Goal: Information Seeking & Learning: Learn about a topic

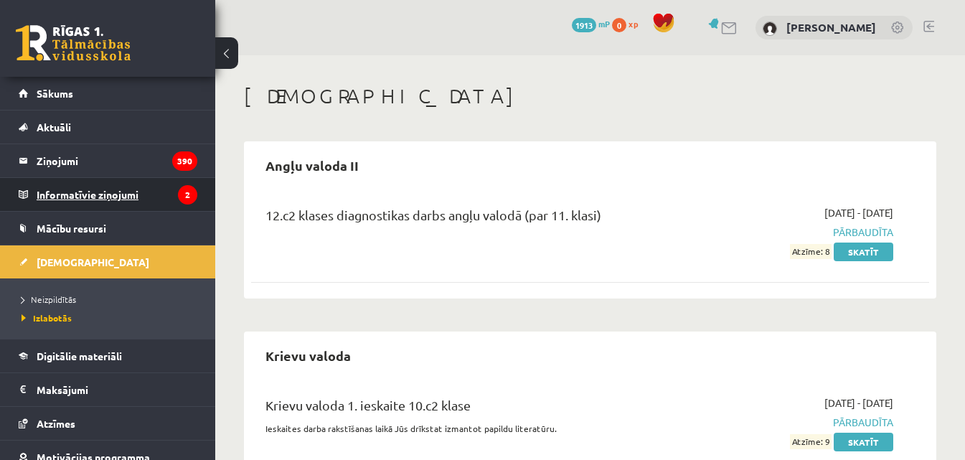
click at [116, 197] on legend "Informatīvie ziņojumi 2" at bounding box center [117, 194] width 161 height 33
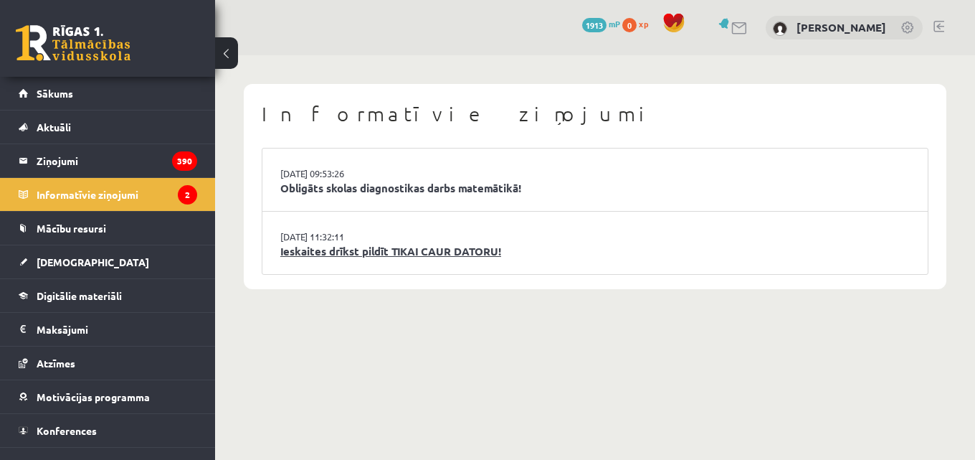
click at [320, 251] on link "Ieskaites drīkst pildīt TIKAI CAUR DATORU!" at bounding box center [595, 251] width 630 height 16
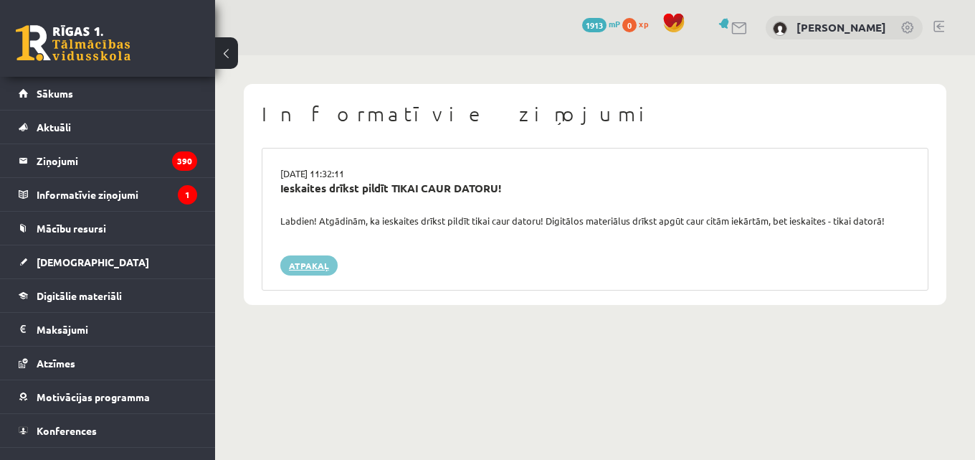
click at [316, 262] on link "Atpakaļ" at bounding box center [308, 265] width 57 height 20
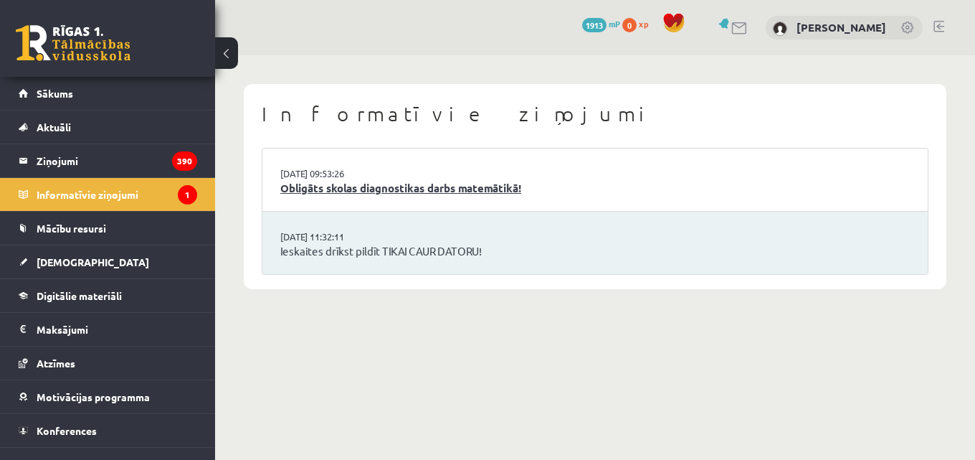
click at [333, 193] on link "Obligāts skolas diagnostikas darbs matemātikā!" at bounding box center [595, 188] width 630 height 16
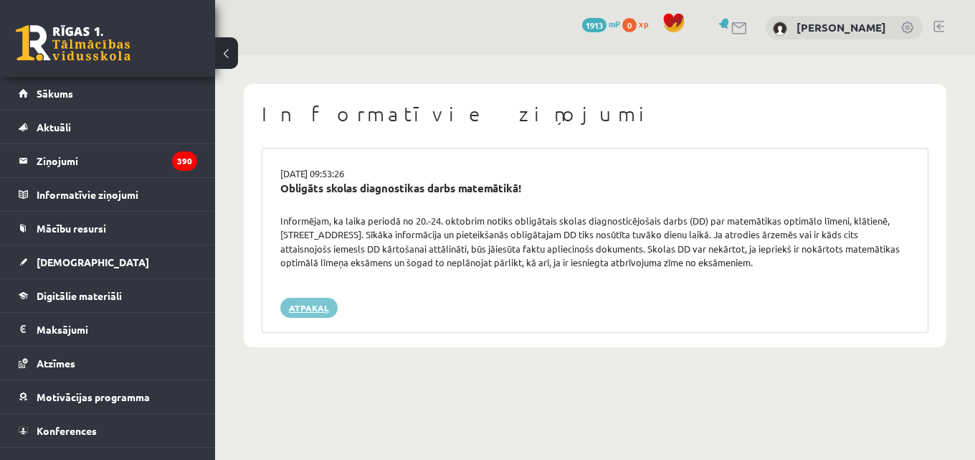
click at [298, 313] on link "Atpakaļ" at bounding box center [308, 308] width 57 height 20
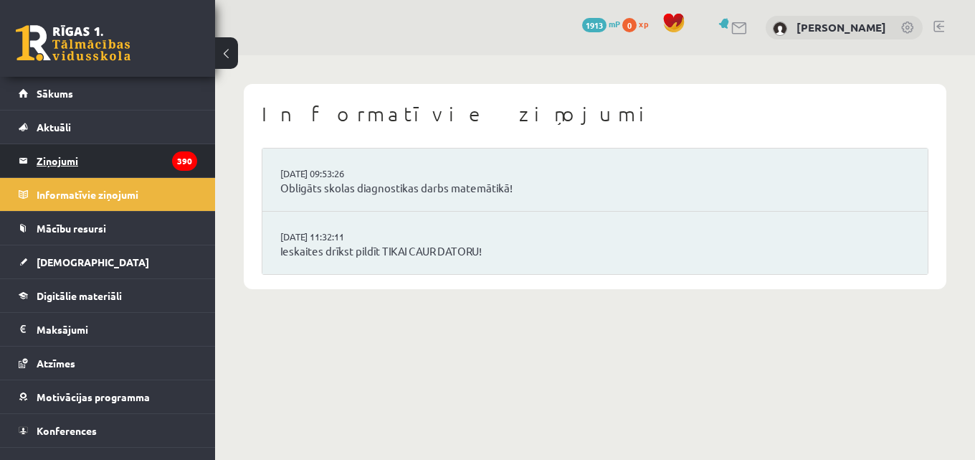
click at [66, 160] on legend "Ziņojumi 390" at bounding box center [117, 160] width 161 height 33
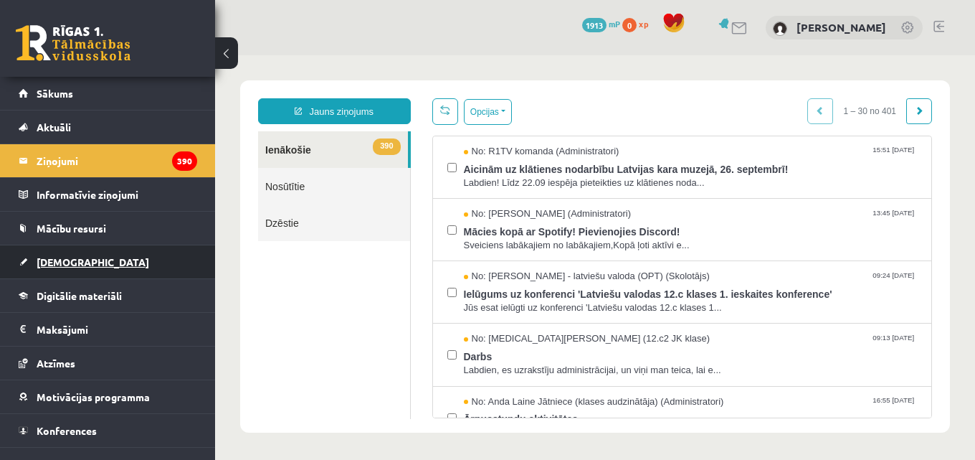
click at [89, 267] on link "[DEMOGRAPHIC_DATA]" at bounding box center [108, 261] width 179 height 33
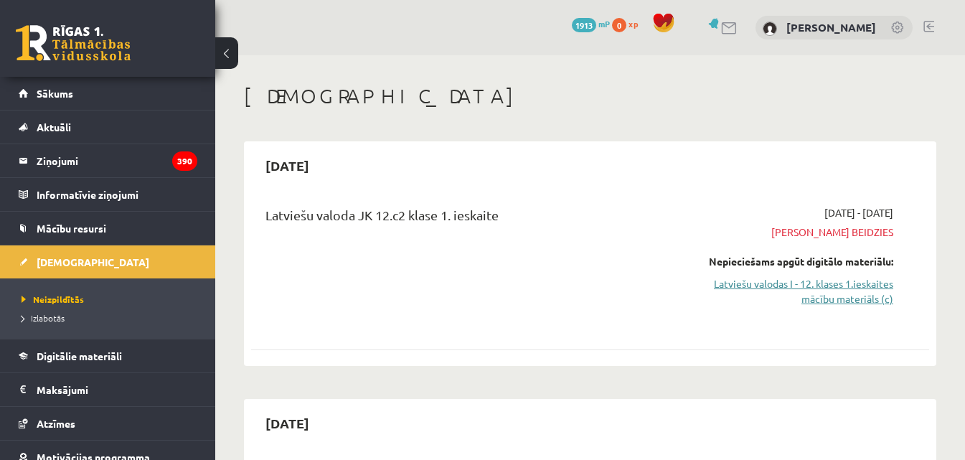
click at [807, 287] on link "Latviešu valodas I - 12. klases 1.ieskaites mācību materiāls (c)" at bounding box center [795, 291] width 195 height 30
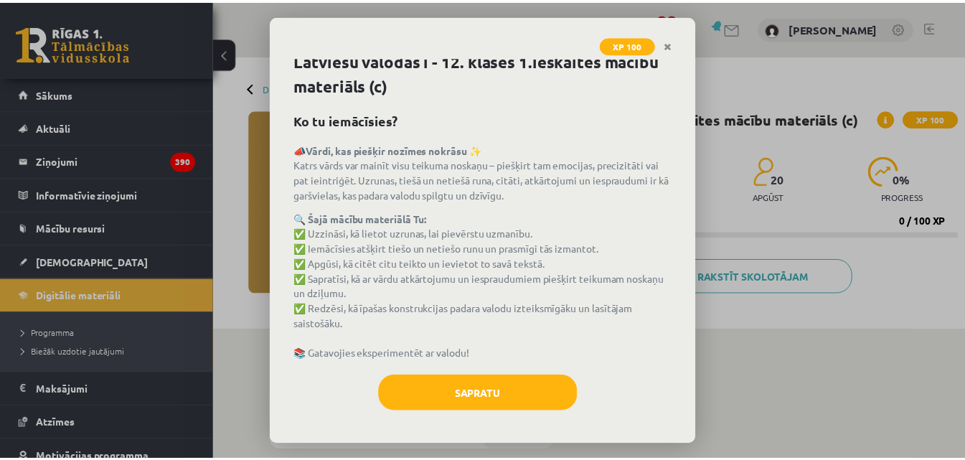
scroll to position [11, 0]
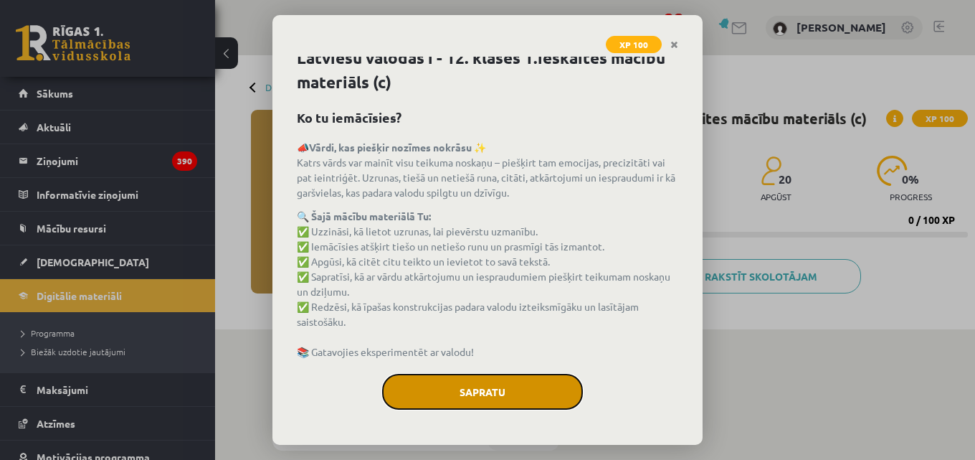
click at [510, 389] on button "Sapratu" at bounding box center [482, 392] width 201 height 36
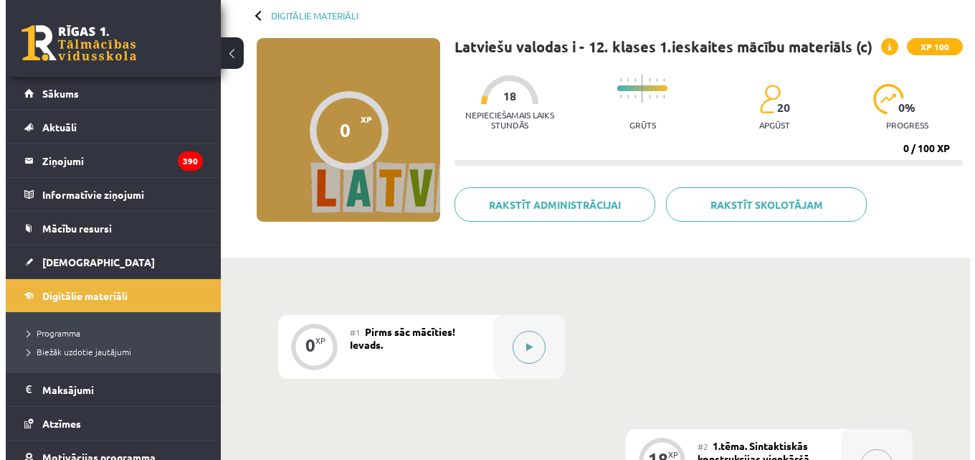
scroll to position [215, 0]
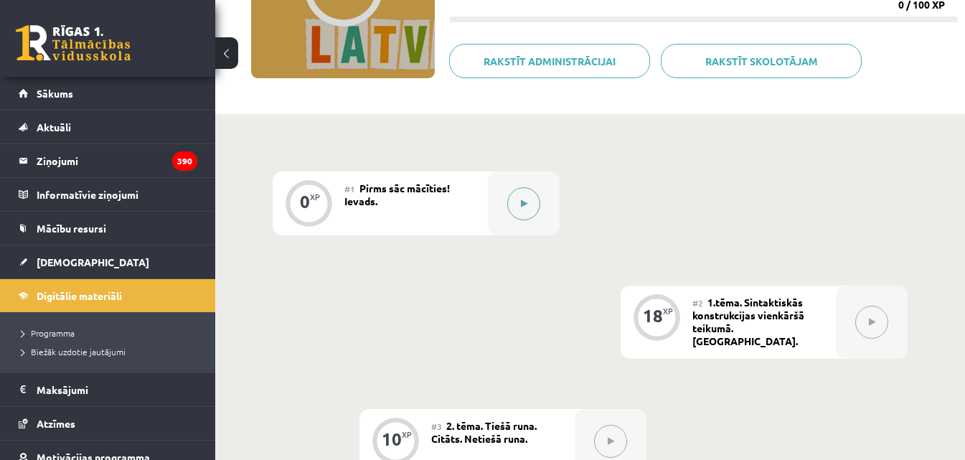
click at [528, 210] on button at bounding box center [523, 203] width 33 height 33
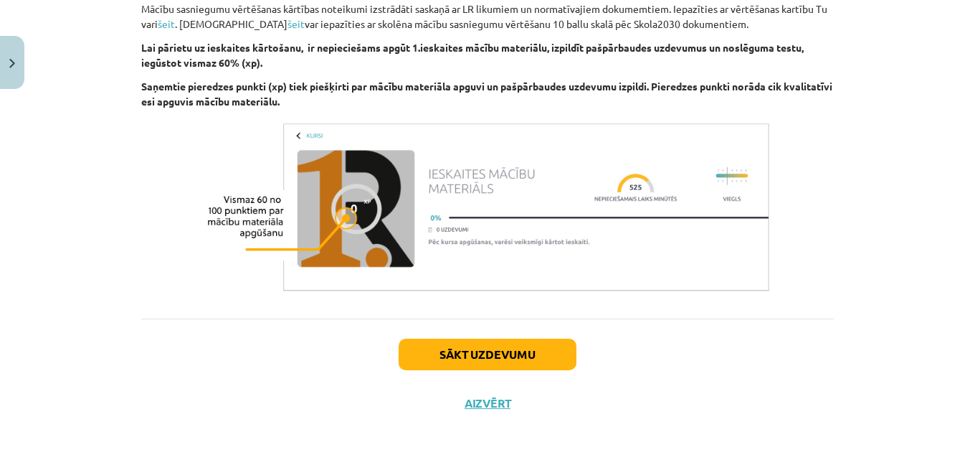
scroll to position [951, 0]
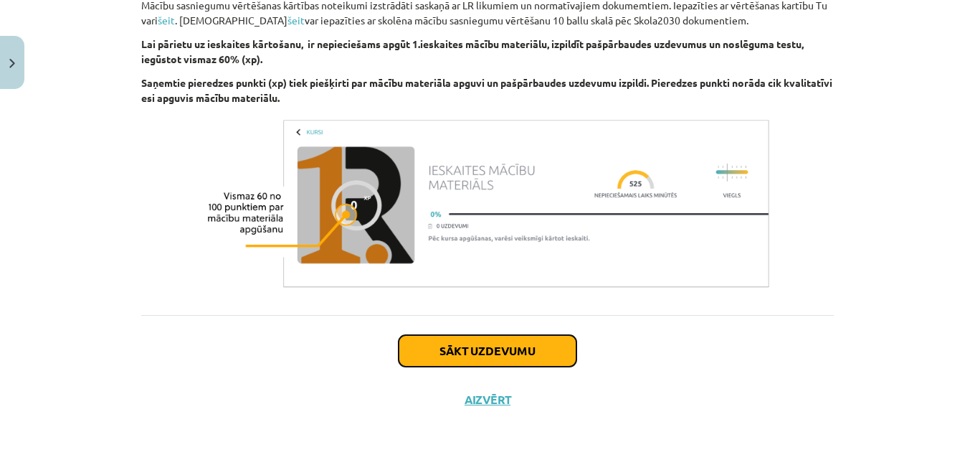
click at [451, 344] on button "Sākt uzdevumu" at bounding box center [488, 351] width 178 height 32
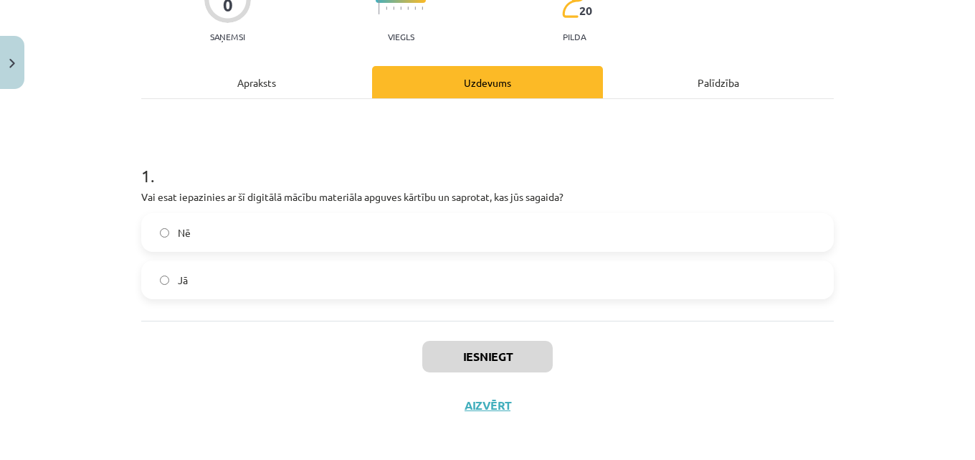
scroll to position [151, 0]
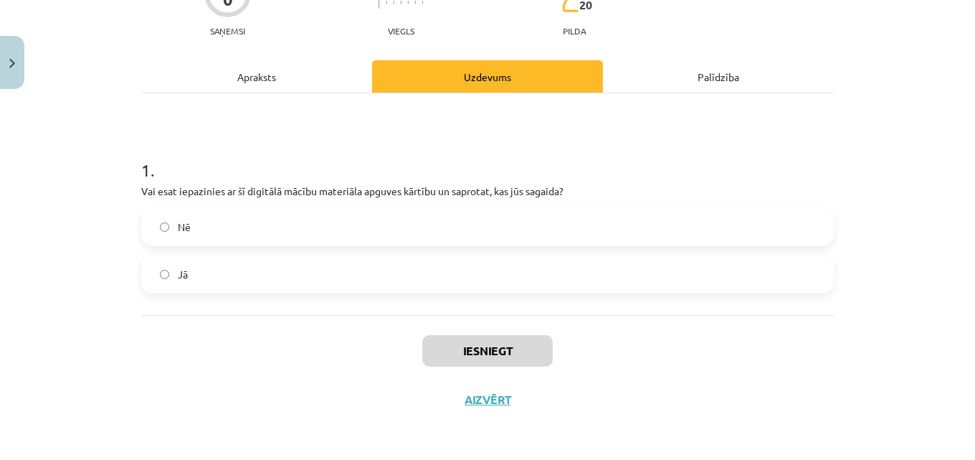
click at [194, 261] on label "Jā" at bounding box center [488, 274] width 690 height 36
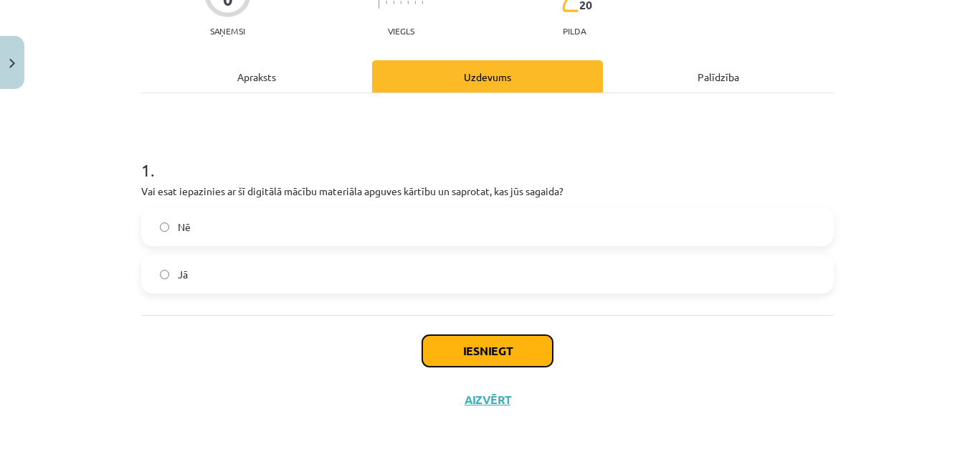
click at [459, 344] on button "Iesniegt" at bounding box center [487, 351] width 131 height 32
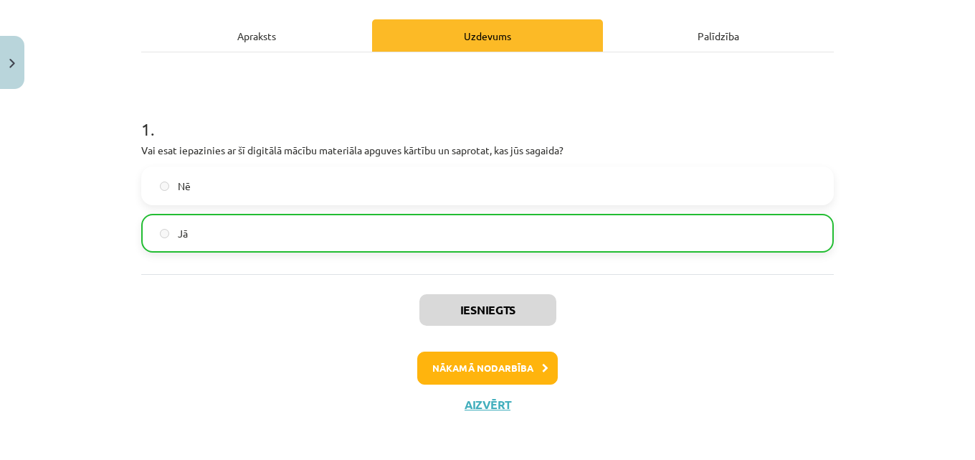
scroll to position [197, 0]
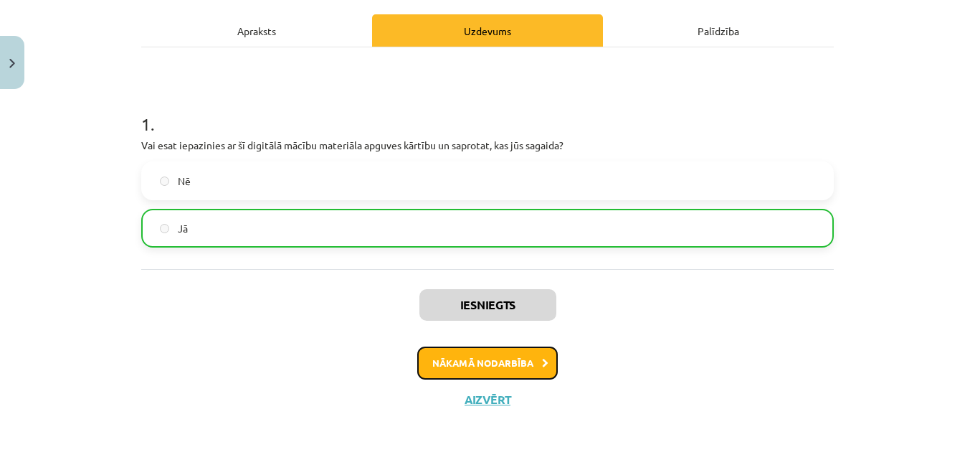
click at [488, 363] on button "Nākamā nodarbība" at bounding box center [487, 362] width 141 height 33
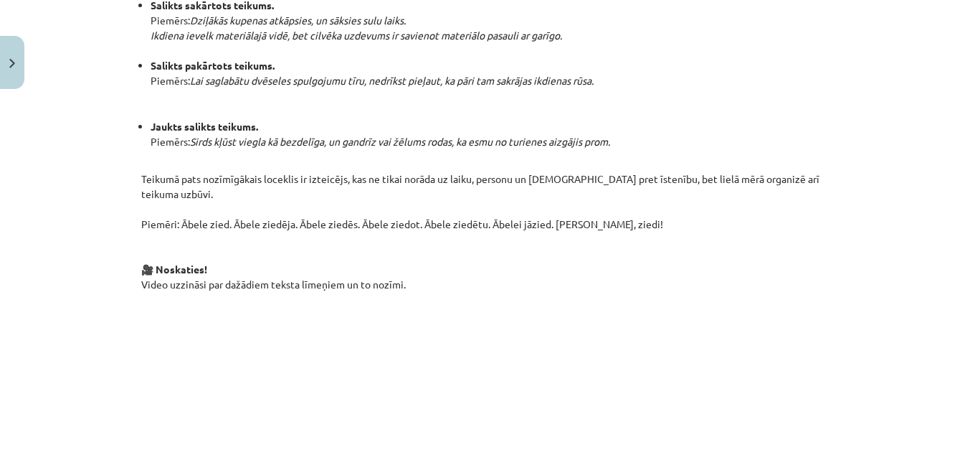
scroll to position [968, 0]
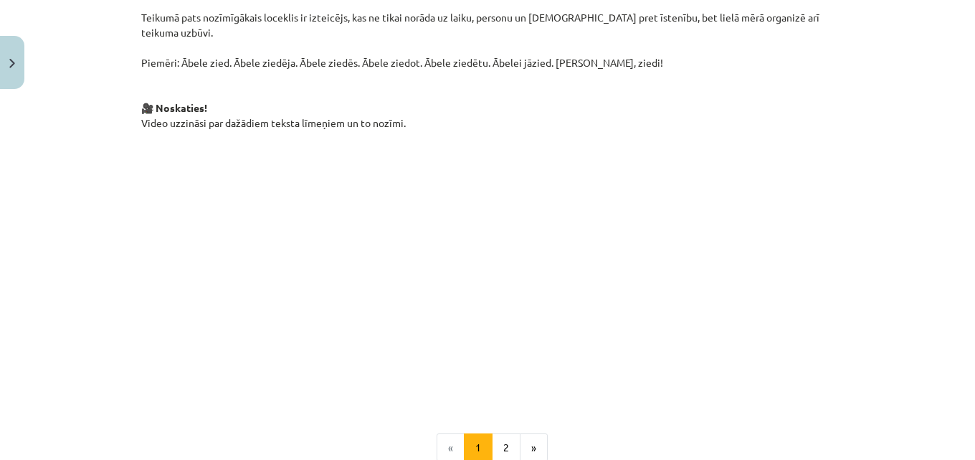
click at [766, 336] on p at bounding box center [487, 270] width 693 height 262
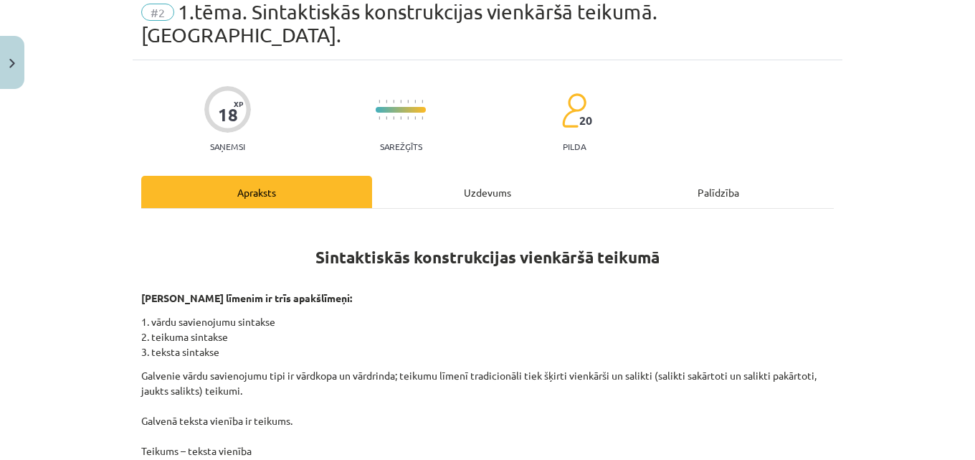
scroll to position [36, 0]
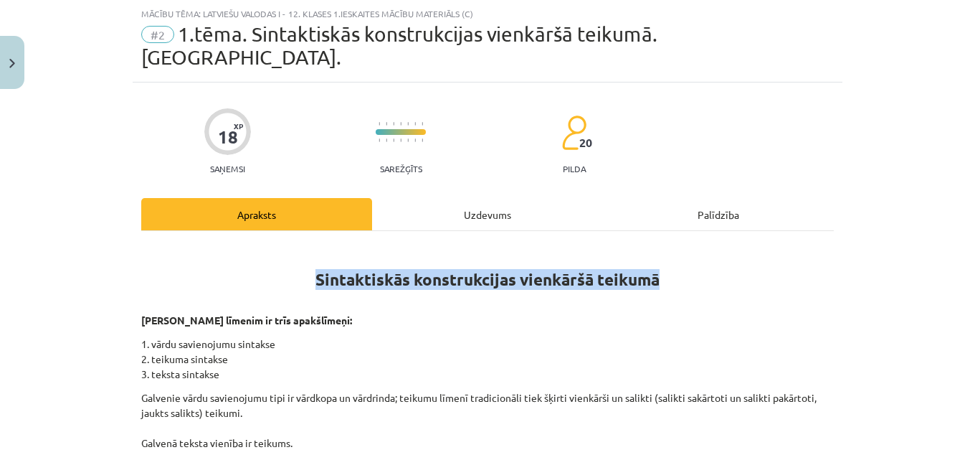
drag, startPoint x: 659, startPoint y: 257, endPoint x: 308, endPoint y: 256, distance: 350.7
click at [308, 256] on h1 "Sintaktiskās konstrukcijas vienkāršā teikumā" at bounding box center [487, 276] width 693 height 65
click at [427, 269] on strong "Sintaktiskās konstrukcijas vienkāršā teikumā" at bounding box center [488, 279] width 344 height 21
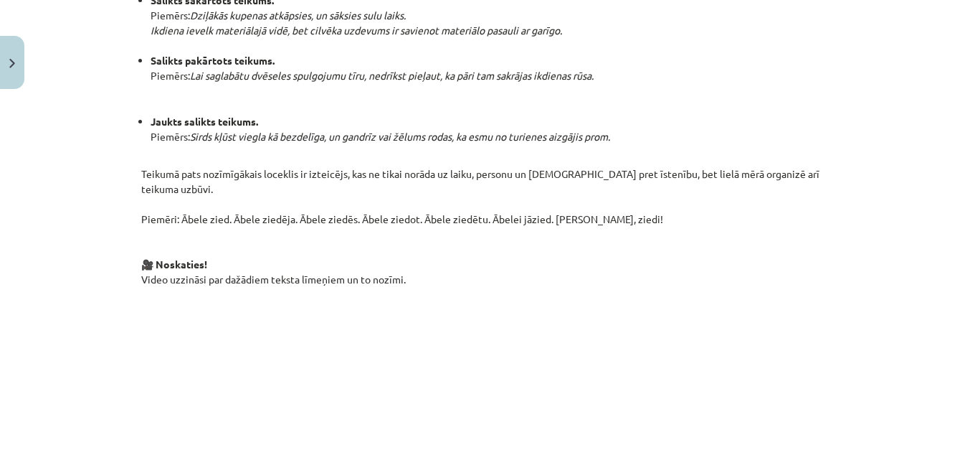
scroll to position [1040, 0]
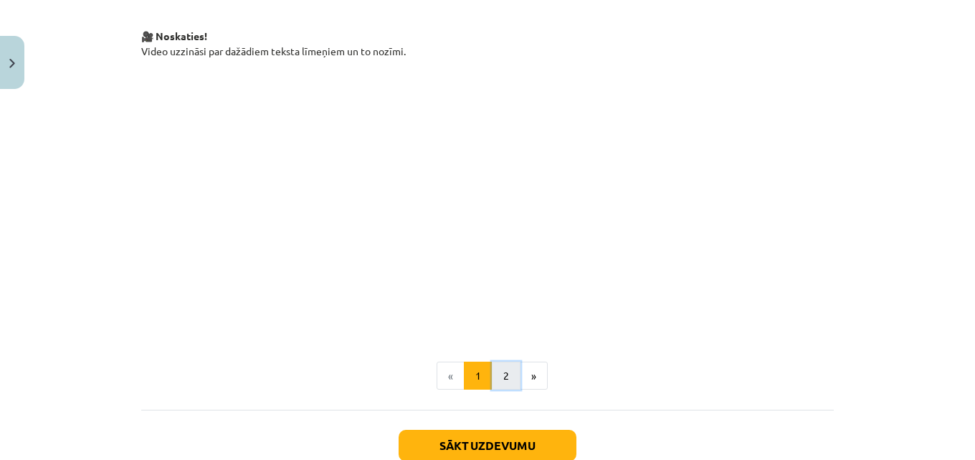
click at [505, 361] on button "2" at bounding box center [506, 375] width 29 height 29
click at [505, 430] on button "Sākt uzdevumu" at bounding box center [488, 446] width 178 height 32
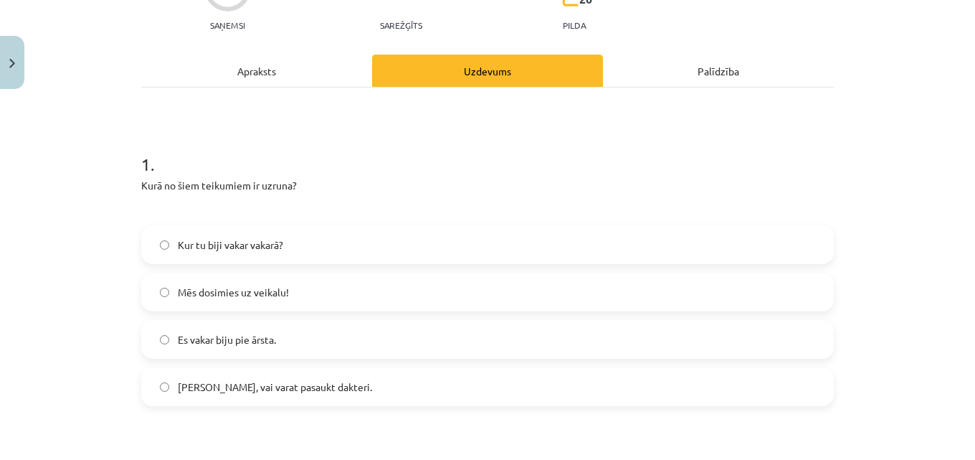
scroll to position [251, 0]
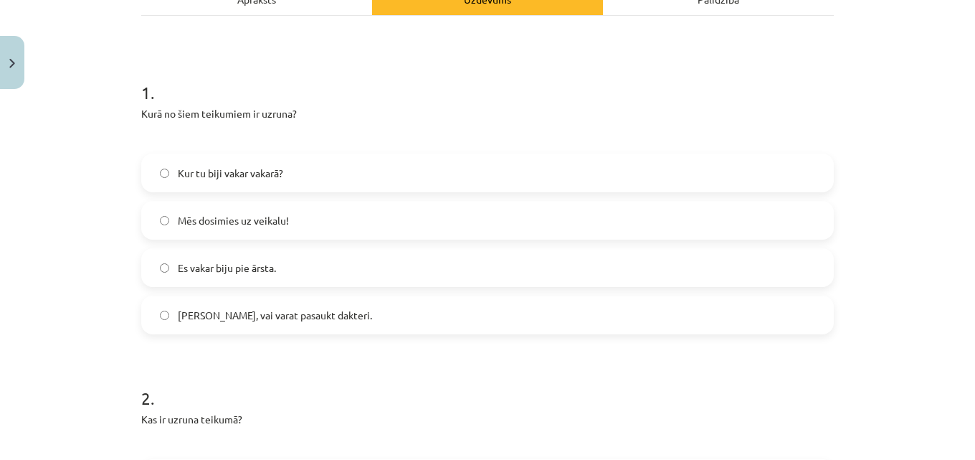
click at [160, 297] on label "Māsiņ, vai varat pasaukt dakteri." at bounding box center [488, 315] width 690 height 36
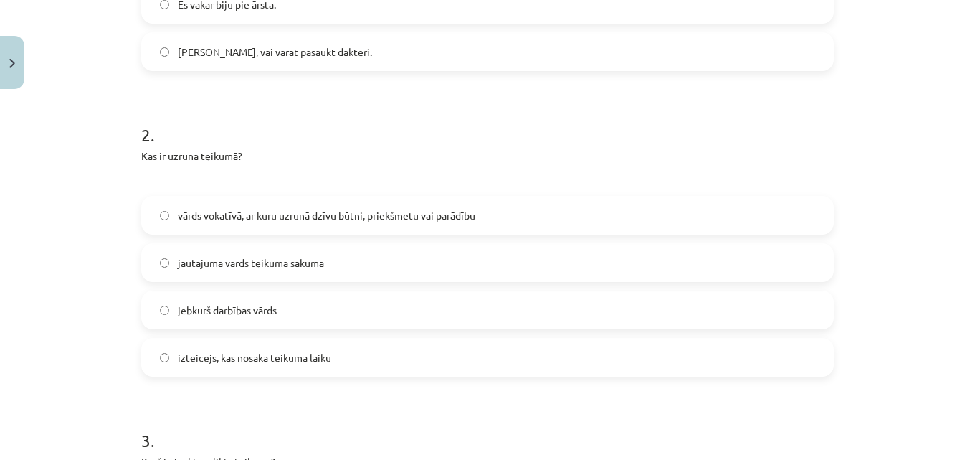
scroll to position [538, 0]
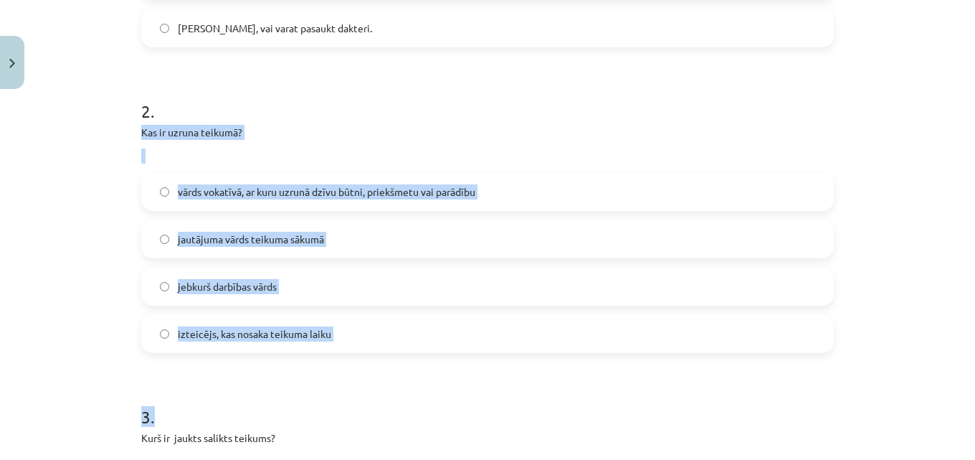
drag, startPoint x: 383, startPoint y: 358, endPoint x: 137, endPoint y: 108, distance: 350.5
copy form "Kas ir uzruna teikumā? vārds vokatīvā, ar kuru uzrunā dzīvu būtni, priekšmetu v…"
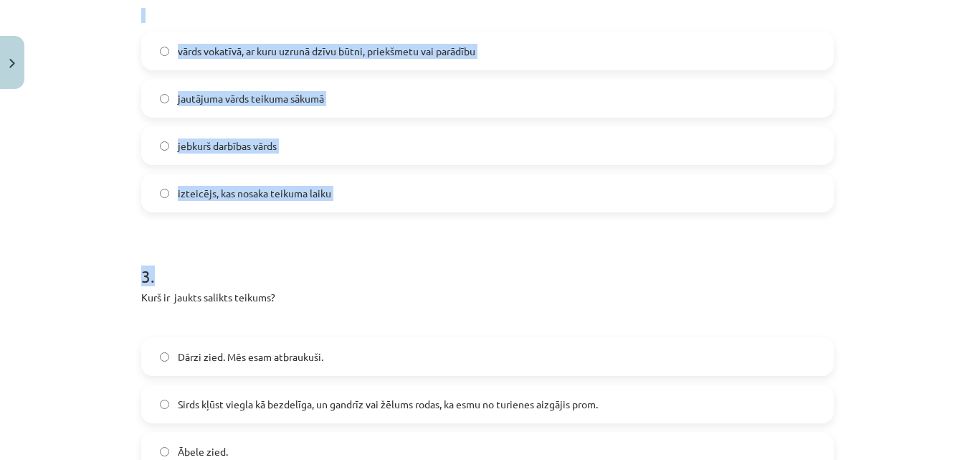
scroll to position [681, 0]
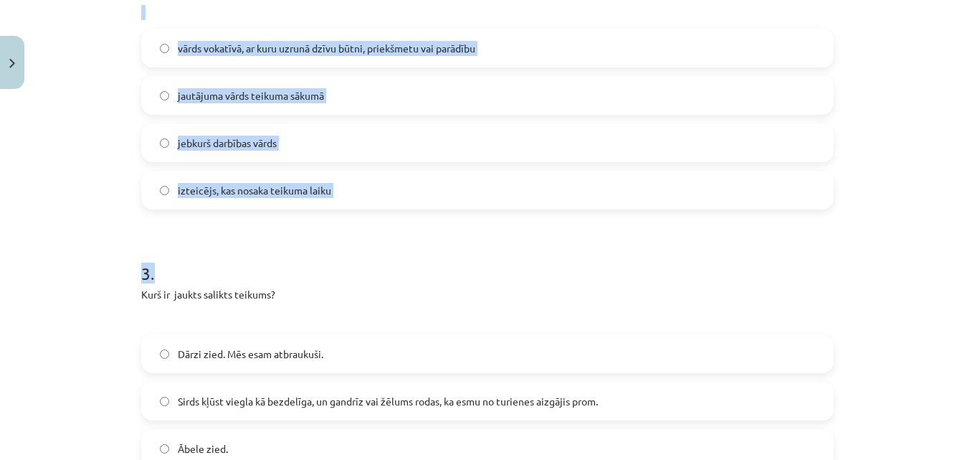
click at [289, 254] on h1 "3 ." at bounding box center [487, 260] width 693 height 44
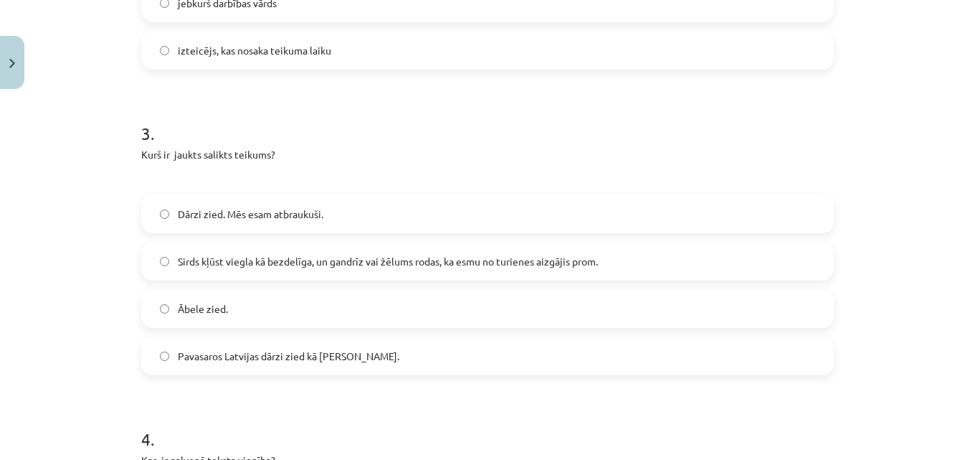
scroll to position [825, 0]
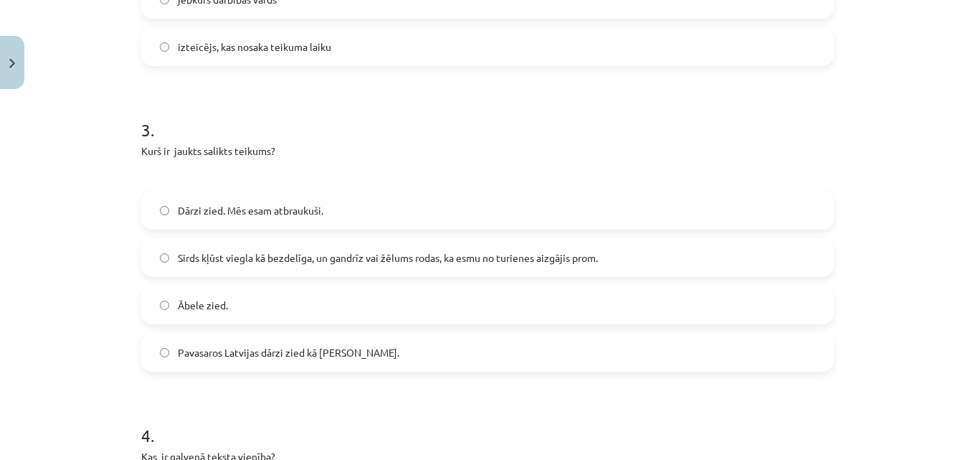
drag, startPoint x: 130, startPoint y: 124, endPoint x: 397, endPoint y: 345, distance: 346.4
copy div "Kurš ir jaukts salikts teikums? Dārzi zied. Mēs esam atbraukuši. Sirds kļūst vi…"
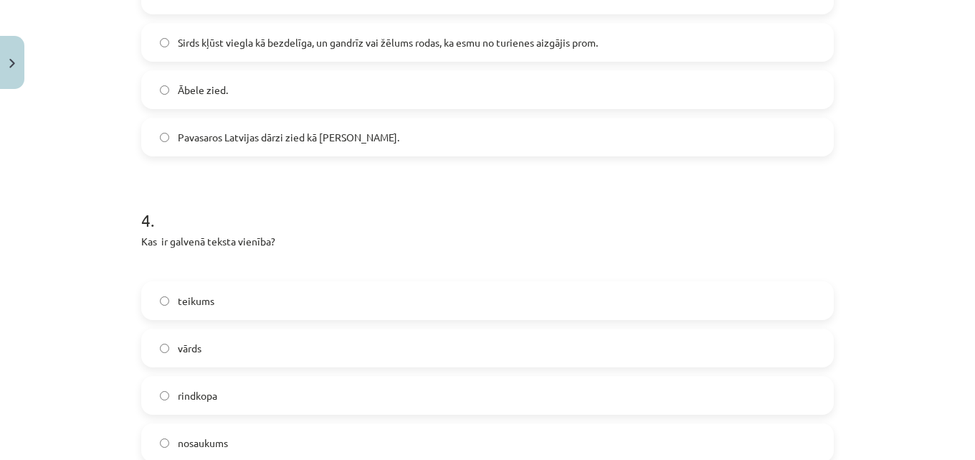
scroll to position [1112, 0]
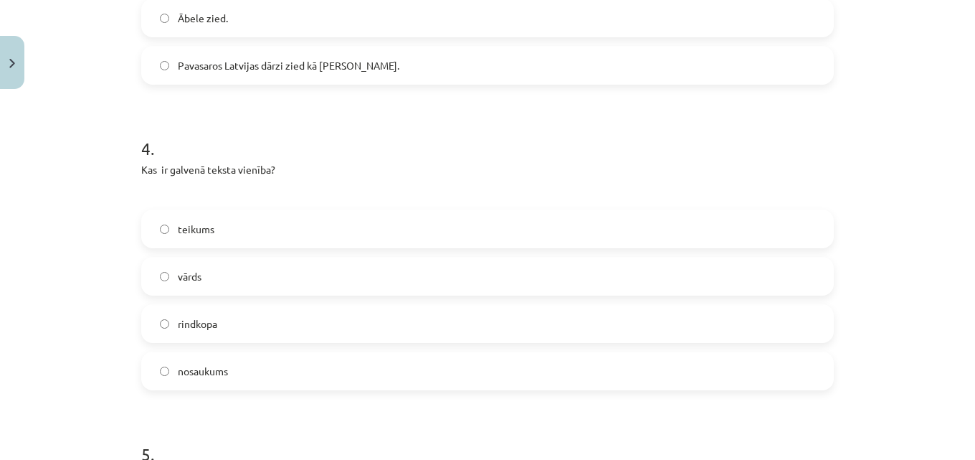
click at [291, 162] on p "Kas ir galvenā teksta vienība?" at bounding box center [487, 169] width 693 height 15
drag, startPoint x: 136, startPoint y: 148, endPoint x: 274, endPoint y: 157, distance: 138.0
click at [274, 162] on div "Kas ir galvenā teksta vienība?" at bounding box center [487, 181] width 693 height 39
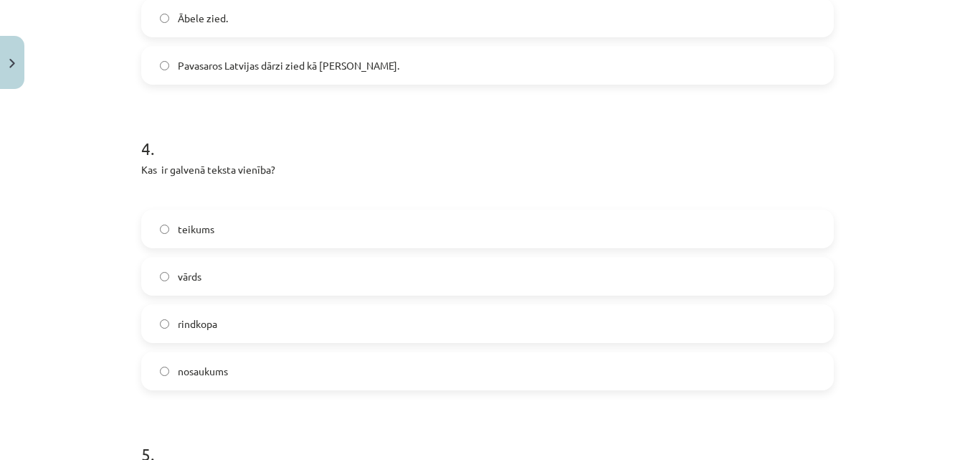
click at [274, 162] on div "Kas ir galvenā teksta vienība?" at bounding box center [487, 181] width 693 height 39
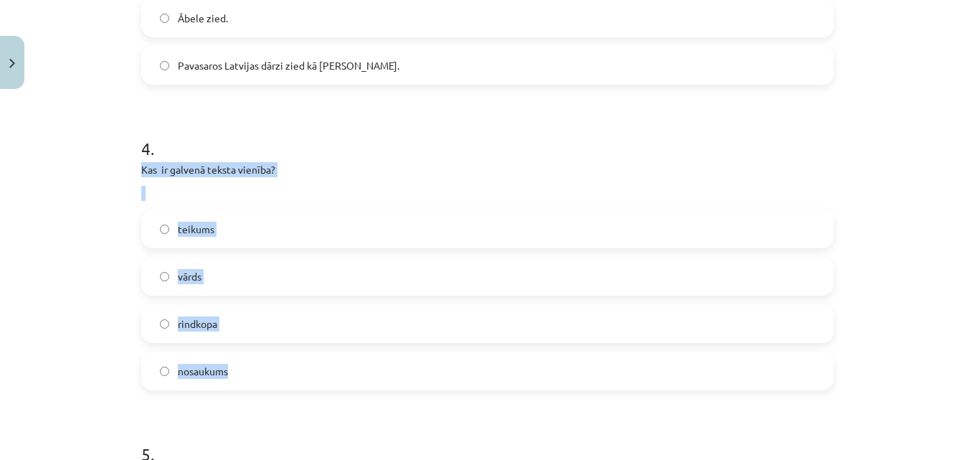
drag, startPoint x: 131, startPoint y: 143, endPoint x: 274, endPoint y: 334, distance: 238.8
copy div "Kas ir galvenā teksta vienība? teikums vārds rindkopa nosaukums"
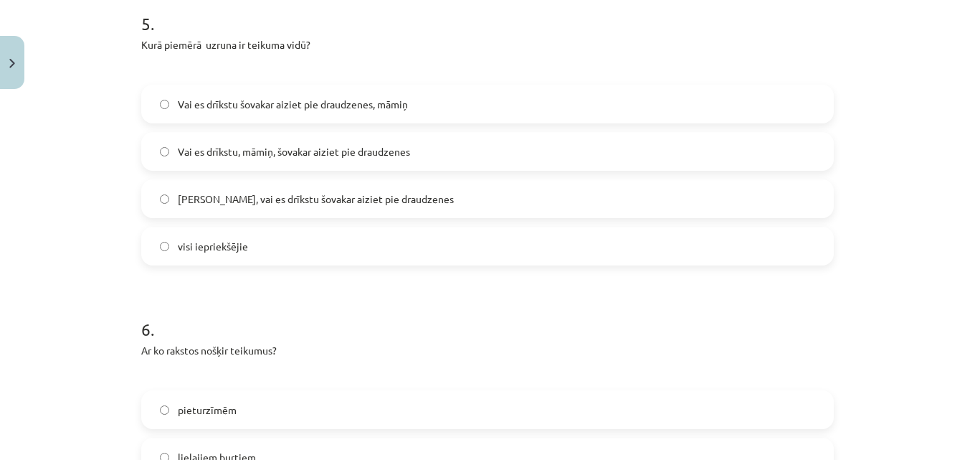
scroll to position [1470, 0]
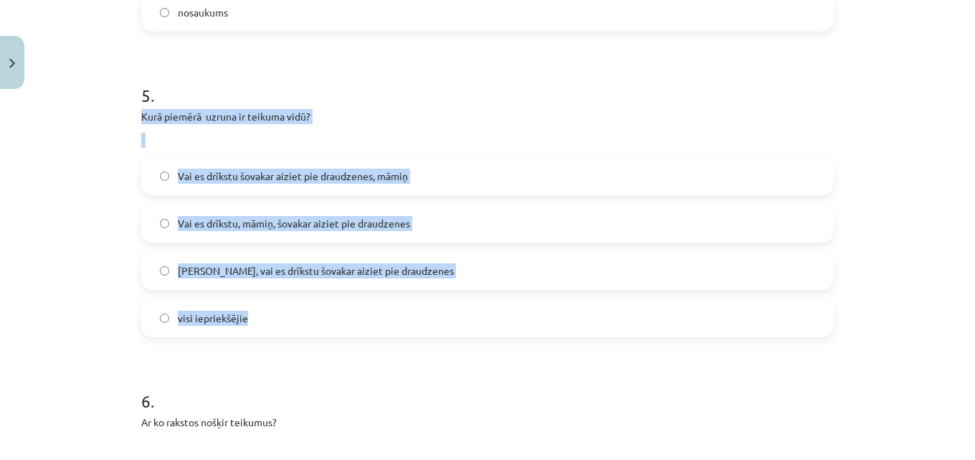
drag, startPoint x: 128, startPoint y: 86, endPoint x: 281, endPoint y: 308, distance: 270.2
click at [281, 308] on div "18 XP Saņemsi Sarežģīts 20 pilda Apraksts Uzdevums Palīdzība 1 . Kurā no šiem t…" at bounding box center [488, 169] width 710 height 3042
copy div "Kurā piemērā uzruna ir teikuma vidū? Vai es drīkstu šovakar aiziet pie draudzen…"
click at [159, 205] on label "Vai es drīkstu, māmiņ, šovakar aiziet pie draudzenes" at bounding box center [488, 223] width 690 height 36
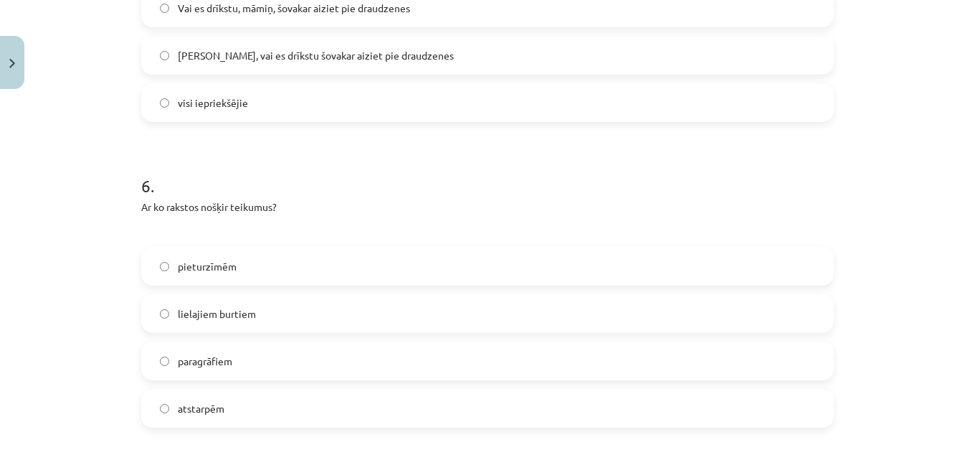
scroll to position [1757, 0]
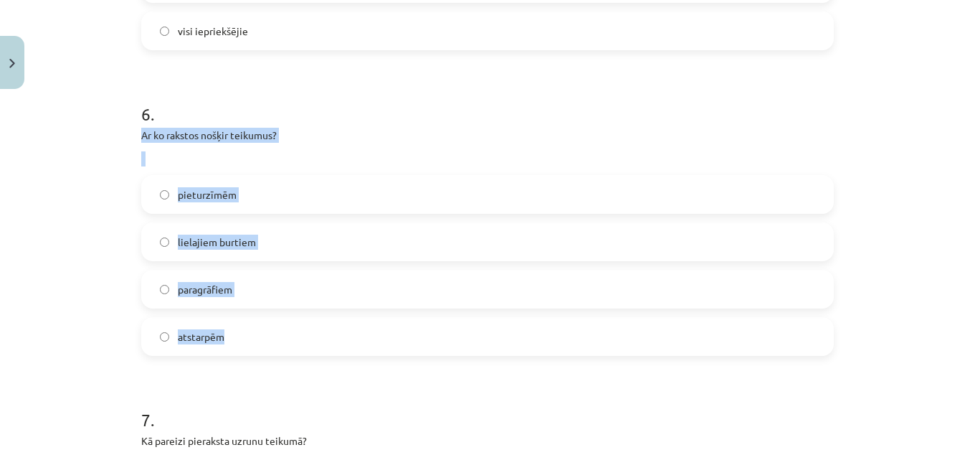
drag, startPoint x: 124, startPoint y: 105, endPoint x: 282, endPoint y: 299, distance: 250.4
click at [282, 301] on div "Mācību tēma: Latviešu valodas i - 12. klases 1.ieskaites mācību materiāls (c) #…" at bounding box center [487, 230] width 975 height 460
copy div "Ar ko rakstos nošķir teikumus? pieturzīmēm lielajiem burtiem paragrāfiem atstar…"
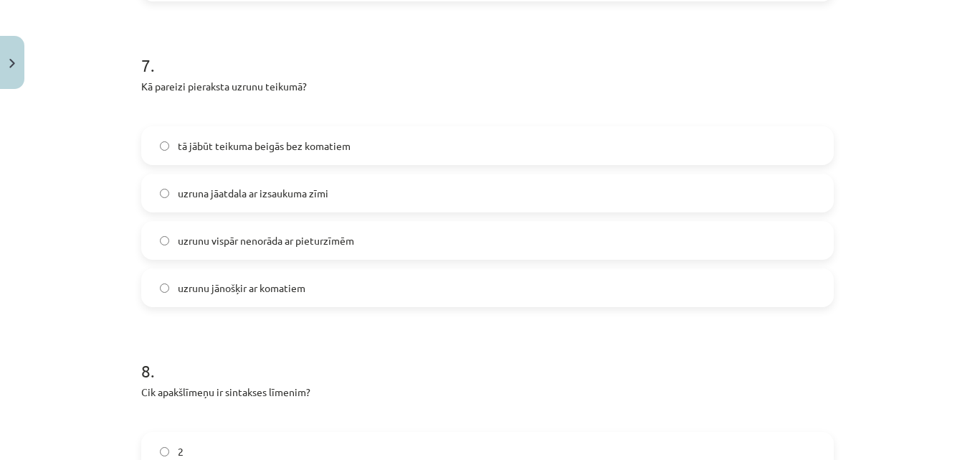
scroll to position [2116, 0]
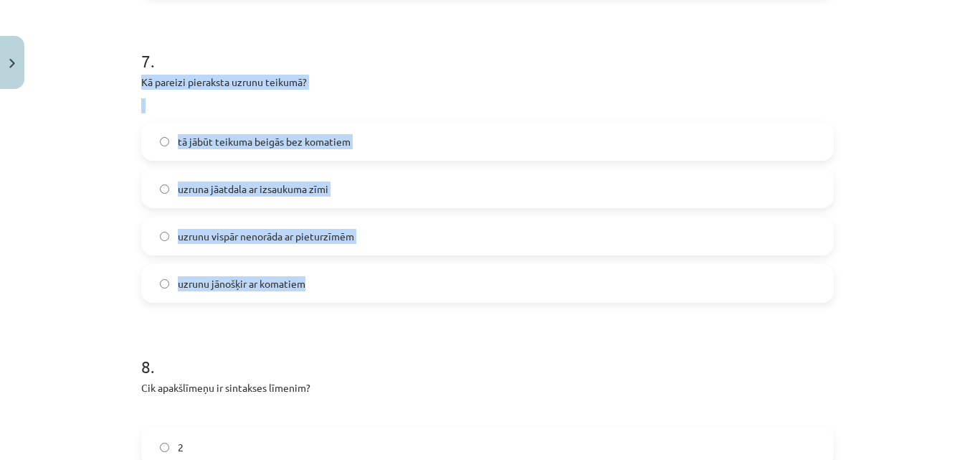
drag, startPoint x: 131, startPoint y: 58, endPoint x: 327, endPoint y: 268, distance: 286.7
copy div "Kā pareizi pieraksta uzrunu teikumā? tā jābūt teikuma beigās bez komatiem uzrun…"
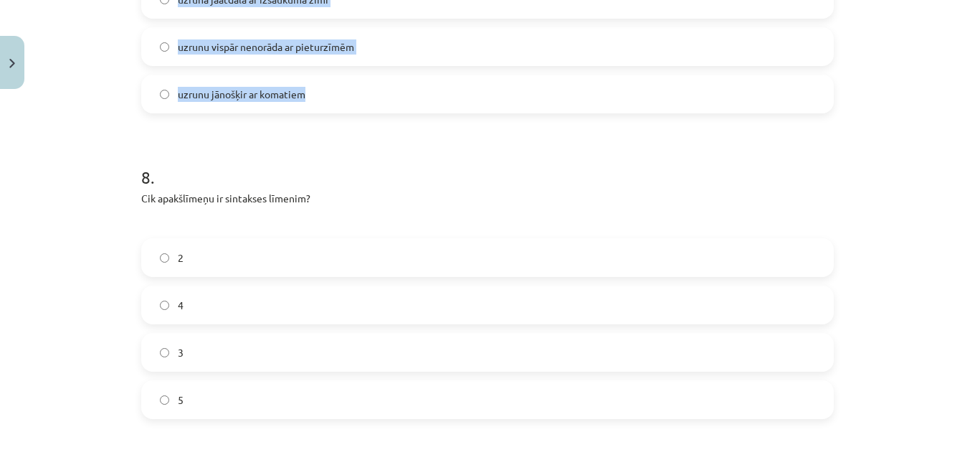
scroll to position [2331, 0]
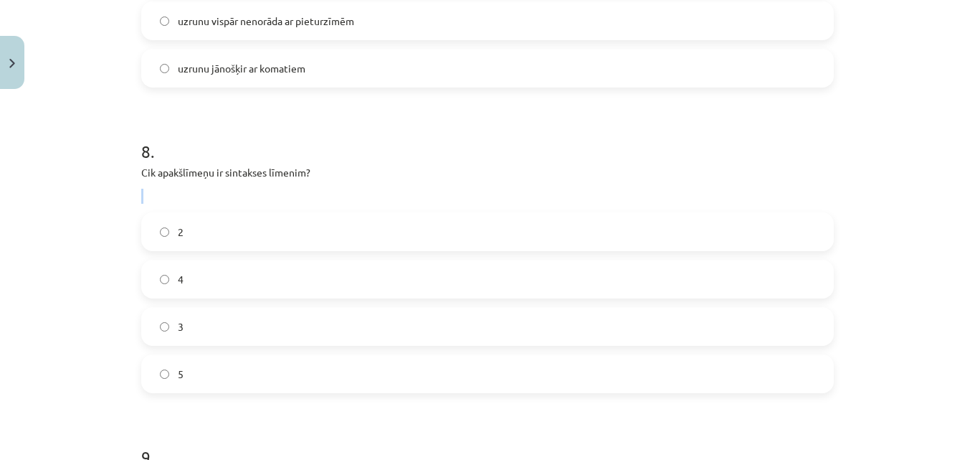
drag, startPoint x: 125, startPoint y: 159, endPoint x: 147, endPoint y: 164, distance: 22.6
click at [147, 164] on div "Mācību tēma: Latviešu valodas i - 12. klases 1.ieskaites mācību materiāls (c) #…" at bounding box center [487, 230] width 975 height 460
click at [147, 165] on div "Cik apakšlīmeņu ir sintakses līmenim?" at bounding box center [487, 184] width 693 height 39
drag, startPoint x: 128, startPoint y: 148, endPoint x: 229, endPoint y: 312, distance: 192.3
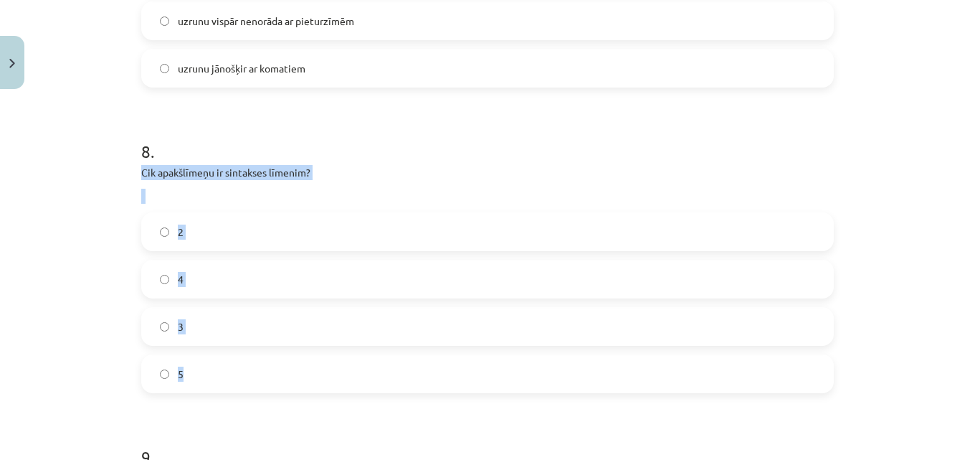
copy div "Cik apakšlīmeņu ir sintakses līmenim? 2 4 3 5"
click at [159, 308] on label "3" at bounding box center [488, 326] width 690 height 36
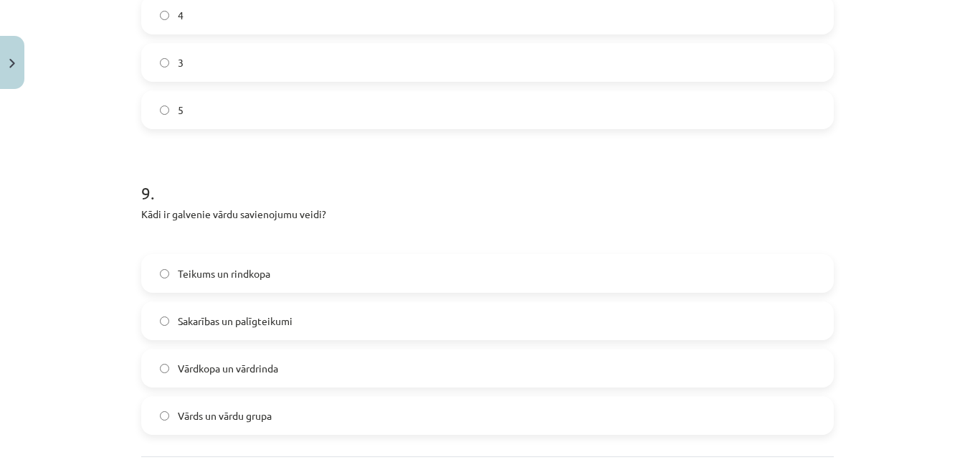
scroll to position [2618, 0]
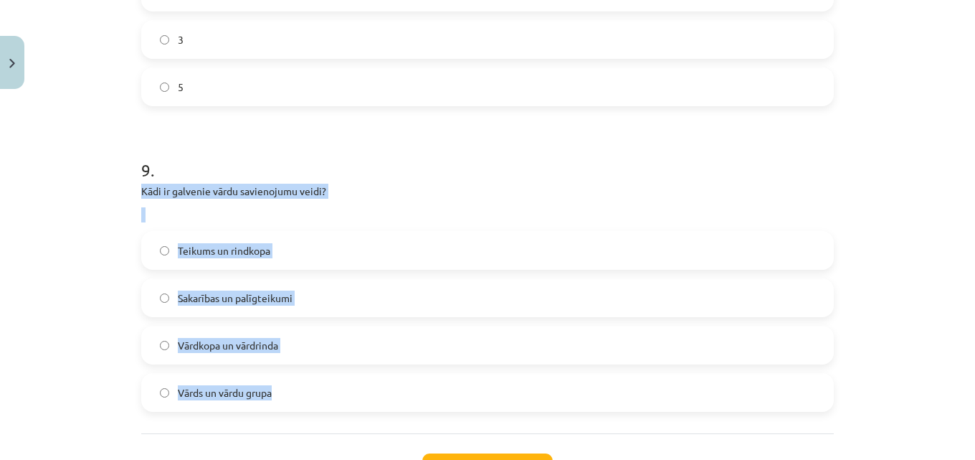
drag, startPoint x: 132, startPoint y: 167, endPoint x: 309, endPoint y: 363, distance: 264.1
copy div "Kādi ir galvenie vārdu savienojumu veidi? Teikums un rindkopa Sakarības un palī…"
drag, startPoint x: 220, startPoint y: 173, endPoint x: 265, endPoint y: 182, distance: 45.4
click at [264, 184] on div "Kādi ir galvenie vārdu savienojumu veidi?" at bounding box center [487, 203] width 693 height 39
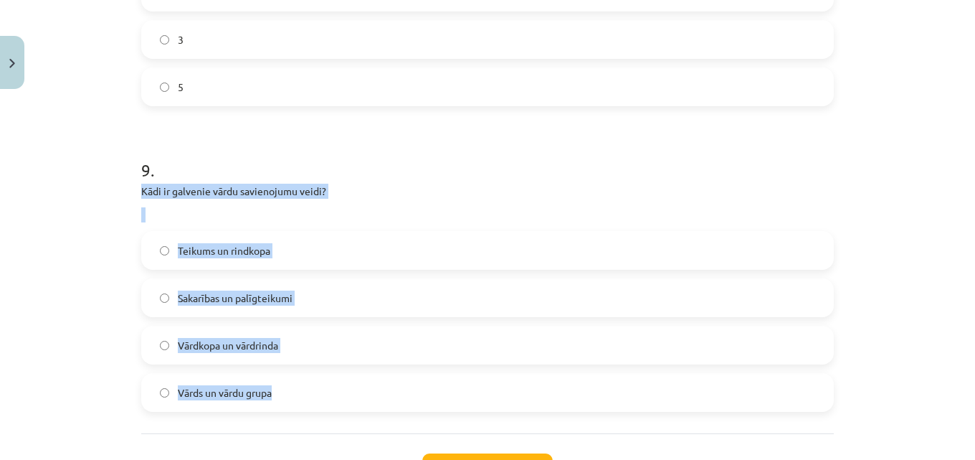
drag, startPoint x: 129, startPoint y: 164, endPoint x: 300, endPoint y: 359, distance: 259.2
click at [300, 374] on label "Vārds un vārdu grupa" at bounding box center [488, 392] width 690 height 36
copy div "Kādi ir galvenie vārdu savienojumu veidi? Teikums un rindkopa Sakarības un palī…"
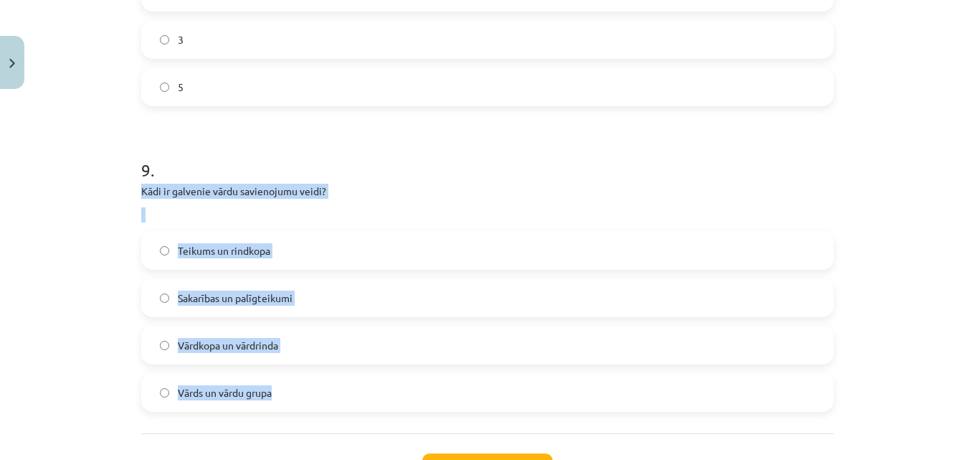
click at [168, 327] on label "Vārdkopa un vārdrinda" at bounding box center [488, 345] width 690 height 36
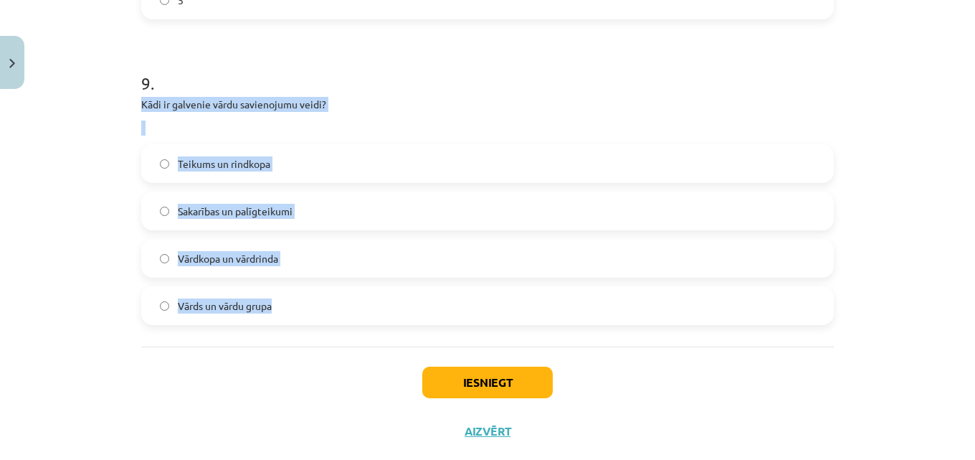
scroll to position [2713, 0]
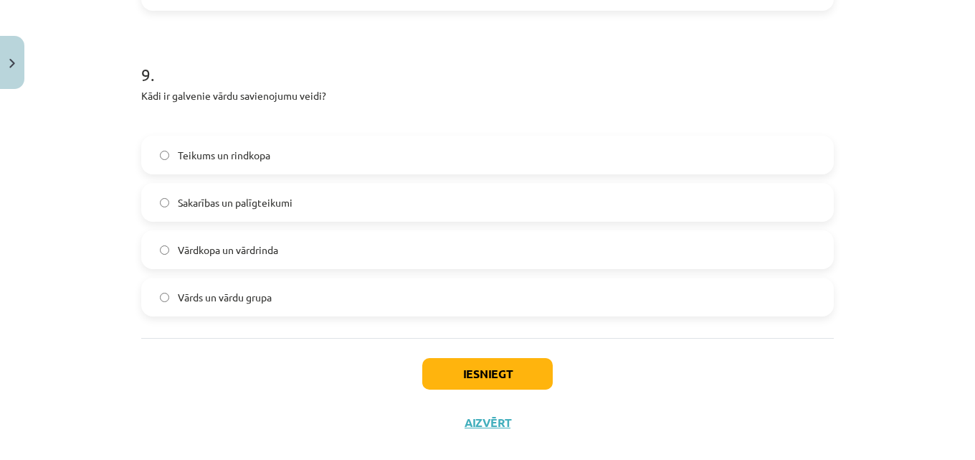
click at [329, 356] on div "Iesniegt Aizvērt" at bounding box center [487, 388] width 693 height 100
click at [437, 358] on button "Iesniegt" at bounding box center [487, 374] width 131 height 32
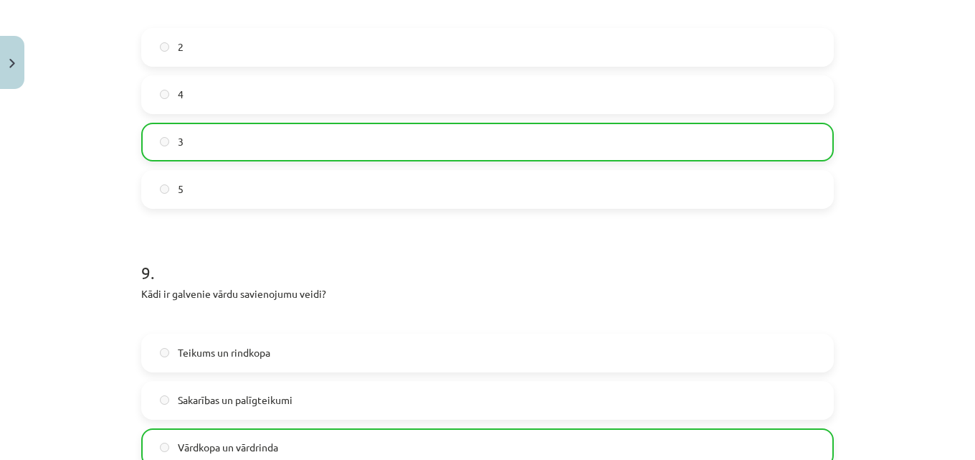
scroll to position [2825, 0]
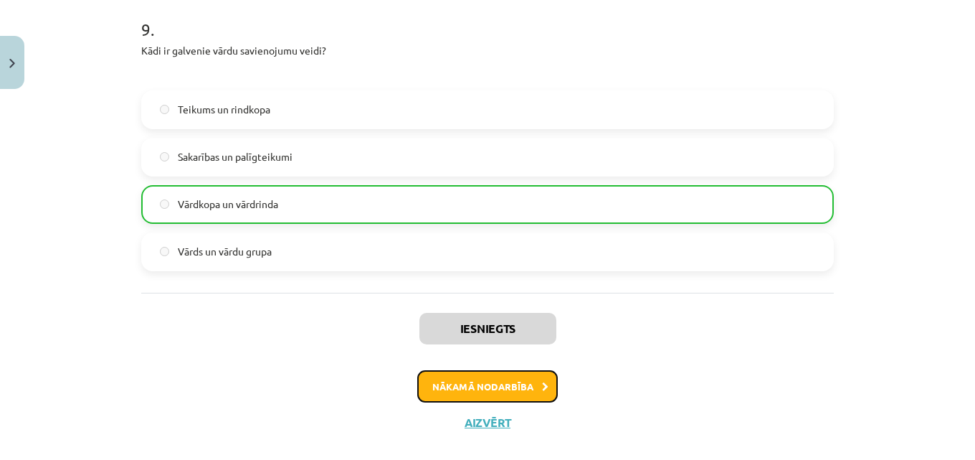
click at [468, 370] on button "Nākamā nodarbība" at bounding box center [487, 386] width 141 height 33
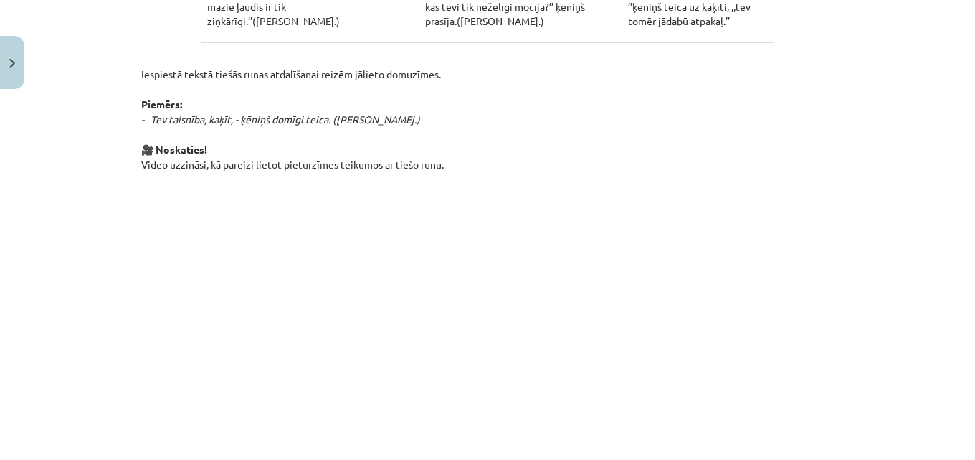
scroll to position [1097, 0]
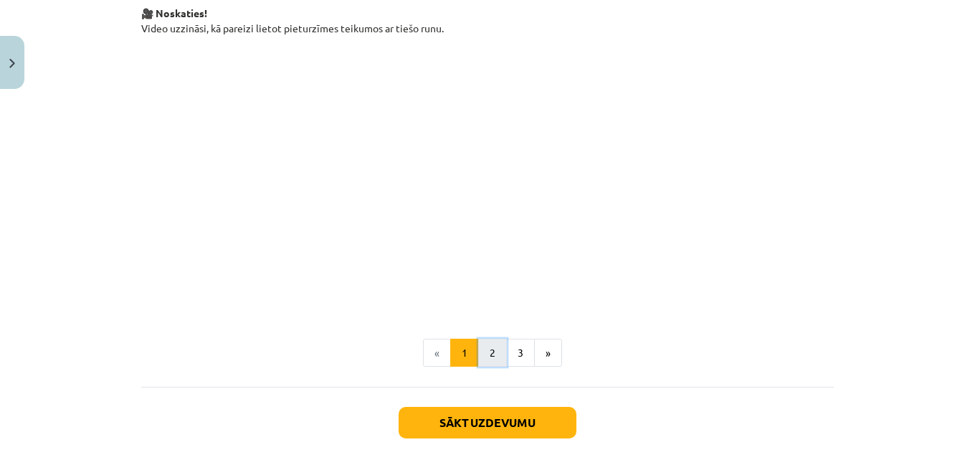
click at [487, 351] on button "2" at bounding box center [492, 353] width 29 height 29
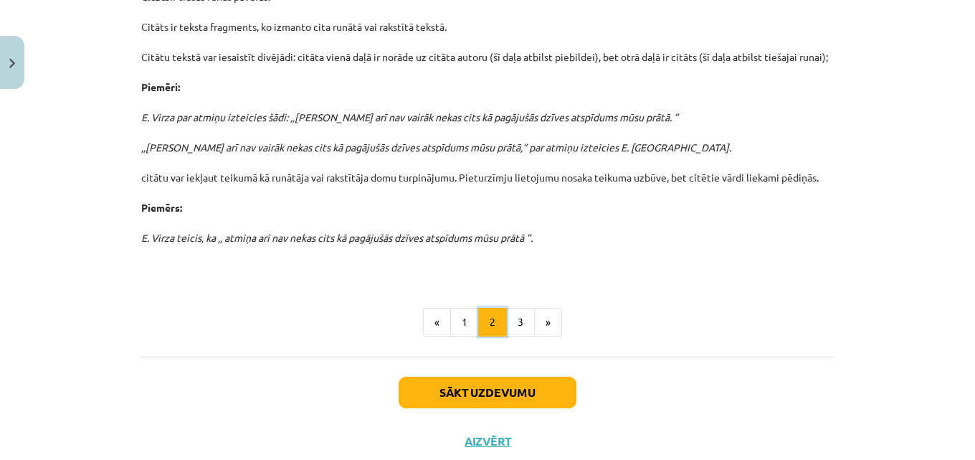
scroll to position [572, 0]
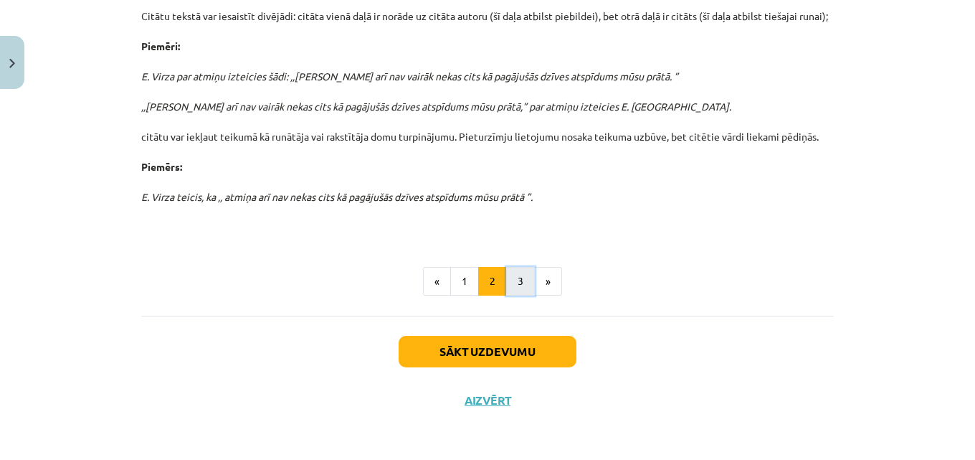
click at [509, 282] on button "3" at bounding box center [520, 281] width 29 height 29
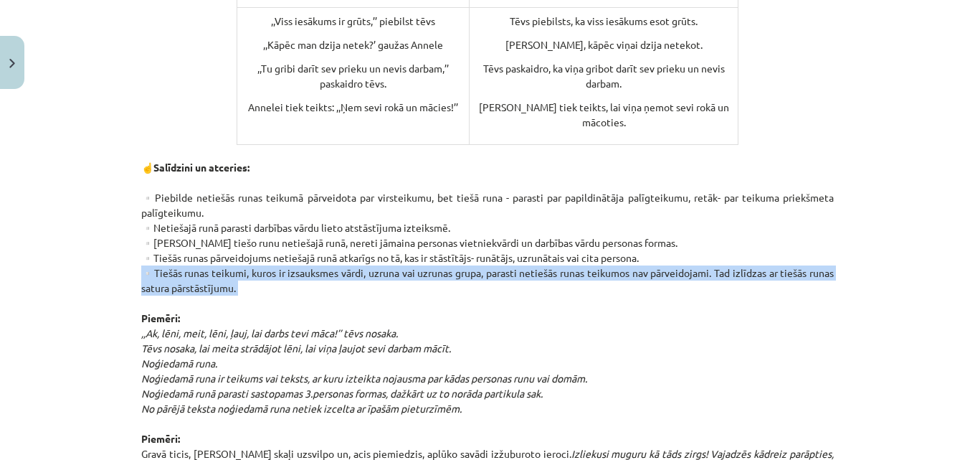
click at [509, 282] on p "☝️Salīdzini un atceries: ▫️Piebilde netiešās runas teikumā pārveidota par virst…" at bounding box center [487, 356] width 693 height 422
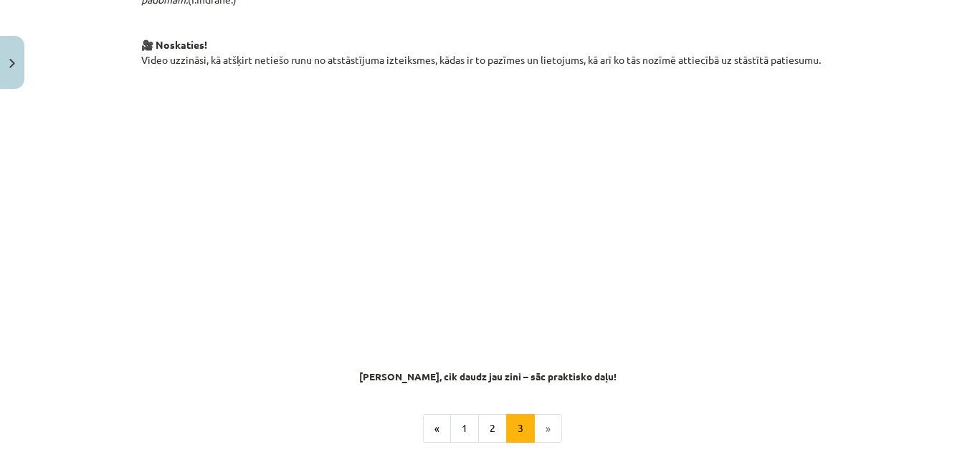
scroll to position [1046, 0]
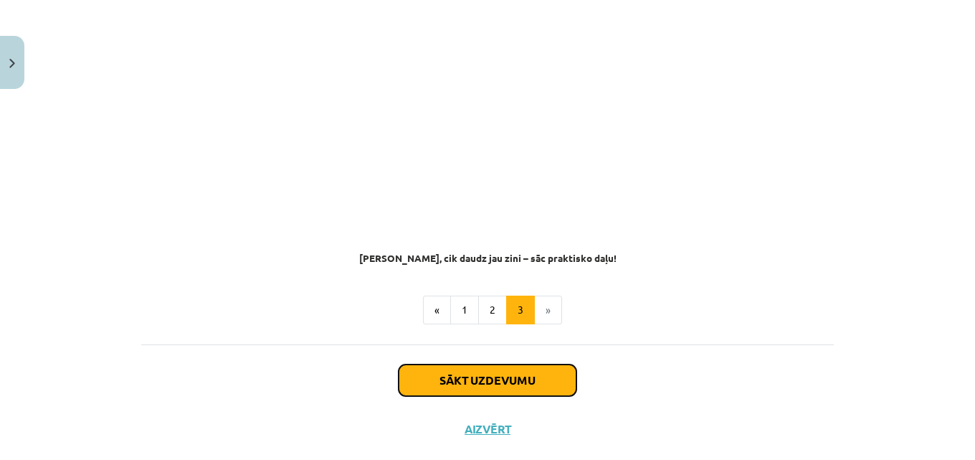
click at [540, 368] on button "Sākt uzdevumu" at bounding box center [488, 380] width 178 height 32
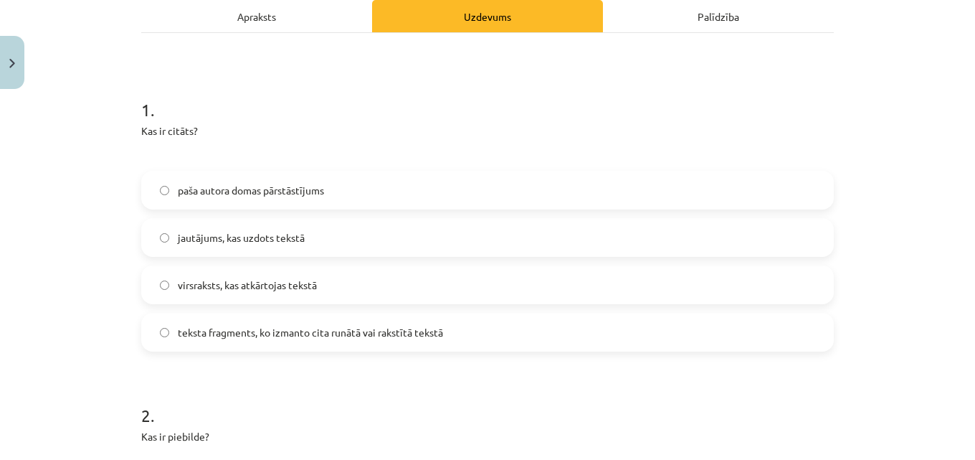
scroll to position [251, 0]
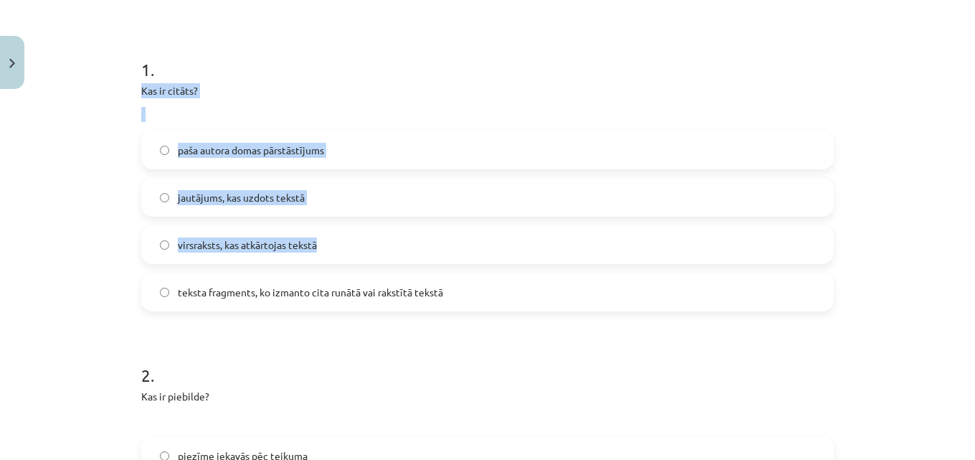
drag, startPoint x: 237, startPoint y: 166, endPoint x: 365, endPoint y: 260, distance: 158.7
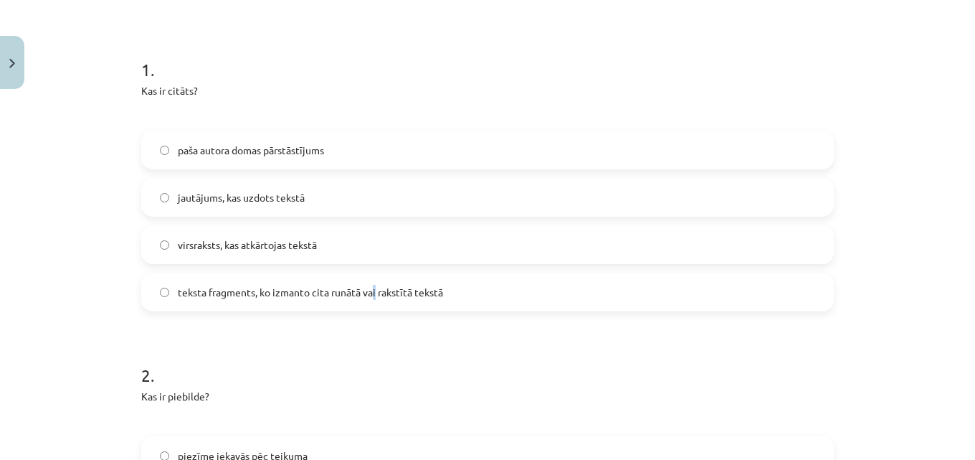
click at [377, 271] on div "paša autora domas pārstāstījums jautājums, kas uzdots tekstā virsraksts, kas at…" at bounding box center [487, 221] width 693 height 181
click at [440, 298] on label "teksta fragments, ko izmanto cita runātā vai rakstītā tekstā" at bounding box center [488, 292] width 690 height 36
click at [442, 296] on label "teksta fragments, ko izmanto cita runātā vai rakstītā tekstā" at bounding box center [488, 292] width 690 height 36
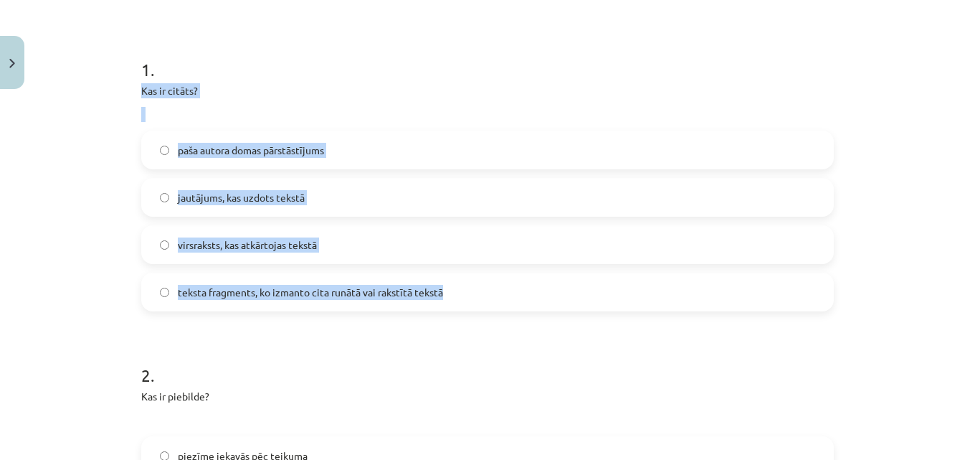
drag, startPoint x: 130, startPoint y: 81, endPoint x: 457, endPoint y: 306, distance: 397.1
click at [457, 306] on label "teksta fragments, ko izmanto cita runātā vai rakstītā tekstā" at bounding box center [488, 292] width 690 height 36
drag, startPoint x: 129, startPoint y: 82, endPoint x: 447, endPoint y: 295, distance: 382.5
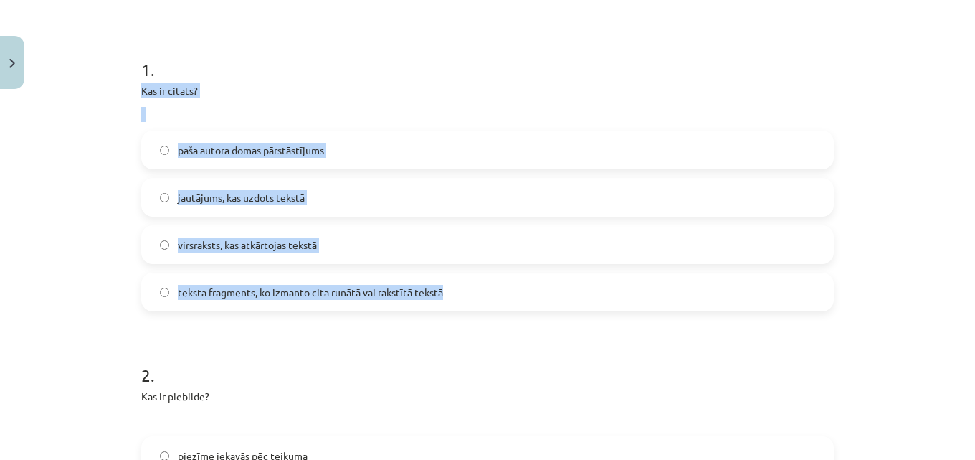
copy div "Kas ir citāts? paša autora domas pārstāstījums jautājums, kas uzdots tekstā vir…"
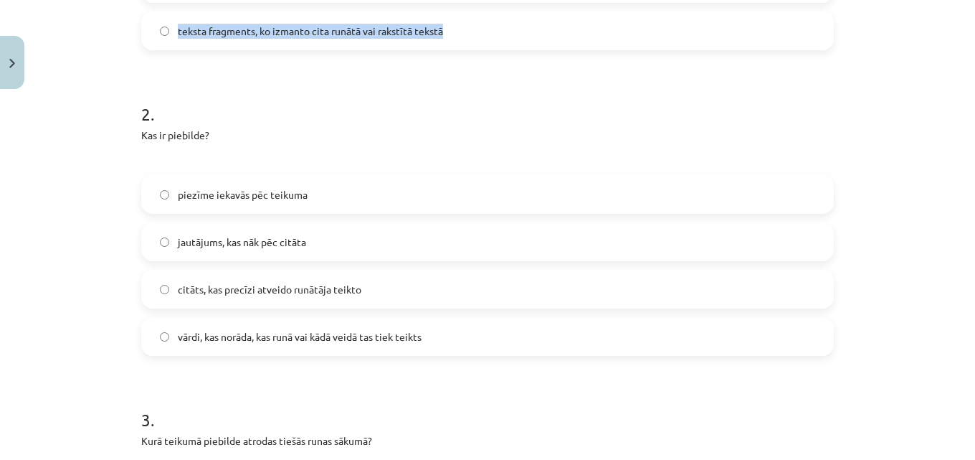
scroll to position [538, 0]
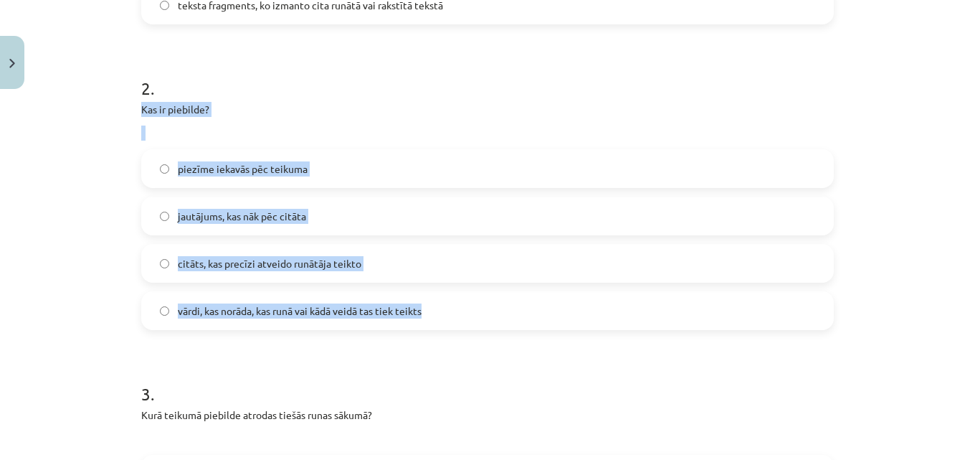
drag, startPoint x: 127, startPoint y: 105, endPoint x: 457, endPoint y: 310, distance: 388.1
click at [457, 310] on div "10 XP Saņemsi Sarežģīts 20 pilda Apraksts Uzdevums Palīdzība 1 . Kas ir citāts?…" at bounding box center [488, 467] width 710 height 1820
click at [213, 121] on div "Kas ir piebilde?" at bounding box center [487, 121] width 693 height 39
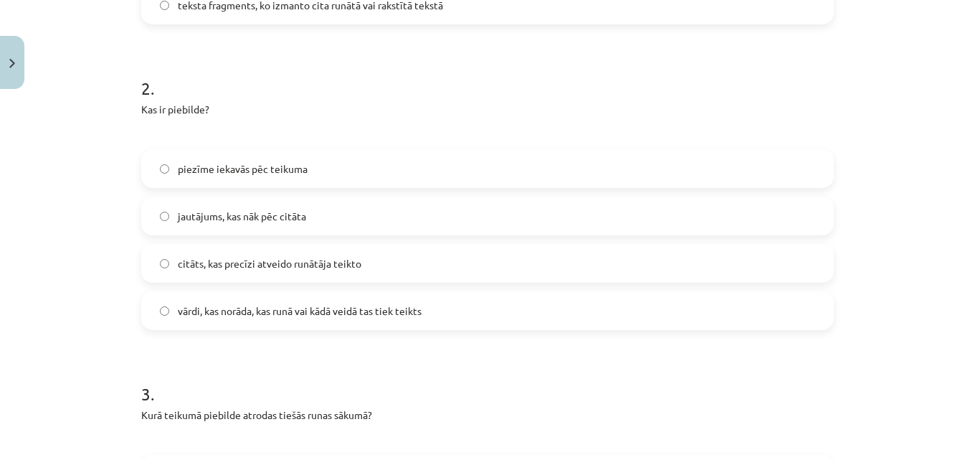
click at [164, 169] on label "piezīme iekavās pēc teikuma" at bounding box center [488, 169] width 690 height 36
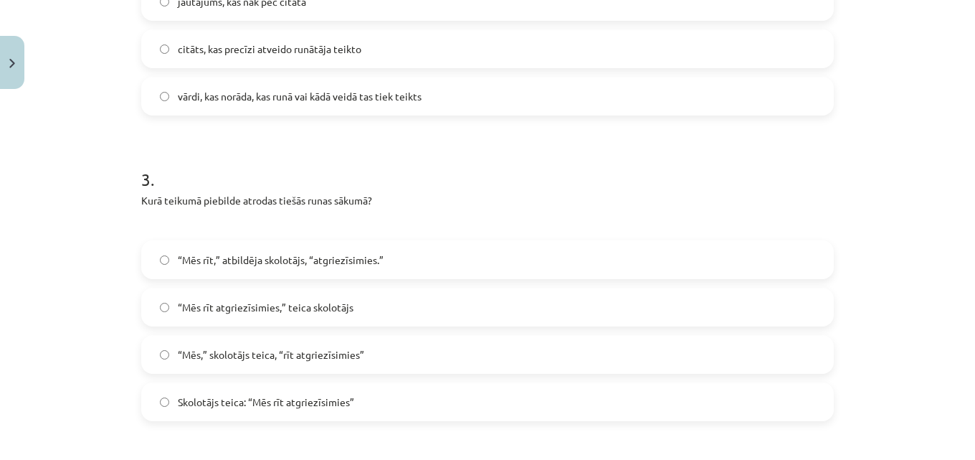
scroll to position [753, 0]
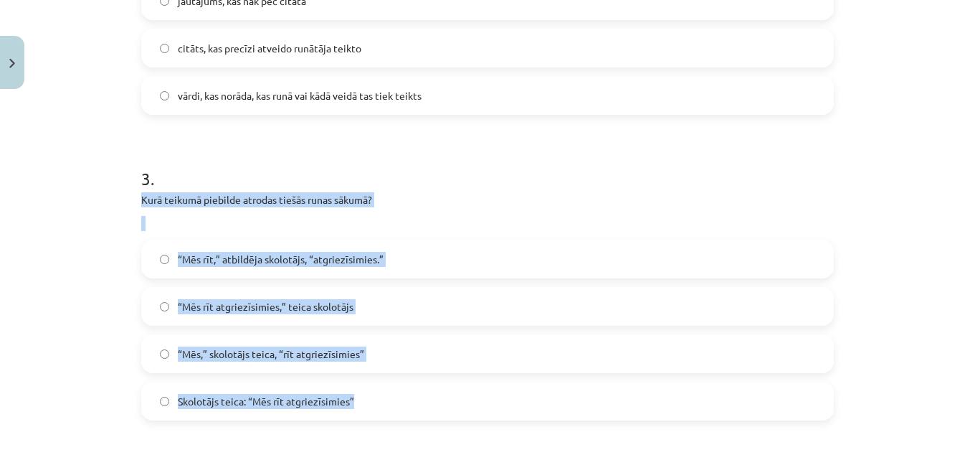
drag, startPoint x: 131, startPoint y: 195, endPoint x: 411, endPoint y: 399, distance: 346.6
click at [411, 399] on div "10 XP Saņemsi Sarežģīts 20 pilda Apraksts Uzdevums Palīdzība 1 . Kas ir citāts?…" at bounding box center [488, 252] width 710 height 1820
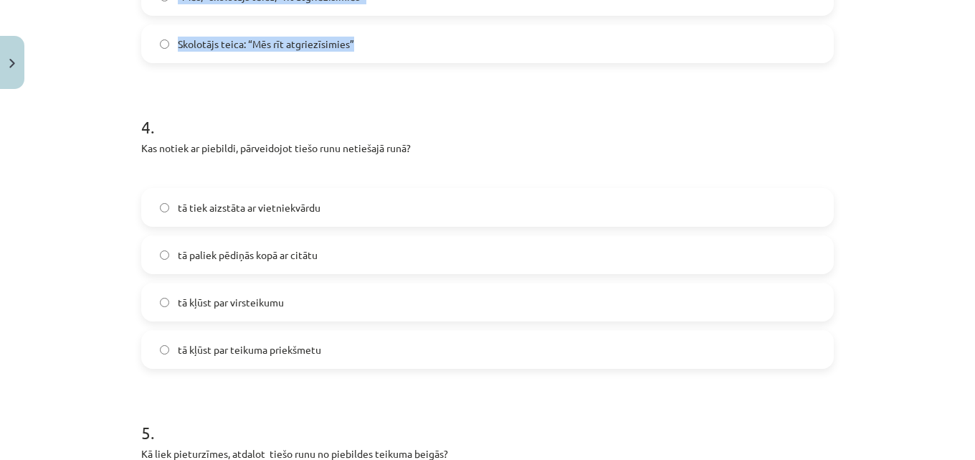
scroll to position [1112, 0]
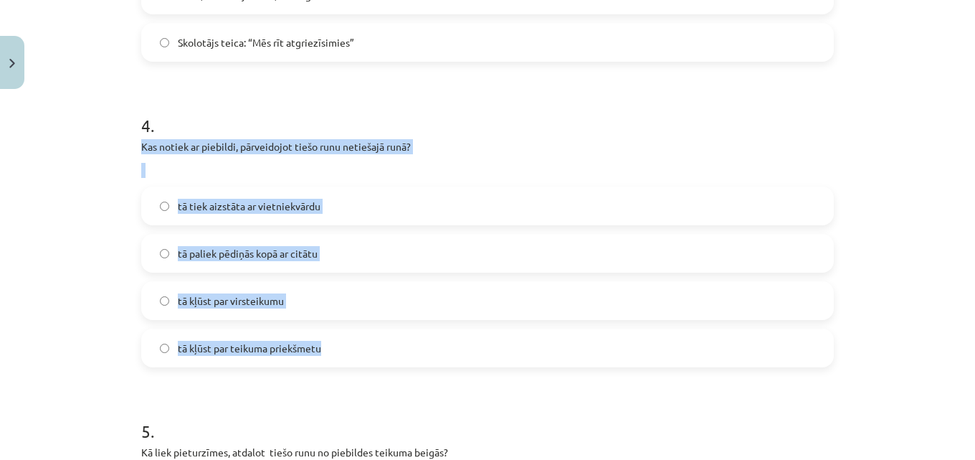
drag, startPoint x: 123, startPoint y: 146, endPoint x: 374, endPoint y: 359, distance: 329.2
click at [374, 359] on div "Mācību tēma: Latviešu valodas i - 12. klases 1.ieskaites mācību materiāls (c) #…" at bounding box center [487, 230] width 975 height 460
click at [374, 359] on label "tā kļūst par teikuma priekšmetu" at bounding box center [488, 348] width 690 height 36
click at [155, 294] on label "tā kļūst par virsteikumu" at bounding box center [488, 301] width 690 height 36
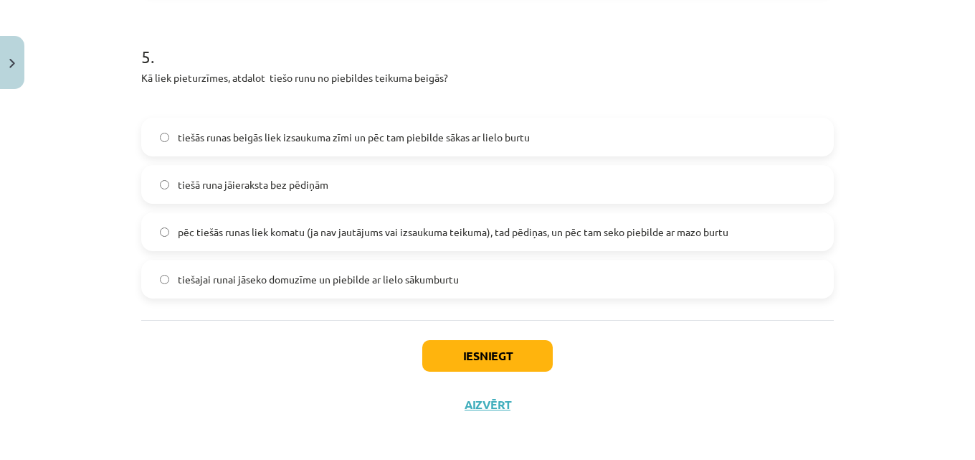
scroll to position [1491, 0]
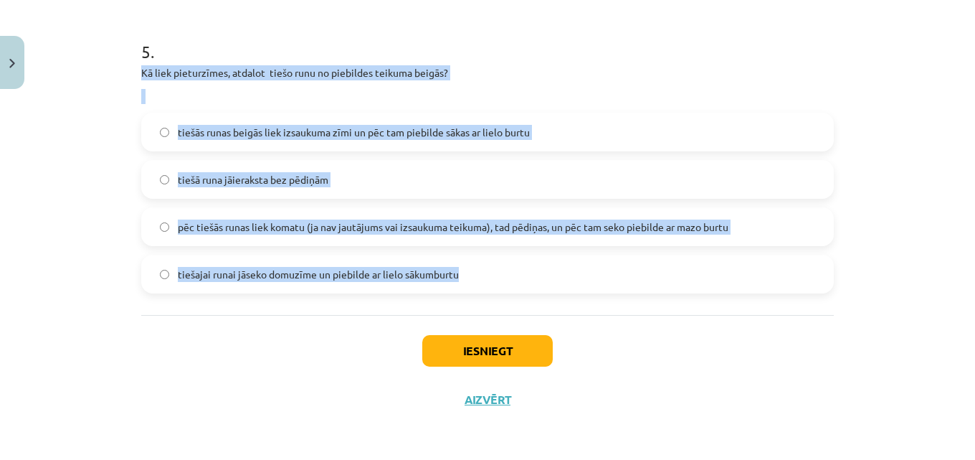
drag, startPoint x: 126, startPoint y: 70, endPoint x: 535, endPoint y: 278, distance: 459.7
click at [535, 278] on div "Mācību tēma: Latviešu valodas i - 12. klases 1.ieskaites mācību materiāls (c) #…" at bounding box center [487, 230] width 975 height 460
click at [161, 221] on label "pēc tiešās runas liek komatu (ja nav jautājums vai izsaukuma teikuma), tad pēdi…" at bounding box center [488, 227] width 690 height 36
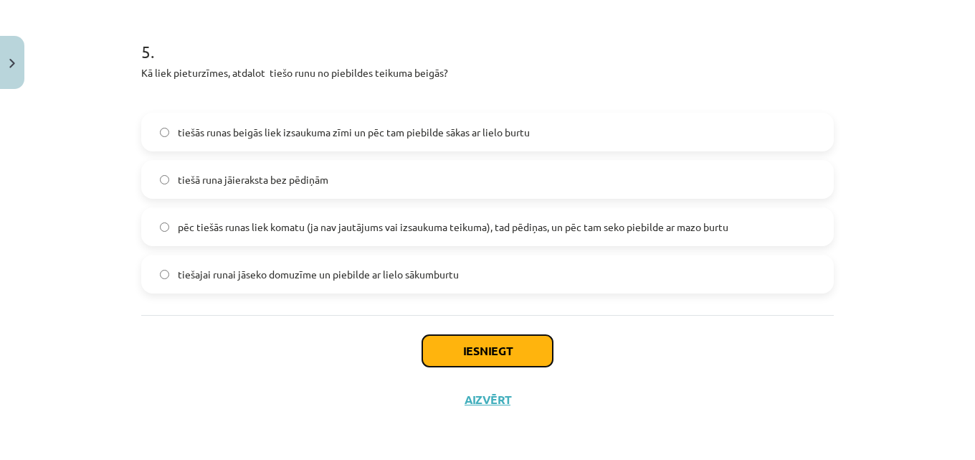
click at [461, 346] on button "Iesniegt" at bounding box center [487, 351] width 131 height 32
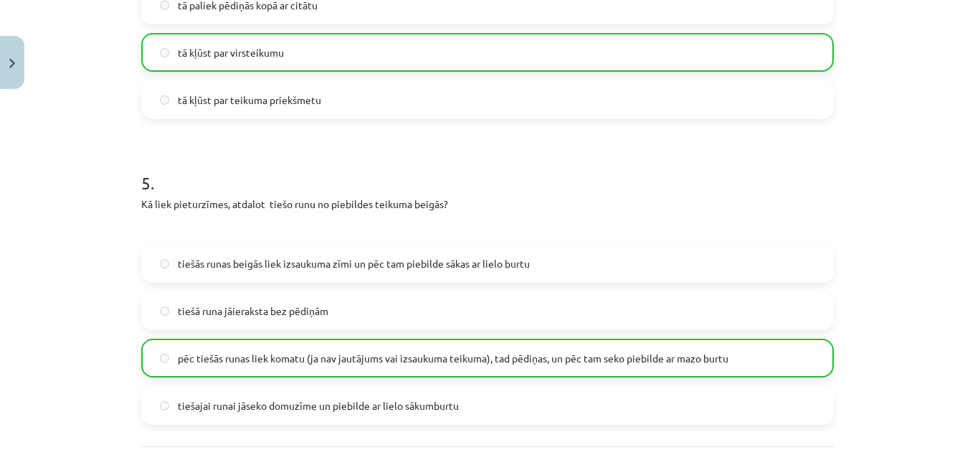
scroll to position [1537, 0]
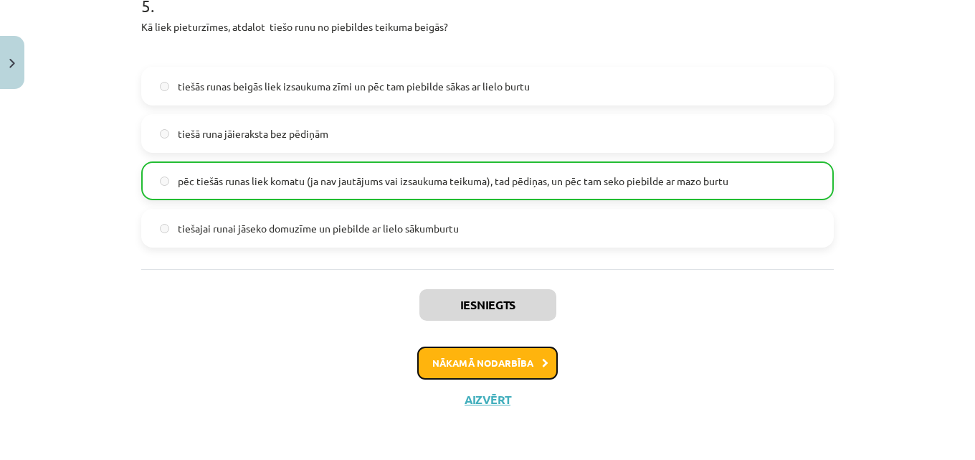
click at [446, 361] on button "Nākamā nodarbība" at bounding box center [487, 362] width 141 height 33
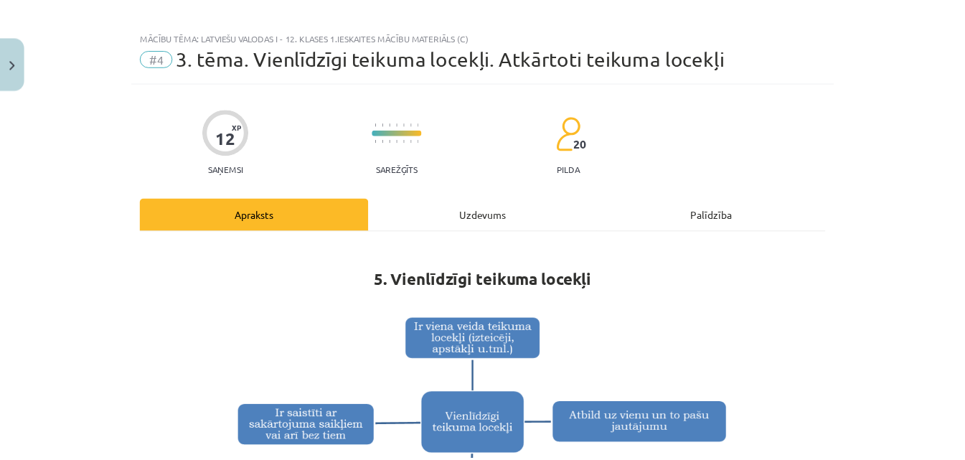
scroll to position [0, 0]
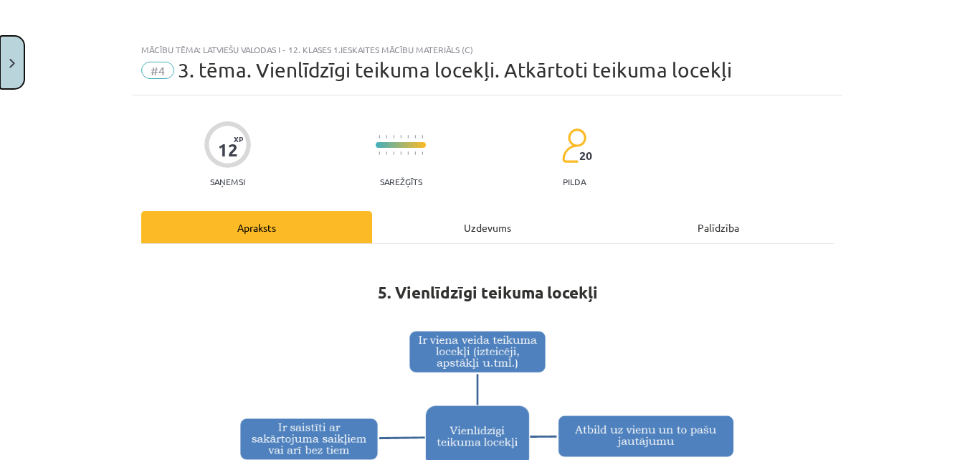
click at [5, 60] on button "Close" at bounding box center [12, 62] width 24 height 53
click at [5, 60] on div "Mācību tēma: Latviešu valodas i - 12. klases 1.ieskaites mācību materiāls (c) #…" at bounding box center [487, 230] width 975 height 460
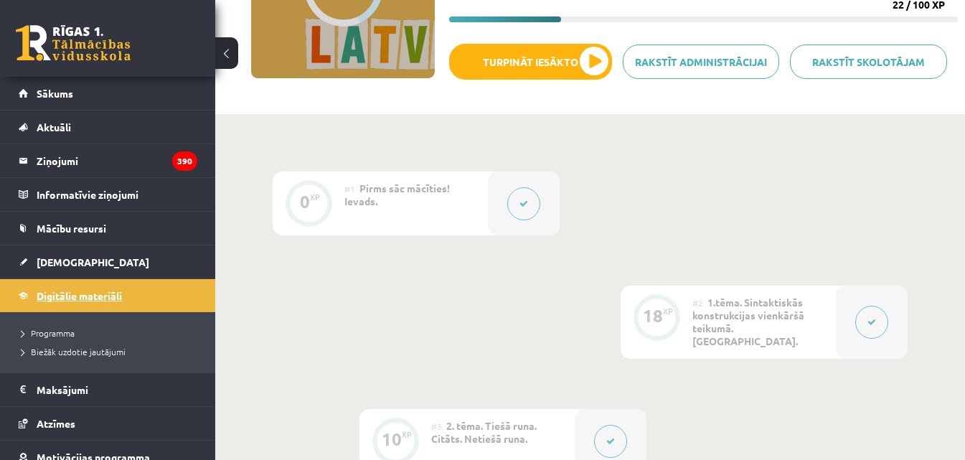
click at [100, 287] on link "Digitālie materiāli" at bounding box center [108, 295] width 179 height 33
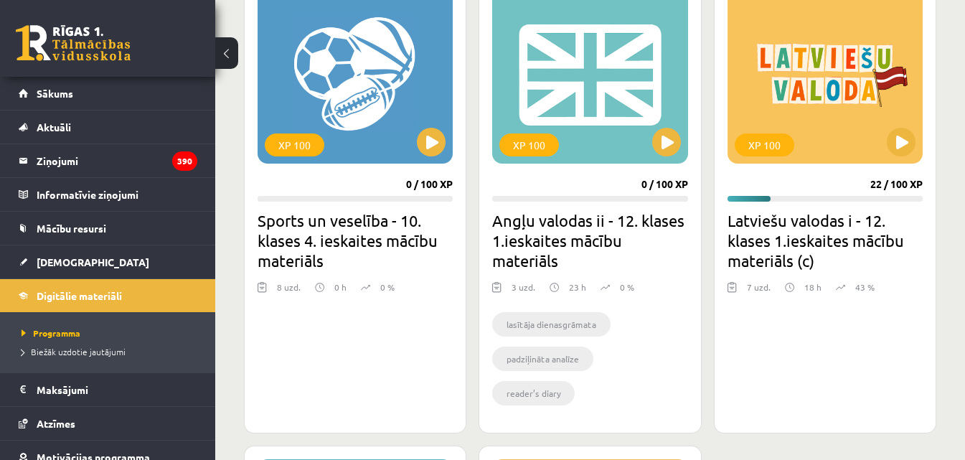
scroll to position [861, 0]
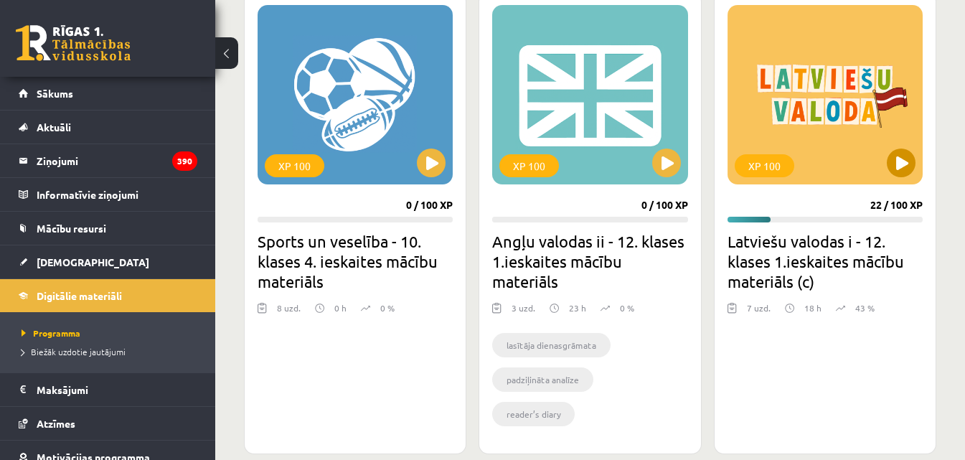
click at [850, 132] on div "XP 100" at bounding box center [824, 94] width 195 height 179
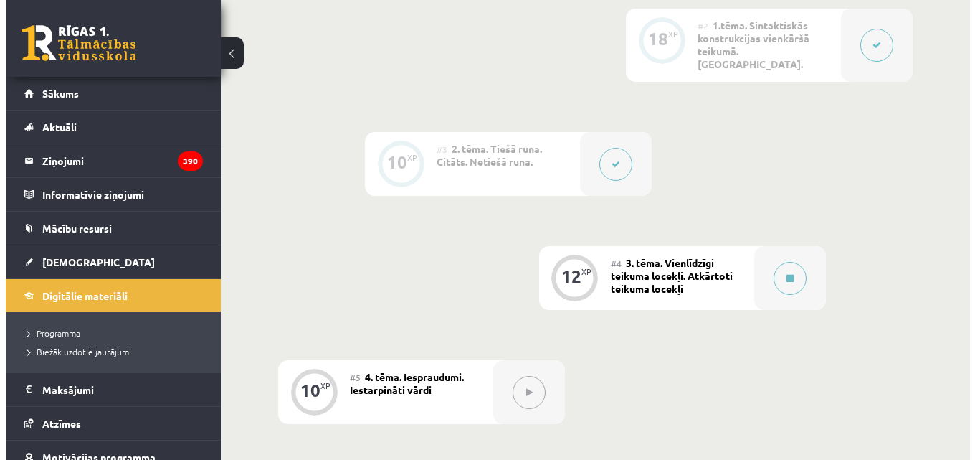
scroll to position [496, 0]
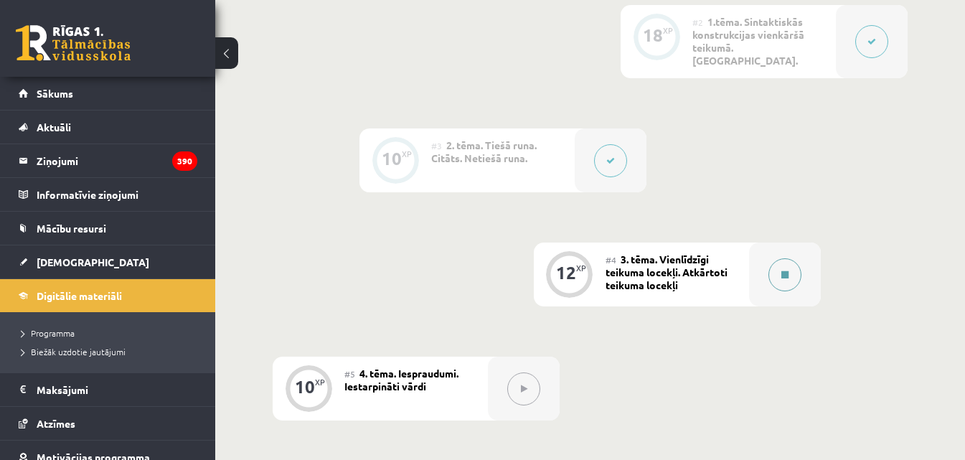
click at [793, 273] on button at bounding box center [784, 274] width 33 height 33
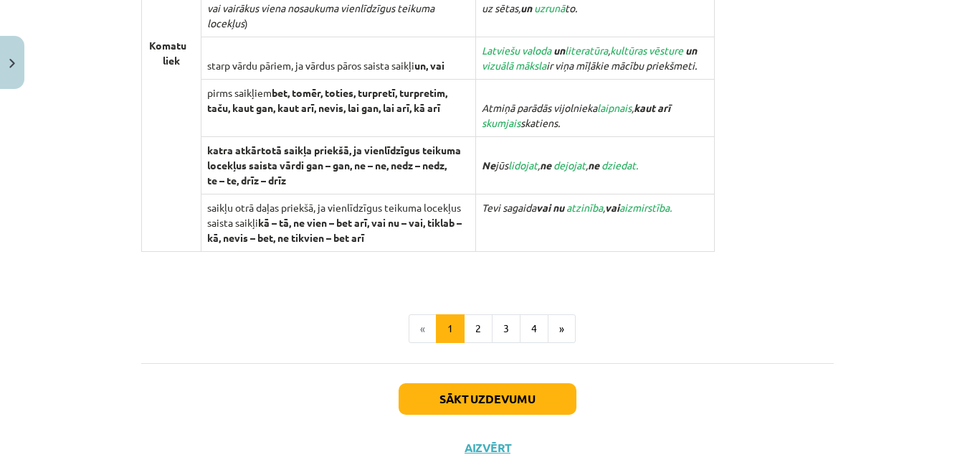
scroll to position [1450, 0]
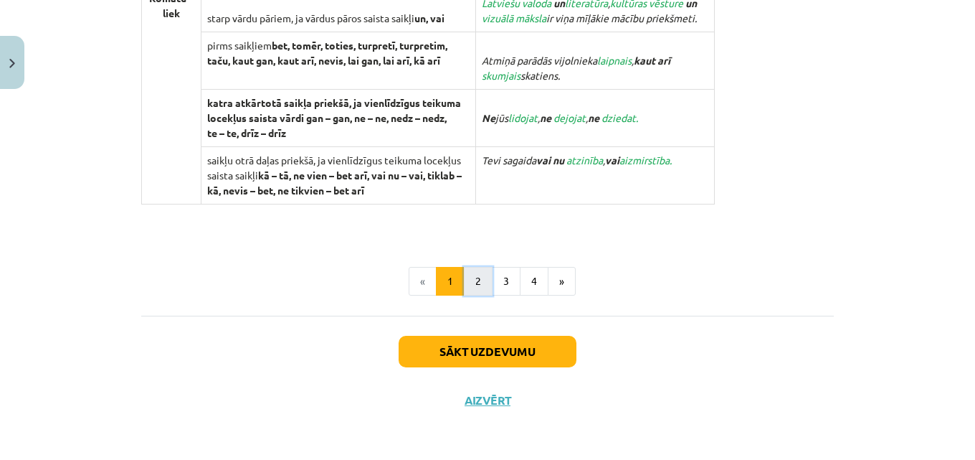
click at [470, 285] on button "2" at bounding box center [478, 281] width 29 height 29
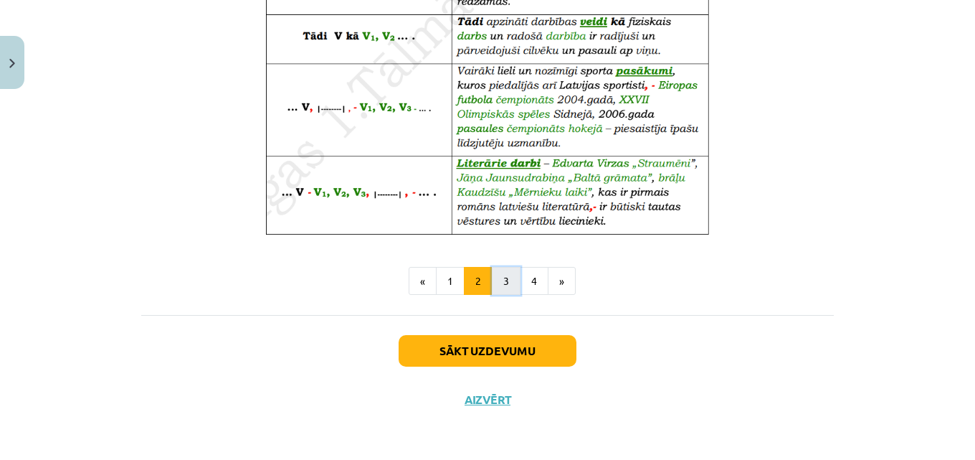
click at [499, 278] on button "3" at bounding box center [506, 281] width 29 height 29
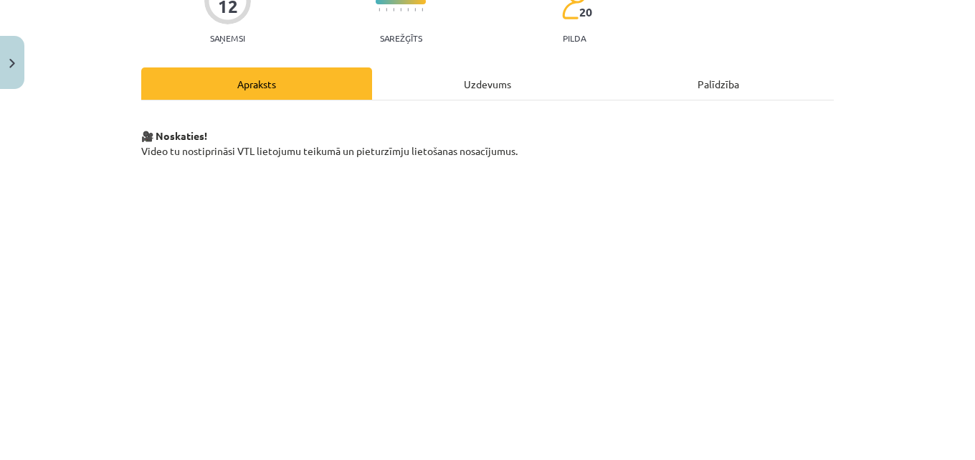
scroll to position [215, 0]
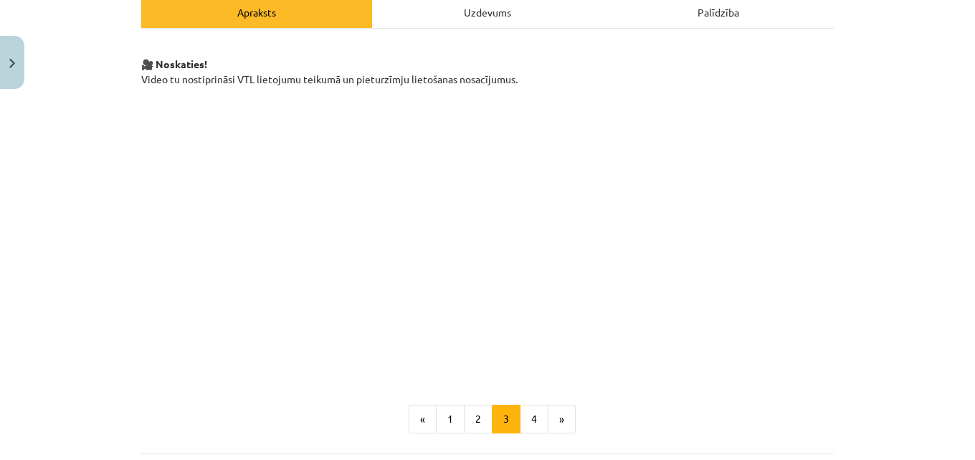
click at [642, 398] on div "🎥 Noskaties! Video tu nostiprināsi VTL lietojumu teikumā un pieturzīmju lietoša…" at bounding box center [487, 238] width 693 height 392
click at [531, 423] on button "4" at bounding box center [534, 419] width 29 height 29
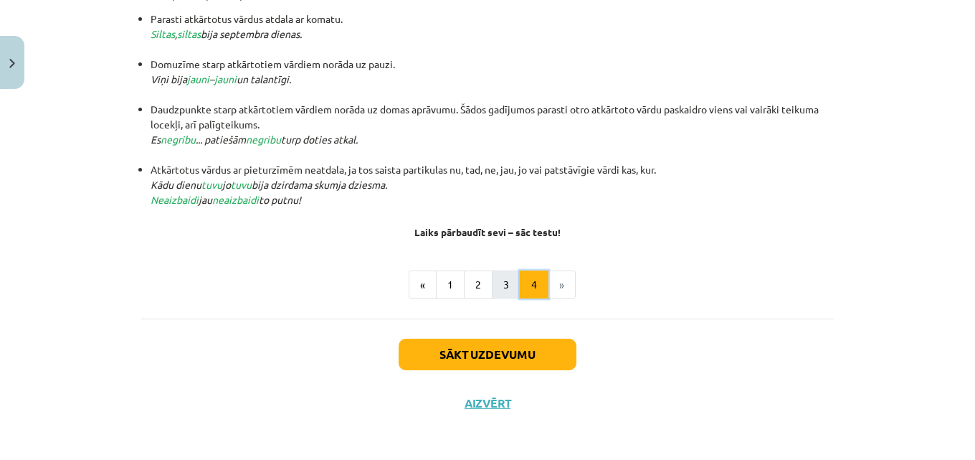
scroll to position [396, 0]
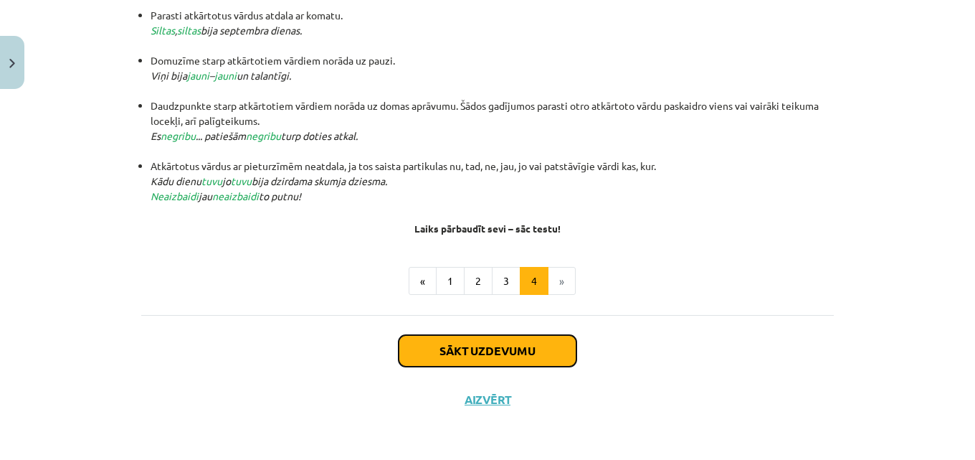
click at [502, 351] on button "Sākt uzdevumu" at bounding box center [488, 351] width 178 height 32
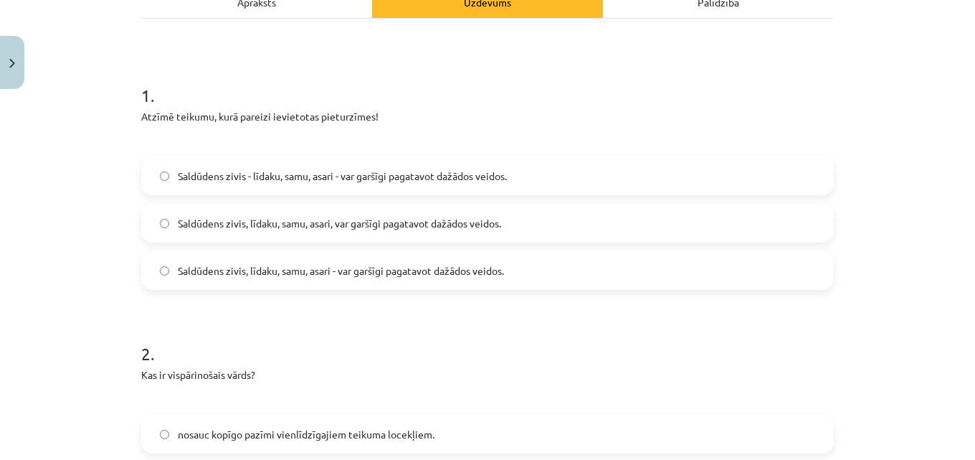
scroll to position [251, 0]
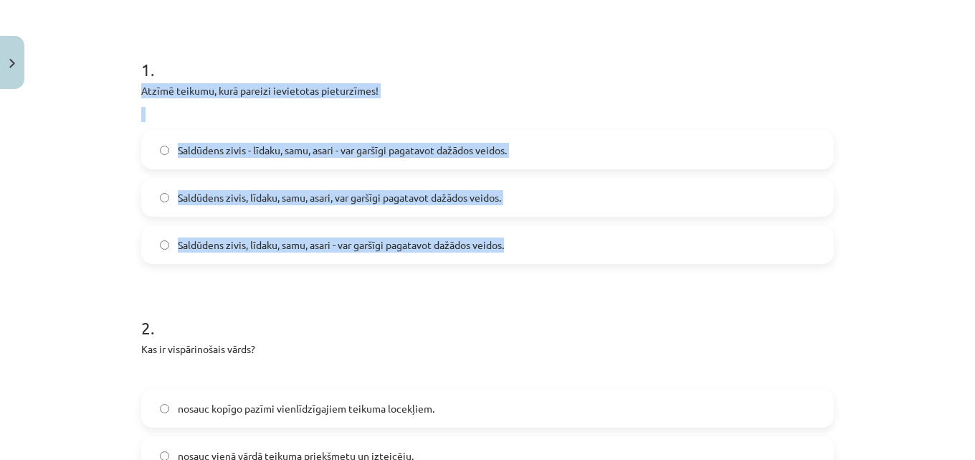
drag, startPoint x: 125, startPoint y: 87, endPoint x: 511, endPoint y: 250, distance: 419.1
click at [511, 250] on div "Mācību tēma: Latviešu valodas i - 12. klases 1.ieskaites mācību materiāls (c) #…" at bounding box center [487, 230] width 975 height 460
copy div "Atzīmē teikumu, kurā pareizi ievietotas pieturzīmes! Saldūdens zivis - līdaku, …"
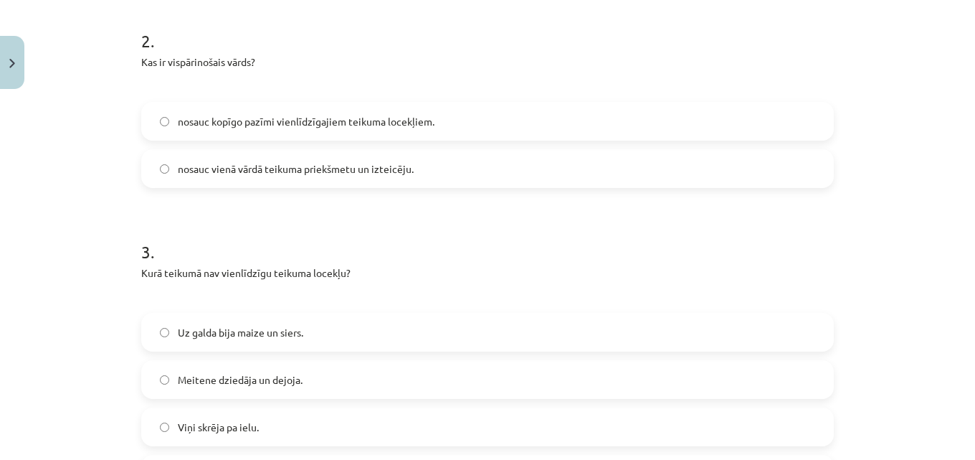
scroll to position [466, 0]
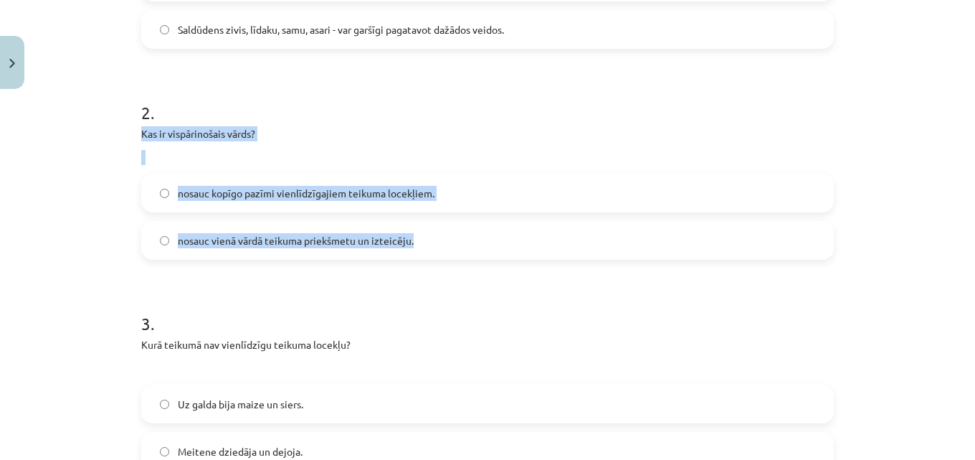
drag, startPoint x: 125, startPoint y: 128, endPoint x: 418, endPoint y: 244, distance: 315.3
click at [418, 244] on div "Mācību tēma: Latviešu valodas i - 12. klases 1.ieskaites mācību materiāls (c) #…" at bounding box center [487, 230] width 975 height 460
click at [418, 244] on label "nosauc vienā vārdā teikuma priekšmetu un izteicēju." at bounding box center [488, 240] width 690 height 36
drag, startPoint x: 128, startPoint y: 131, endPoint x: 433, endPoint y: 235, distance: 322.8
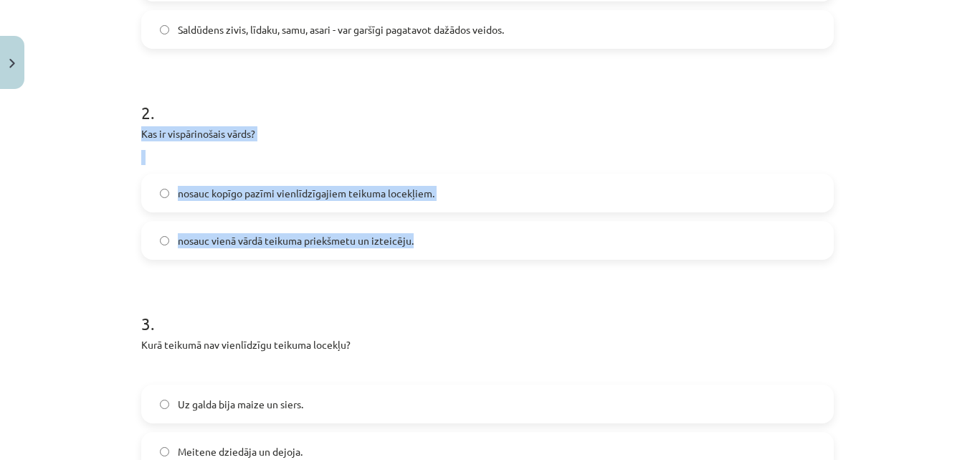
click at [433, 235] on label "nosauc vienā vārdā teikuma priekšmetu un izteicēju." at bounding box center [488, 240] width 690 height 36
drag, startPoint x: 133, startPoint y: 131, endPoint x: 446, endPoint y: 232, distance: 329.1
click at [446, 232] on label "nosauc vienā vārdā teikuma priekšmetu un izteicēju." at bounding box center [488, 240] width 690 height 36
drag, startPoint x: 132, startPoint y: 130, endPoint x: 407, endPoint y: 249, distance: 299.4
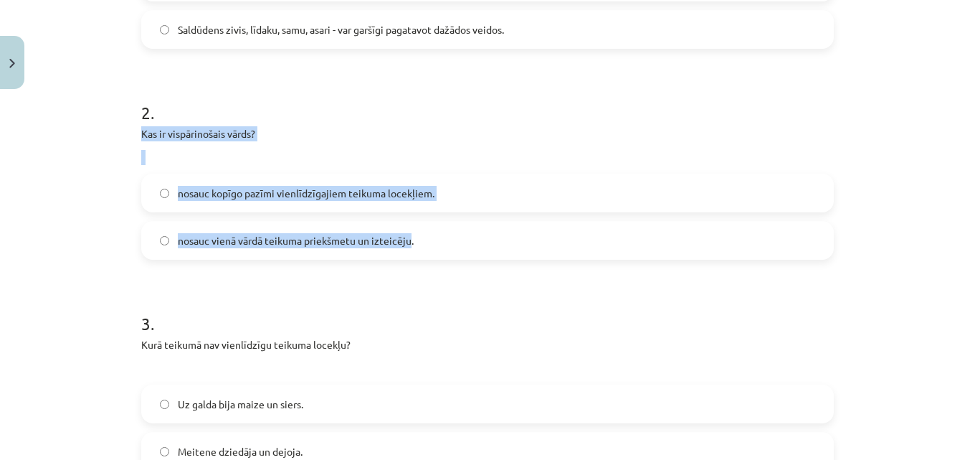
click at [407, 249] on label "nosauc vienā vārdā teikuma priekšmetu un izteicēju." at bounding box center [488, 240] width 690 height 36
drag, startPoint x: 159, startPoint y: 151, endPoint x: 443, endPoint y: 265, distance: 306.7
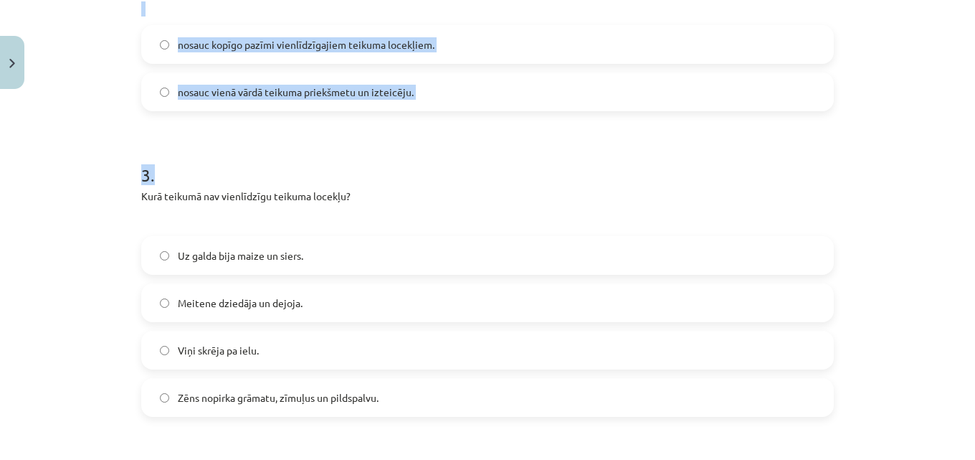
scroll to position [681, 0]
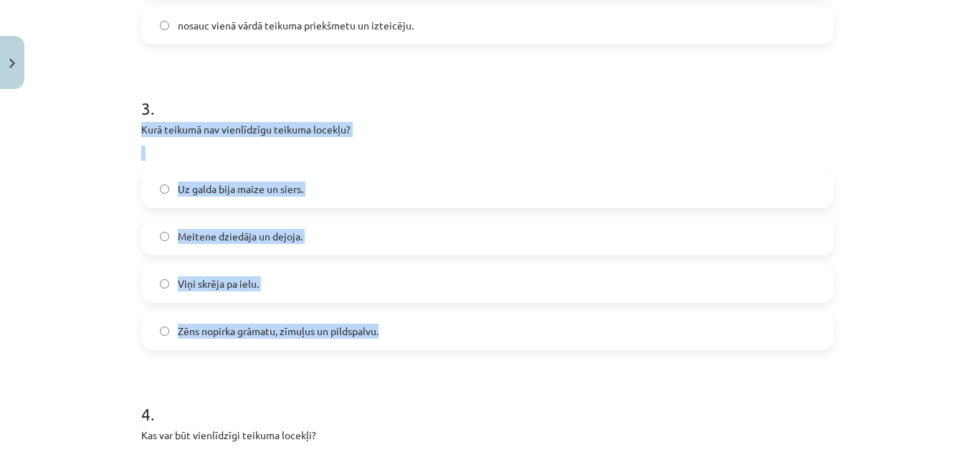
drag, startPoint x: 131, startPoint y: 128, endPoint x: 410, endPoint y: 339, distance: 349.3
click at [412, 342] on div "12 XP Saņemsi Sarežģīts 20 pilda Apraksts Uzdevums Palīdzība 1 . Atzīmē teikumu…" at bounding box center [488, 382] width 710 height 1936
copy div "Kurā teikumā nav vienlīdzīgu teikuma locekļu? Uz galda bija maize un siers. Mei…"
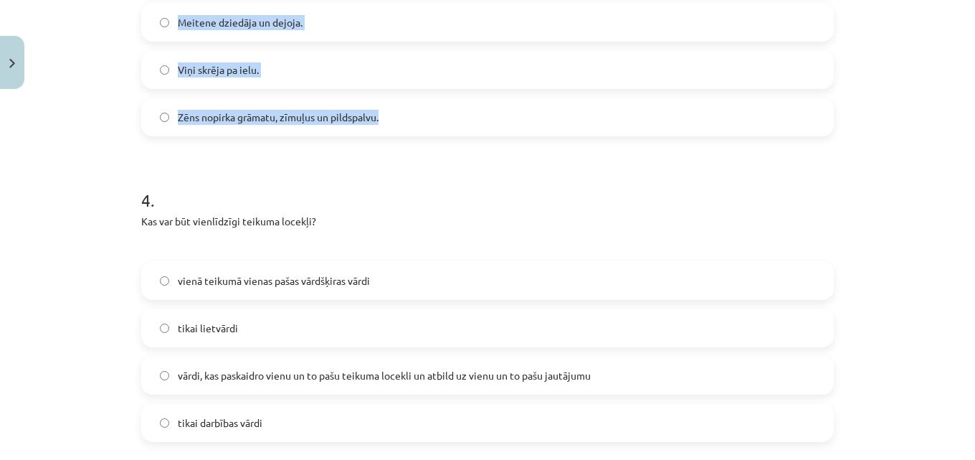
scroll to position [897, 0]
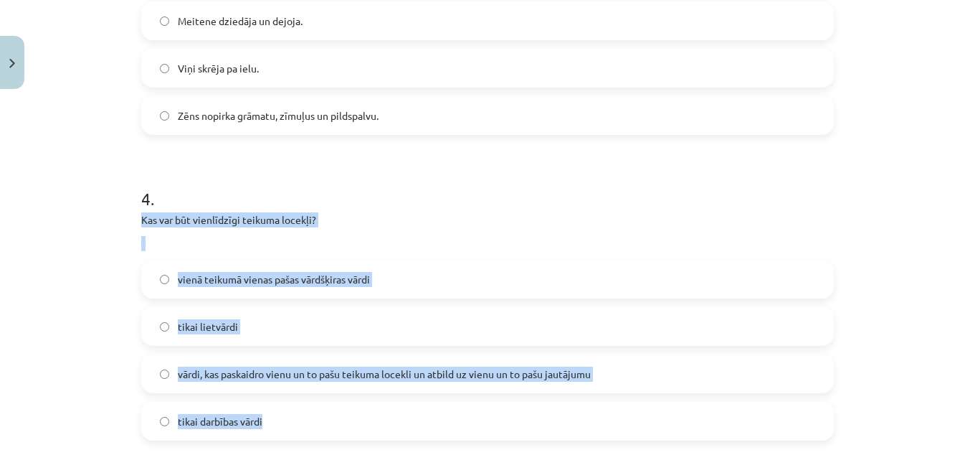
drag, startPoint x: 131, startPoint y: 214, endPoint x: 288, endPoint y: 420, distance: 257.9
click at [288, 420] on div "12 XP Saņemsi Sarežģīts 20 pilda Apraksts Uzdevums Palīdzība 1 . Atzīmē teikumu…" at bounding box center [488, 167] width 710 height 1936
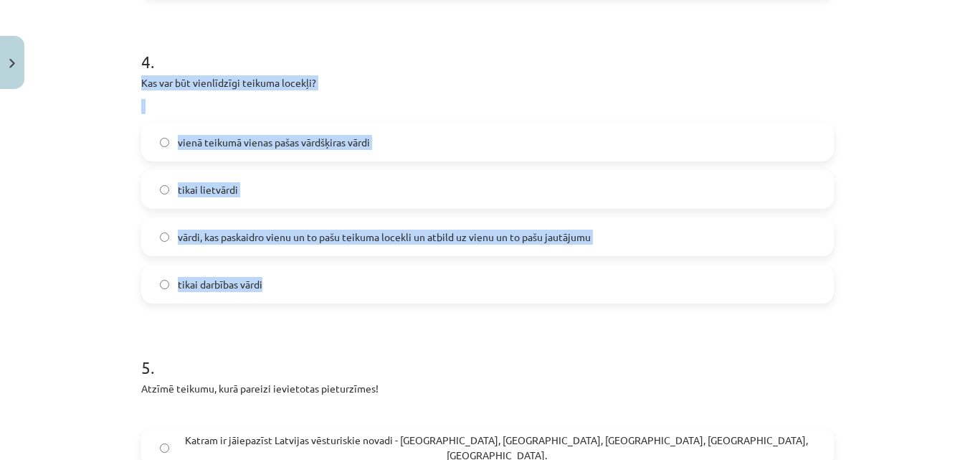
scroll to position [1040, 0]
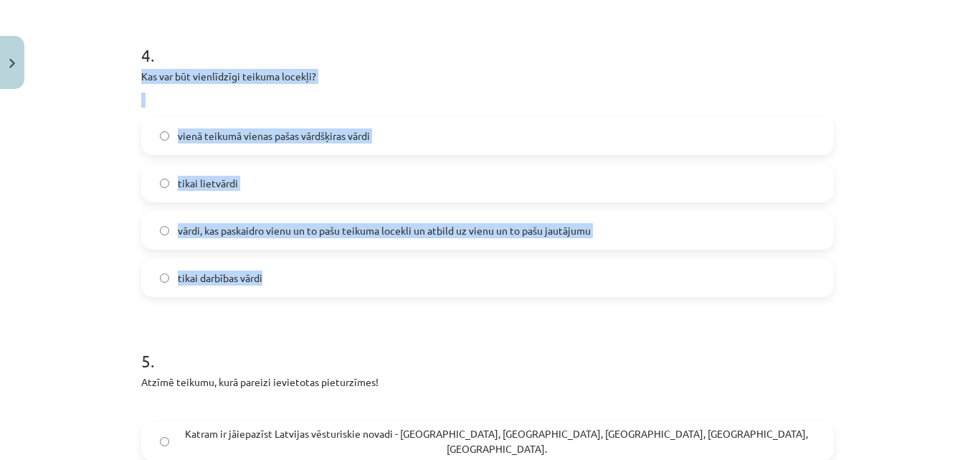
copy div "Kas var būt vienlīdzīgi teikuma locekļi? vienā teikumā vienas pašas vārdšķiras …"
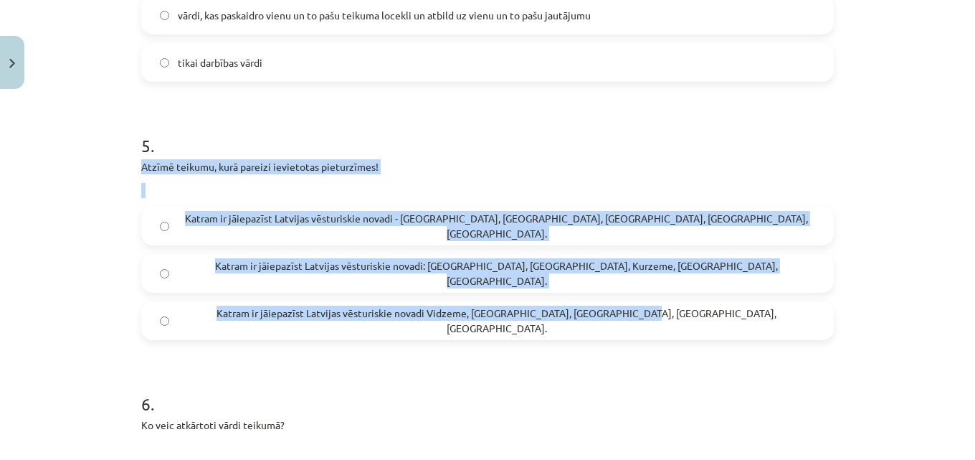
drag, startPoint x: 128, startPoint y: 164, endPoint x: 583, endPoint y: 323, distance: 482.5
copy div "Atzīmē teikumu, kurā pareizi ievietotas pieturzīmes! Katram ir jāiepazīst Latvi…"
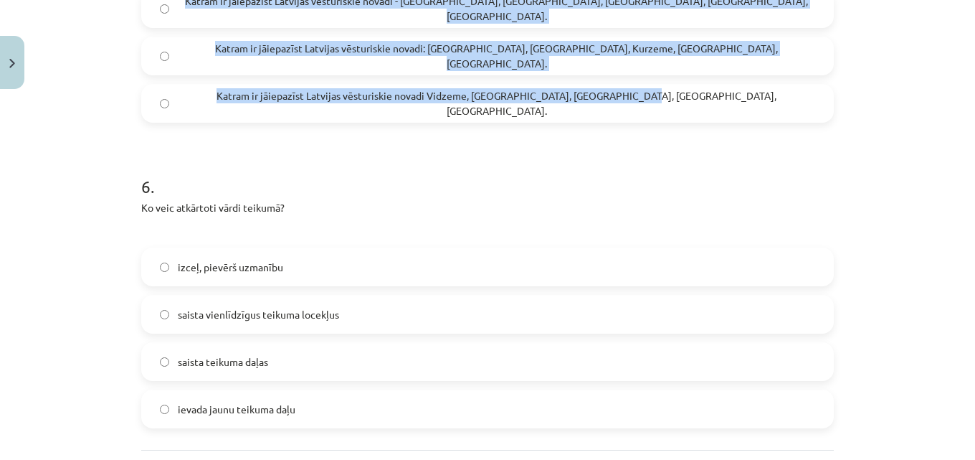
scroll to position [1542, 0]
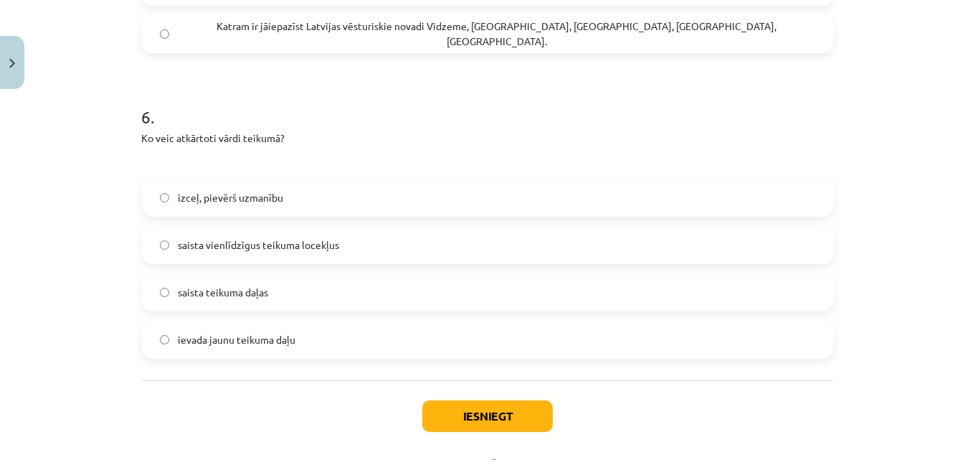
click at [114, 201] on div "Mācību tēma: Latviešu valodas i - 12. klases 1.ieskaites mācību materiāls (c) #…" at bounding box center [487, 230] width 975 height 460
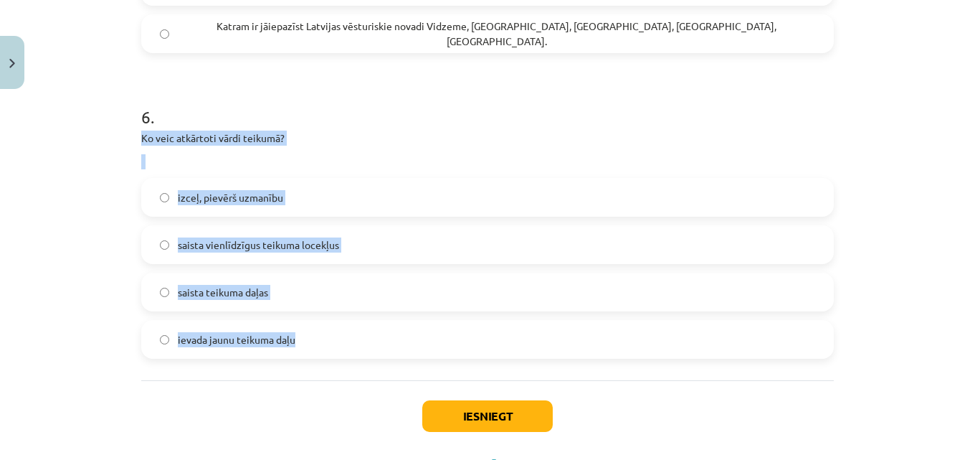
drag, startPoint x: 129, startPoint y: 138, endPoint x: 376, endPoint y: 341, distance: 320.0
copy div "Ko veic atkārtoti vārdi teikumā? izceļ, pievērš uzmanību saista vienlīdzīgus te…"
click at [166, 188] on label "izceļ, pievērš uzmanību" at bounding box center [488, 197] width 690 height 36
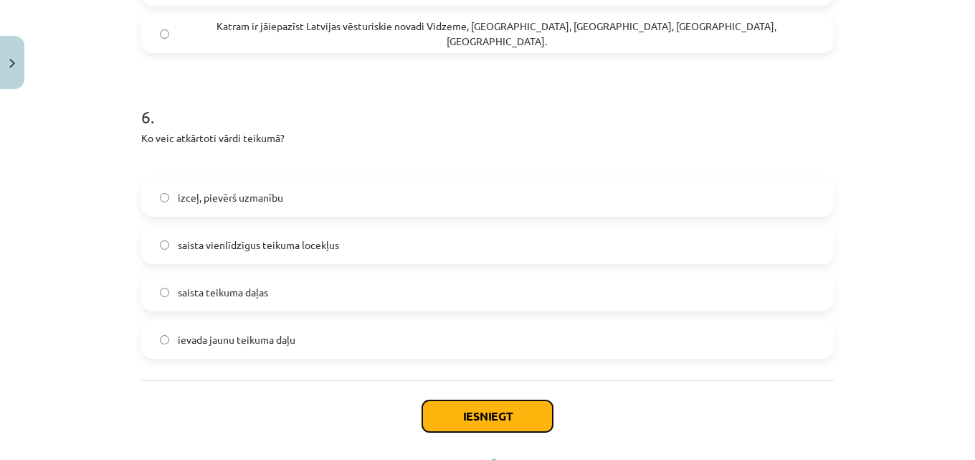
click at [495, 417] on button "Iesniegt" at bounding box center [487, 416] width 131 height 32
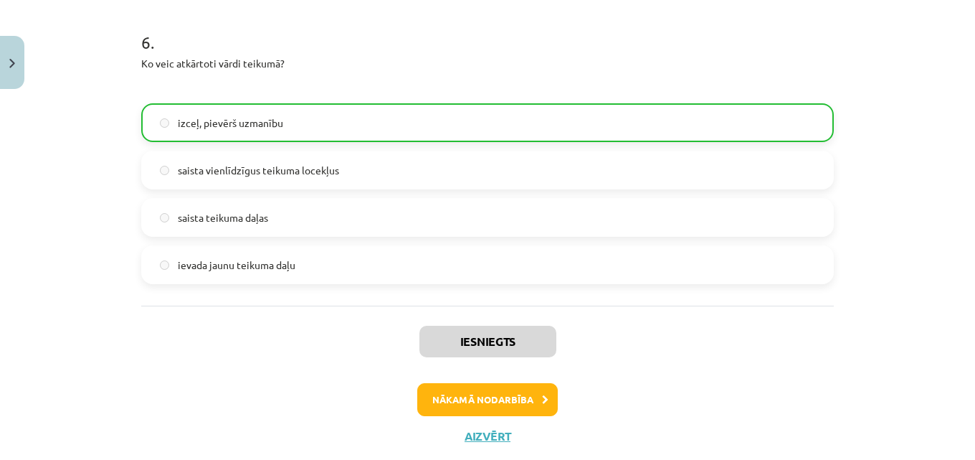
scroll to position [1653, 0]
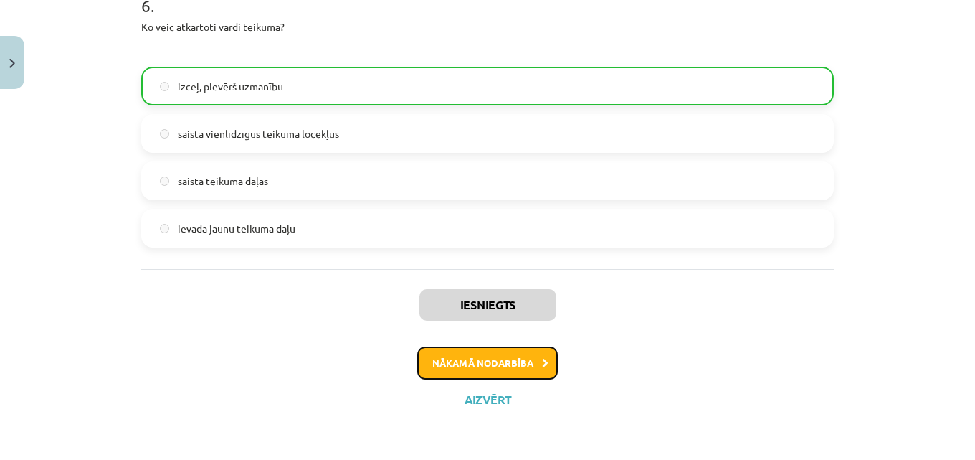
click at [490, 359] on button "Nākamā nodarbība" at bounding box center [487, 362] width 141 height 33
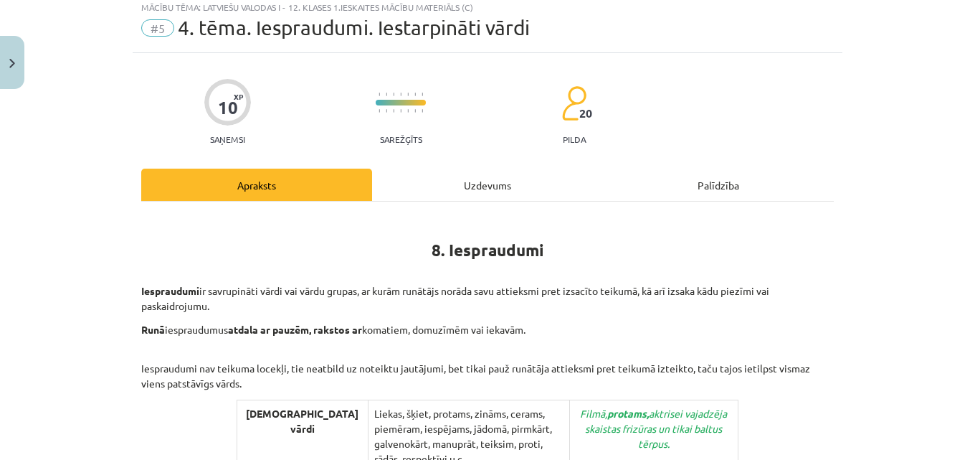
scroll to position [36, 0]
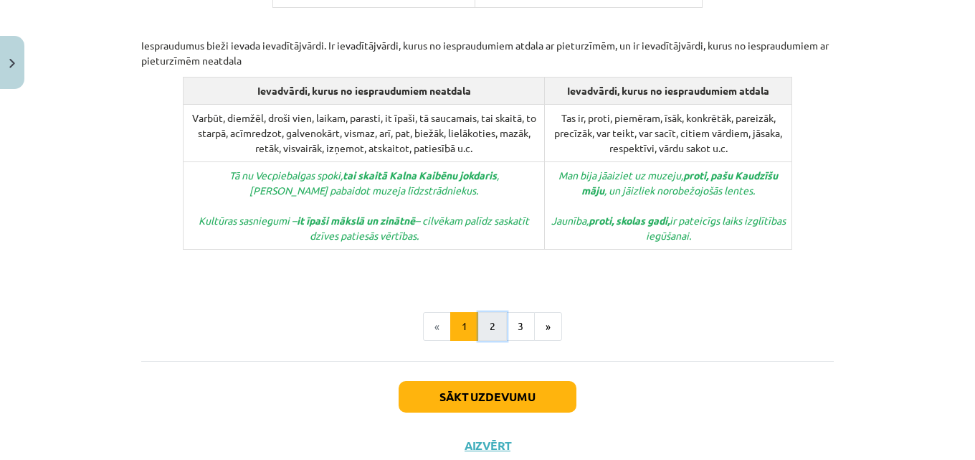
click at [488, 312] on button "2" at bounding box center [492, 326] width 29 height 29
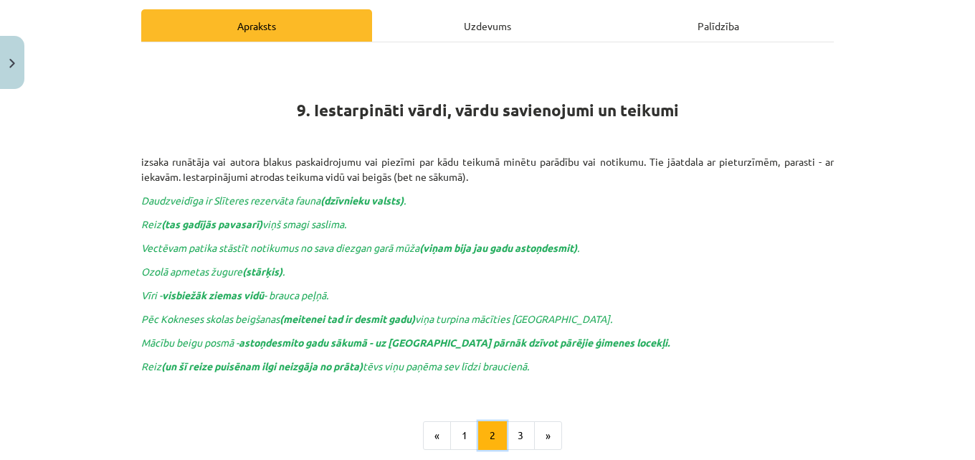
scroll to position [257, 0]
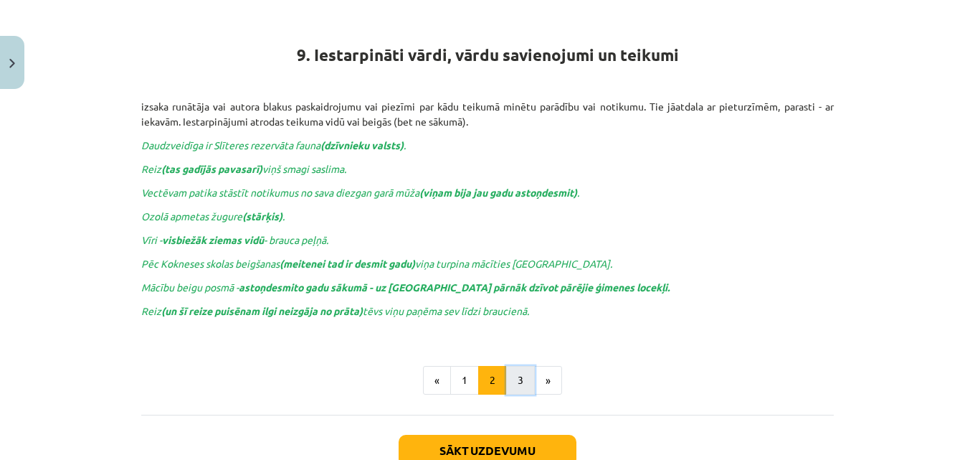
click at [520, 378] on button "3" at bounding box center [520, 380] width 29 height 29
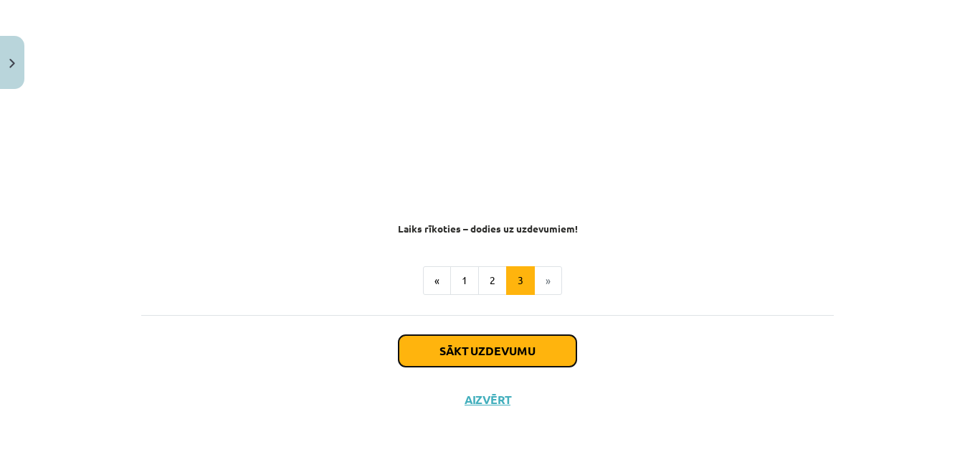
click at [515, 345] on button "Sākt uzdevumu" at bounding box center [488, 351] width 178 height 32
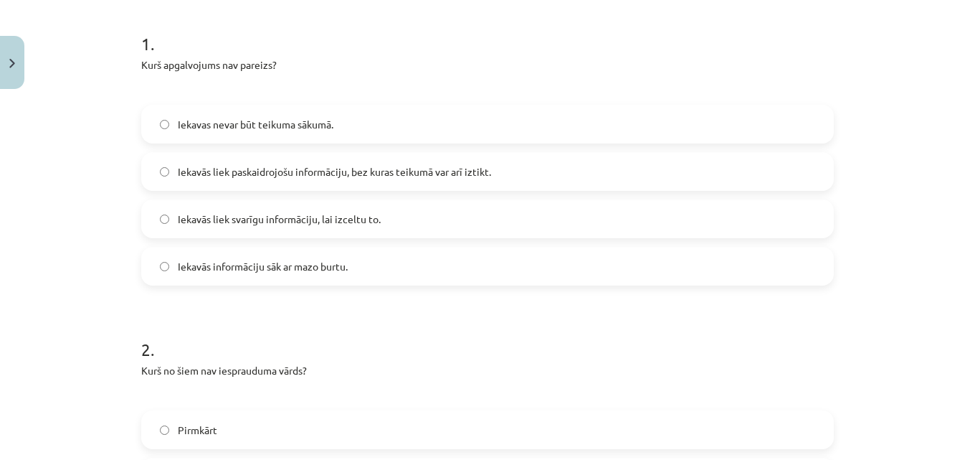
scroll to position [251, 0]
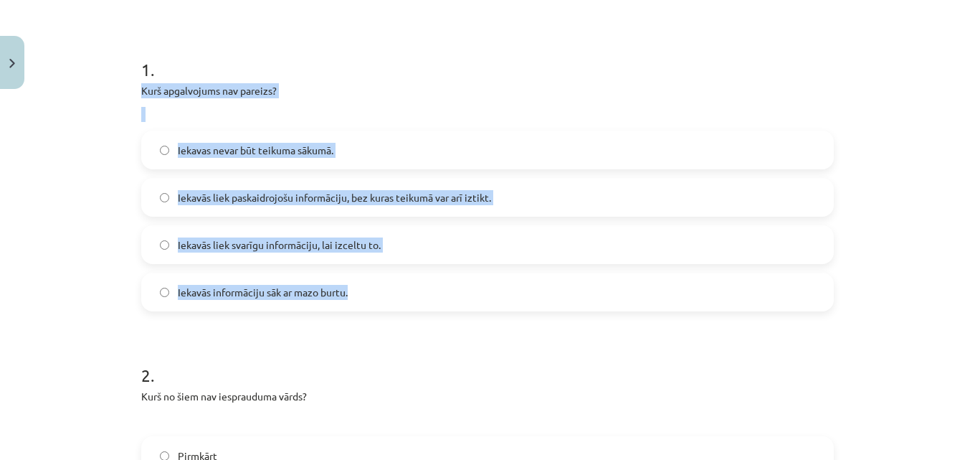
drag, startPoint x: 125, startPoint y: 85, endPoint x: 384, endPoint y: 300, distance: 337.2
click at [384, 300] on div "Mācību tēma: Latviešu valodas i - 12. klases 1.ieskaites mācību materiāls (c) #…" at bounding box center [487, 230] width 975 height 460
copy div "Kurš apgalvojums nav pareizs? Iekavas nevar būt teikuma sākumā. Iekavās liek pa…"
click at [165, 243] on label "Iekavās liek svarīgu informāciju, lai izceltu to." at bounding box center [488, 245] width 690 height 36
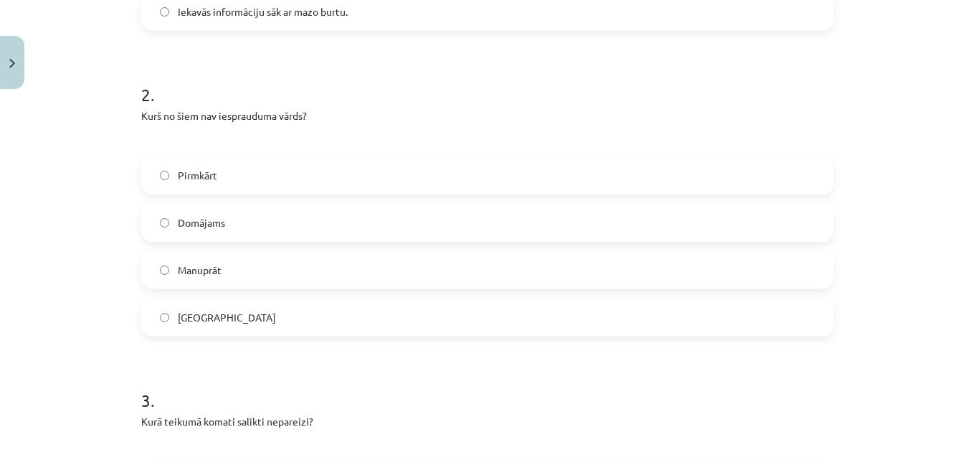
scroll to position [538, 0]
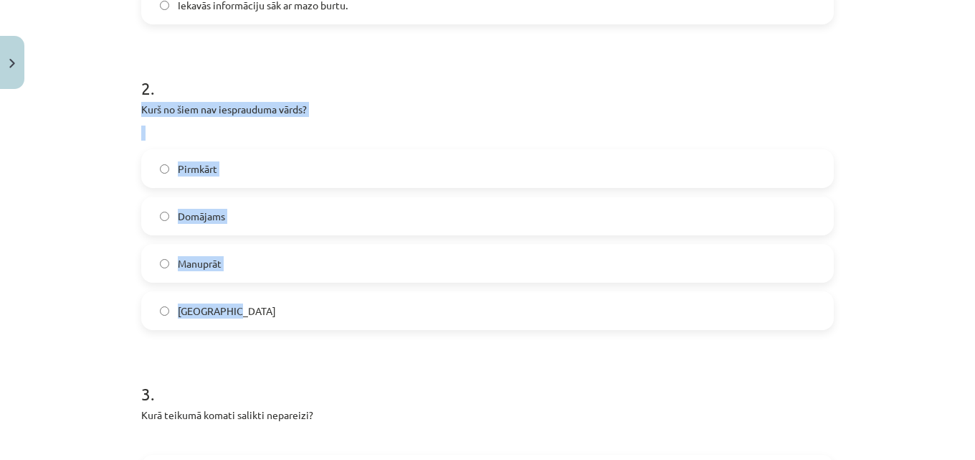
drag, startPoint x: 127, startPoint y: 103, endPoint x: 305, endPoint y: 308, distance: 271.0
click at [305, 308] on div "10 XP Saņemsi Sarežģīts 20 pilda Apraksts Uzdevums Palīdzība 1 . Kurš apgalvoju…" at bounding box center [488, 467] width 710 height 1820
click at [305, 308] on label "Galvenokārt" at bounding box center [488, 311] width 690 height 36
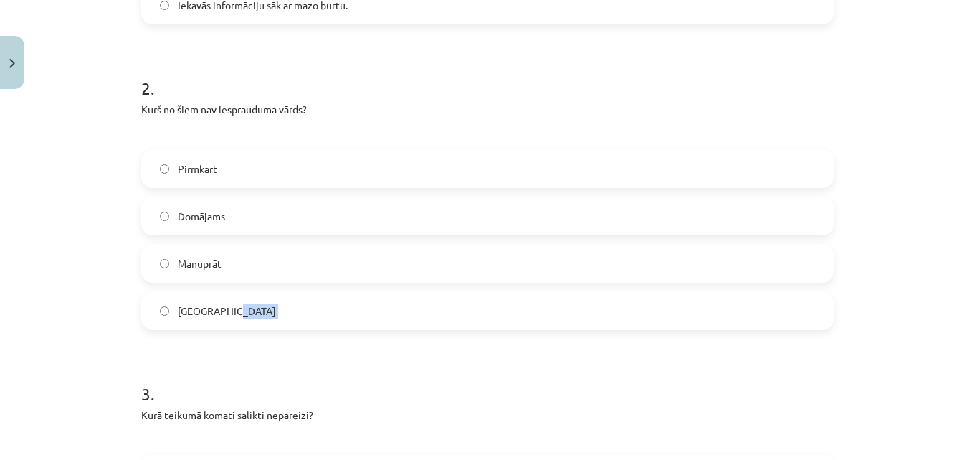
click at [302, 314] on label "Galvenokārt" at bounding box center [488, 311] width 690 height 36
click at [133, 100] on div "10 XP Saņemsi Sarežģīts 20 pilda Apraksts Uzdevums Palīdzība 1 . Kurš apgalvoju…" at bounding box center [488, 467] width 710 height 1820
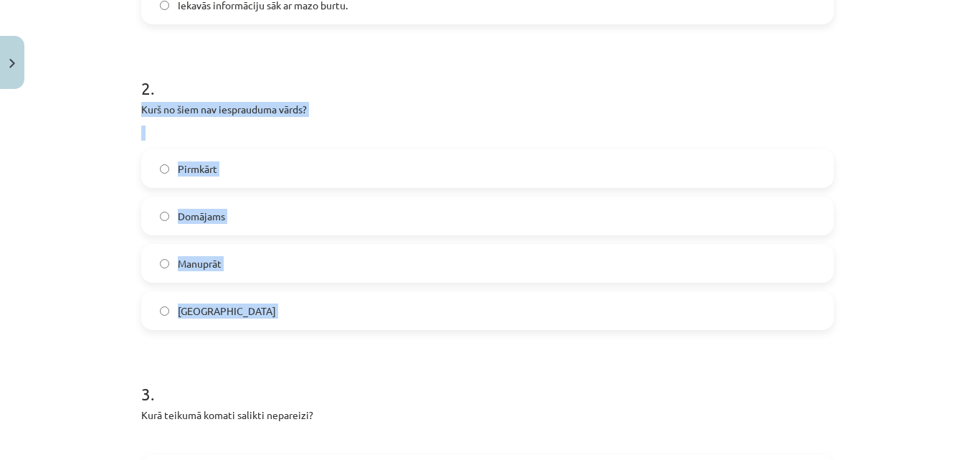
drag, startPoint x: 127, startPoint y: 100, endPoint x: 311, endPoint y: 304, distance: 274.2
click at [311, 304] on div "10 XP Saņemsi Sarežģīts 20 pilda Apraksts Uzdevums Palīdzība 1 . Kurš apgalvoju…" at bounding box center [488, 467] width 710 height 1820
copy div "Kurš no šiem nav iesprauduma vārds? Pirmkārt Domājams Manuprāt Galvenokārt"
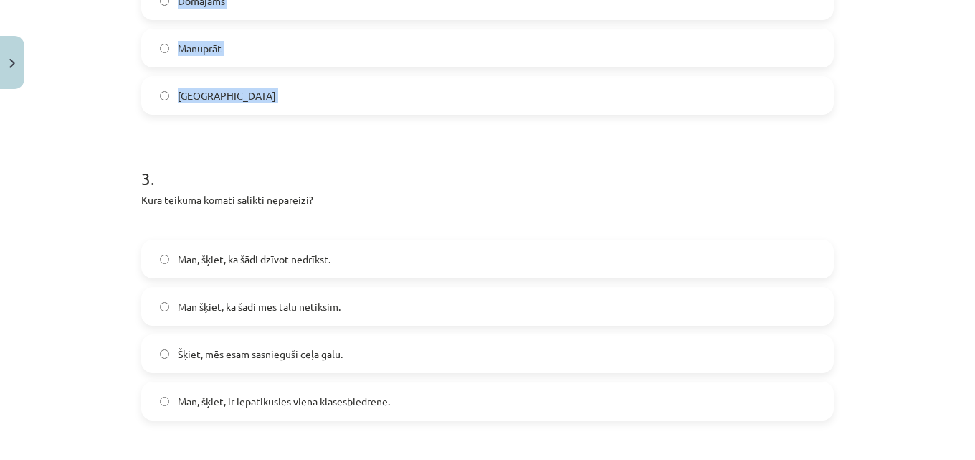
scroll to position [825, 0]
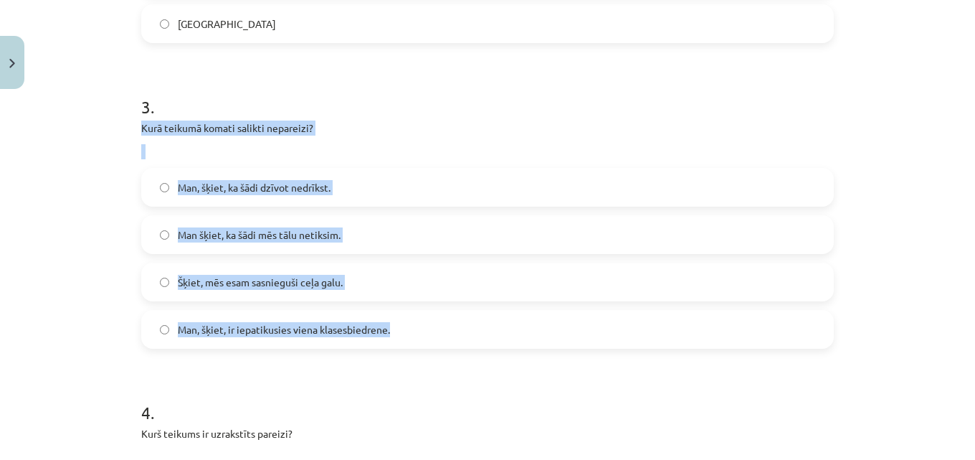
drag, startPoint x: 134, startPoint y: 120, endPoint x: 392, endPoint y: 327, distance: 330.1
click at [392, 327] on div "10 XP Saņemsi Sarežģīts 20 pilda Apraksts Uzdevums Palīdzība 1 . Kurš apgalvoju…" at bounding box center [488, 181] width 710 height 1820
copy div "Kurā teikumā komati salikti nepareizi? Man, šķiet, ka šādi dzīvot nedrīkst. Man…"
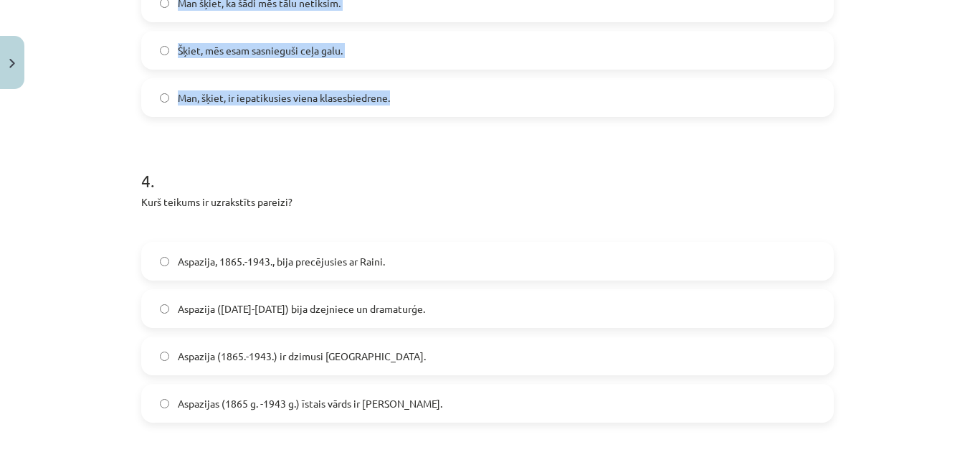
scroll to position [1183, 0]
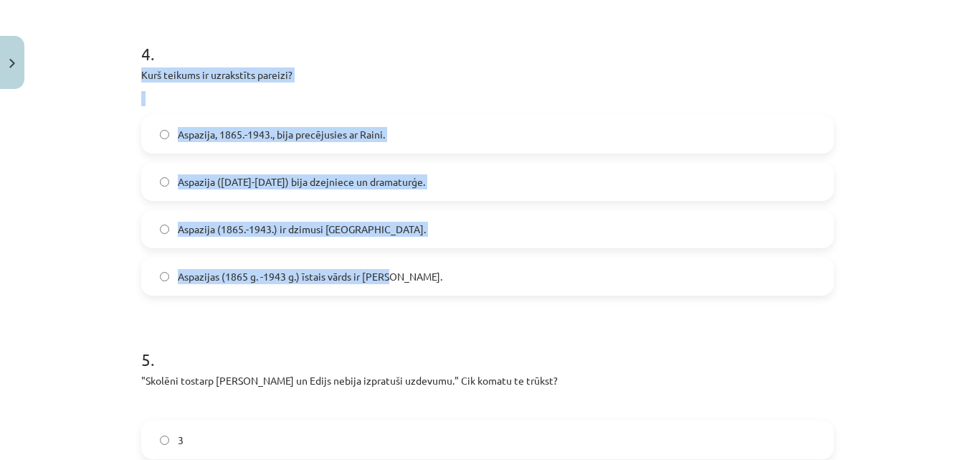
drag, startPoint x: 129, startPoint y: 71, endPoint x: 432, endPoint y: 293, distance: 375.6
click at [432, 293] on label "Aspazijas (1865 g. -1943 g.) īstais vārds ir Elza." at bounding box center [488, 276] width 690 height 36
drag, startPoint x: 128, startPoint y: 66, endPoint x: 455, endPoint y: 295, distance: 398.6
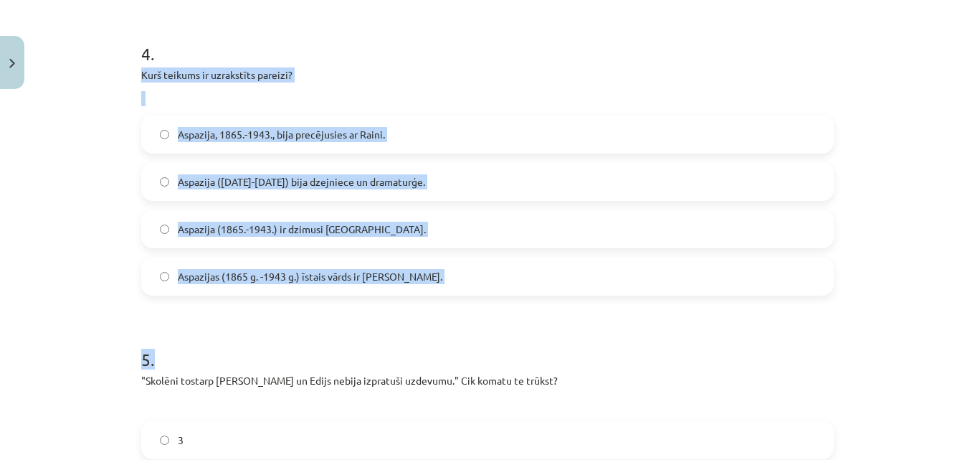
copy form "Kurš teikums ir uzrakstīts pareizi? Aspazija, 1865.-1943., bija precējusies ar …"
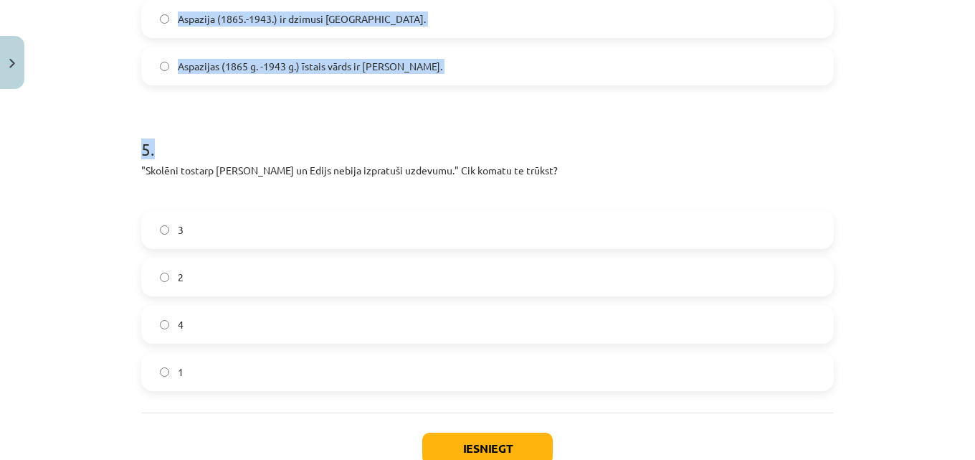
scroll to position [1470, 0]
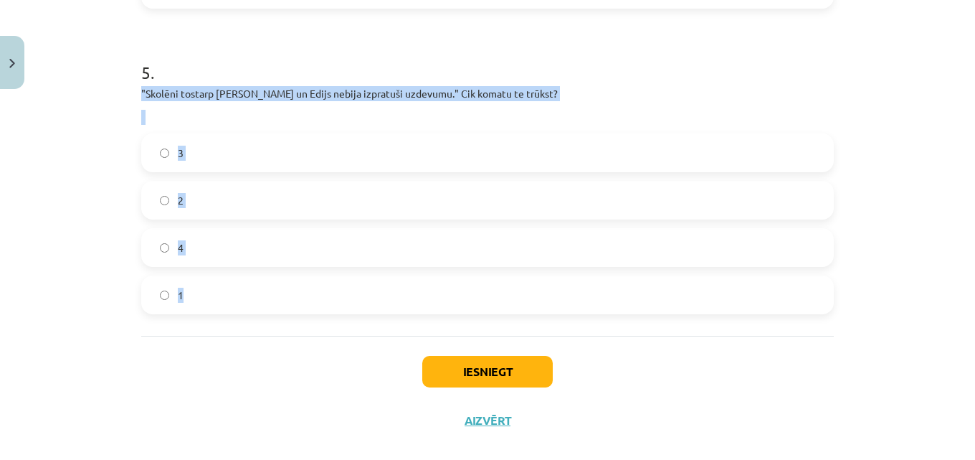
drag, startPoint x: 131, startPoint y: 88, endPoint x: 339, endPoint y: 296, distance: 293.1
copy div ""Skolēni tostarp Jānis un Edijs nebija izpratuši uzdevumu." Cik komatu te trūks…"
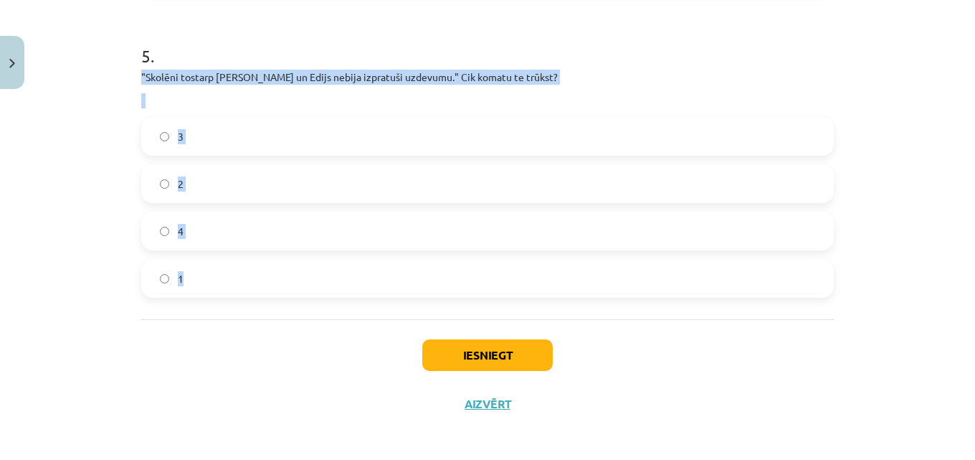
scroll to position [1491, 0]
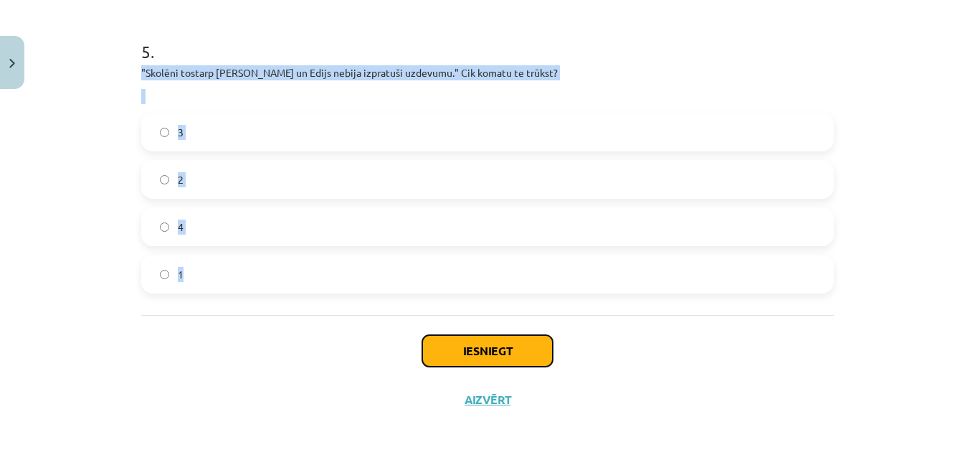
click at [448, 349] on button "Iesniegt" at bounding box center [487, 351] width 131 height 32
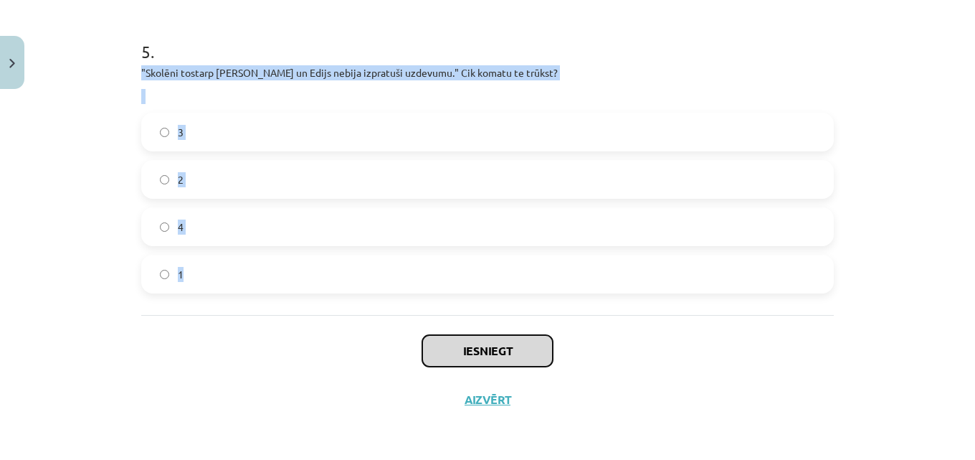
click at [448, 349] on button "Iesniegt" at bounding box center [487, 351] width 131 height 32
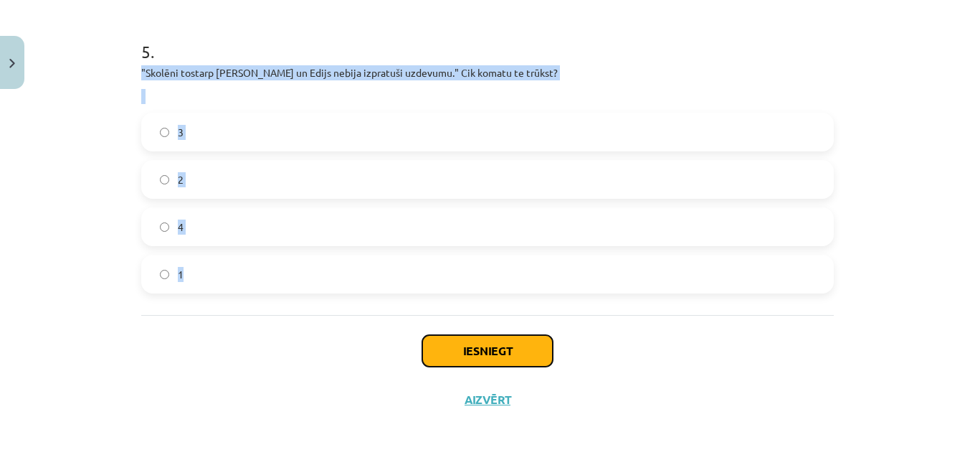
click at [467, 350] on button "Iesniegt" at bounding box center [487, 351] width 131 height 32
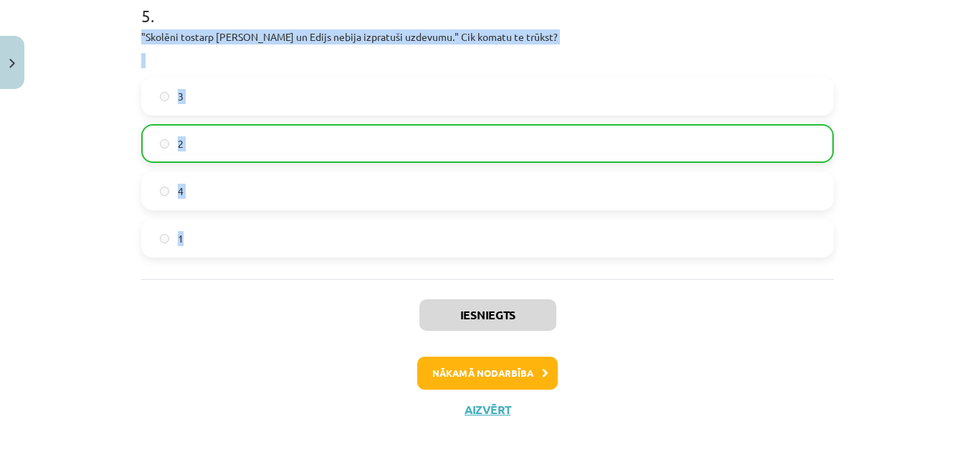
scroll to position [1537, 0]
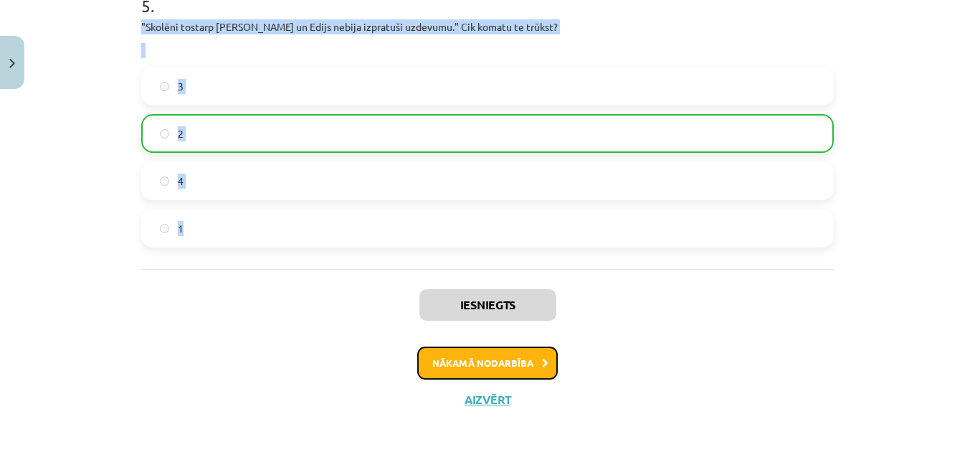
click at [452, 358] on button "Nākamā nodarbība" at bounding box center [487, 362] width 141 height 33
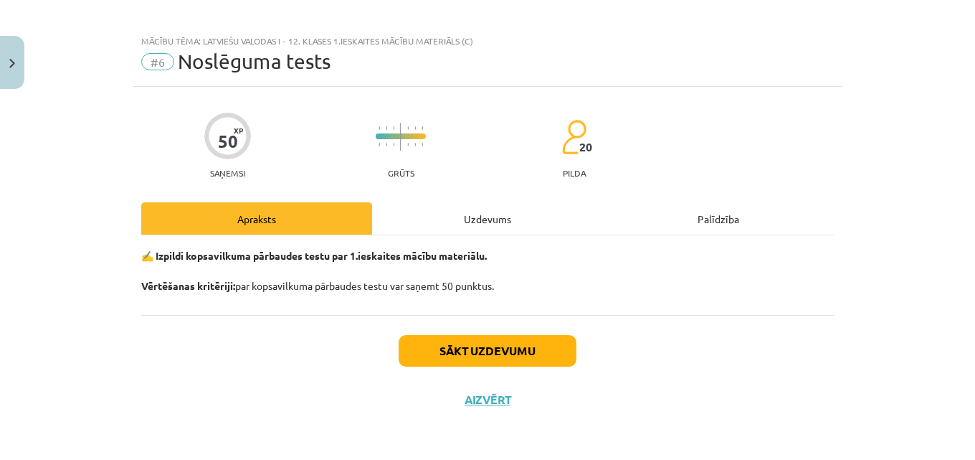
click at [452, 358] on button "Sākt uzdevumu" at bounding box center [488, 351] width 178 height 32
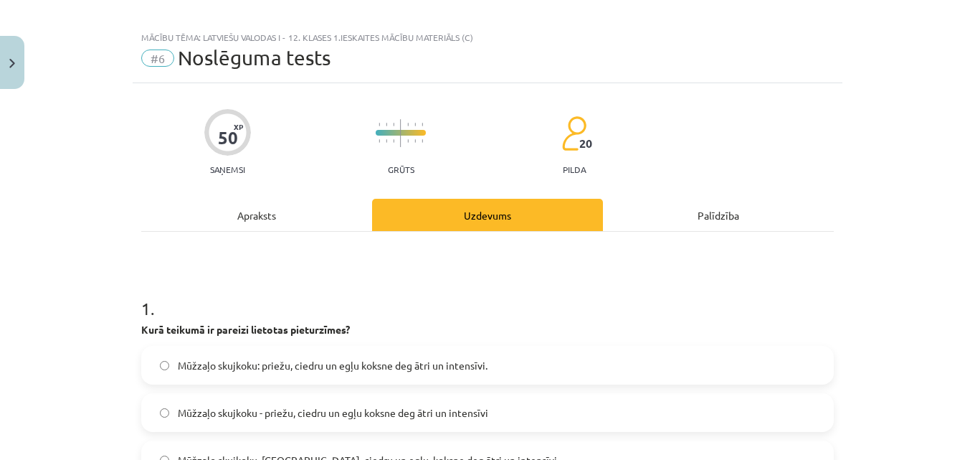
scroll to position [0, 0]
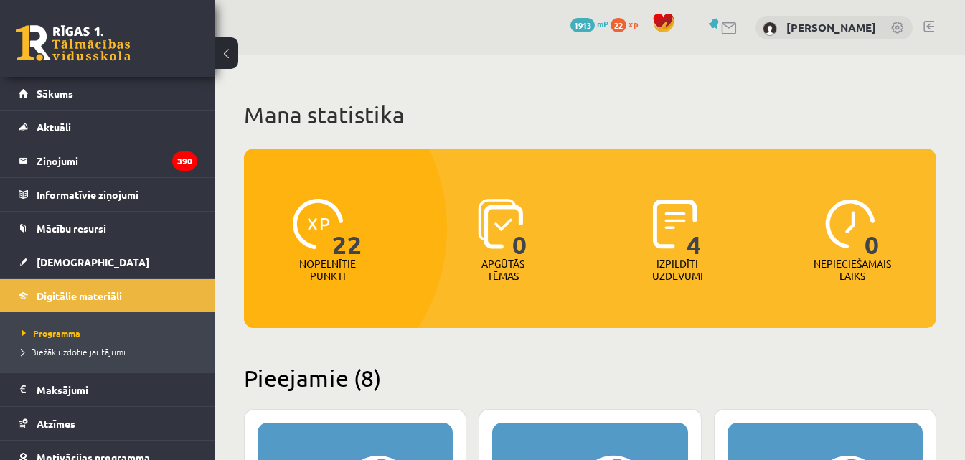
scroll to position [861, 0]
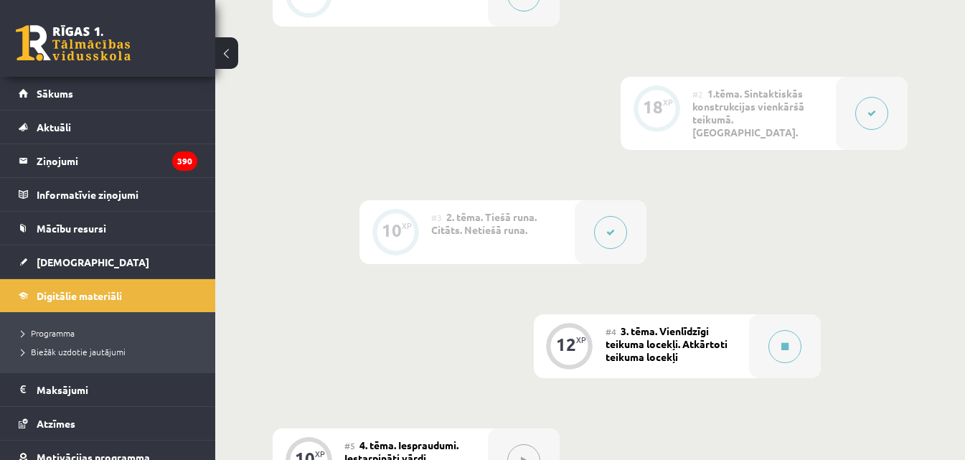
scroll to position [496, 0]
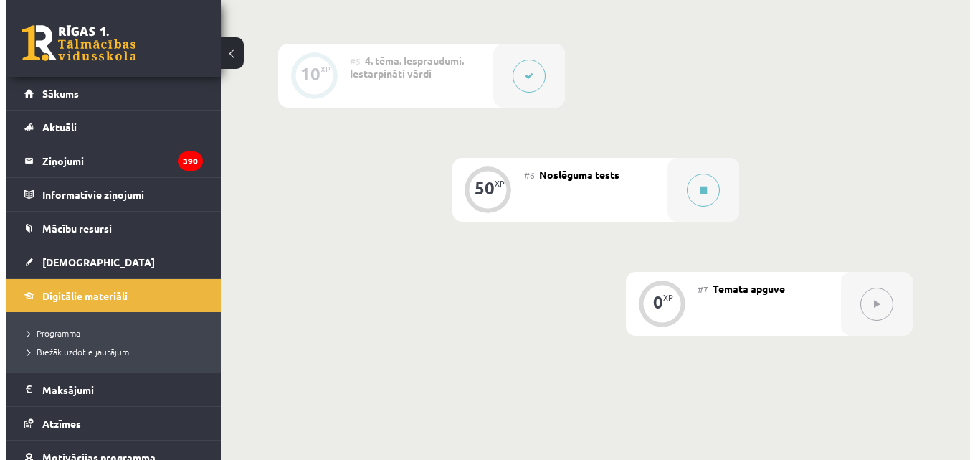
scroll to position [783, 0]
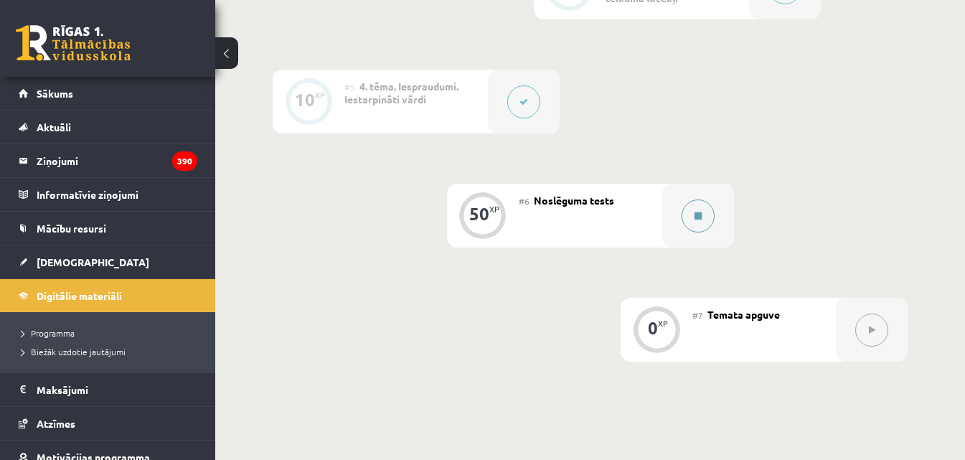
click at [703, 206] on button at bounding box center [697, 215] width 33 height 33
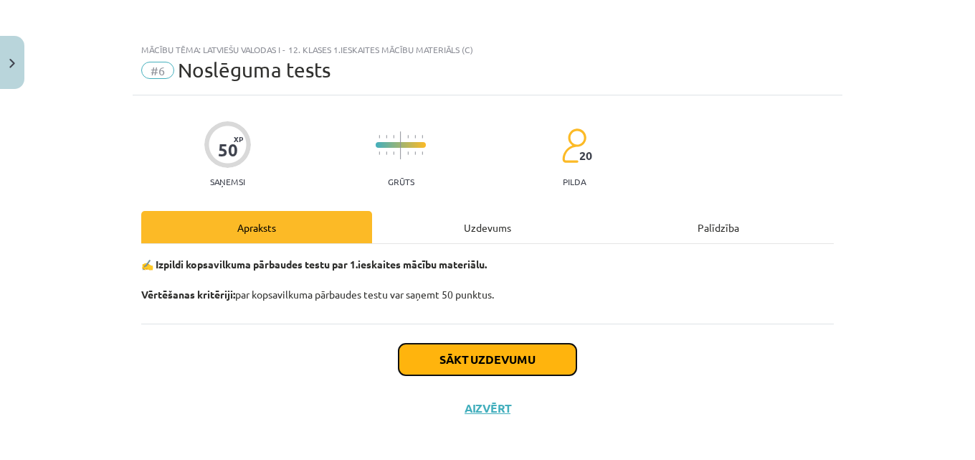
click at [495, 359] on button "Sākt uzdevumu" at bounding box center [488, 360] width 178 height 32
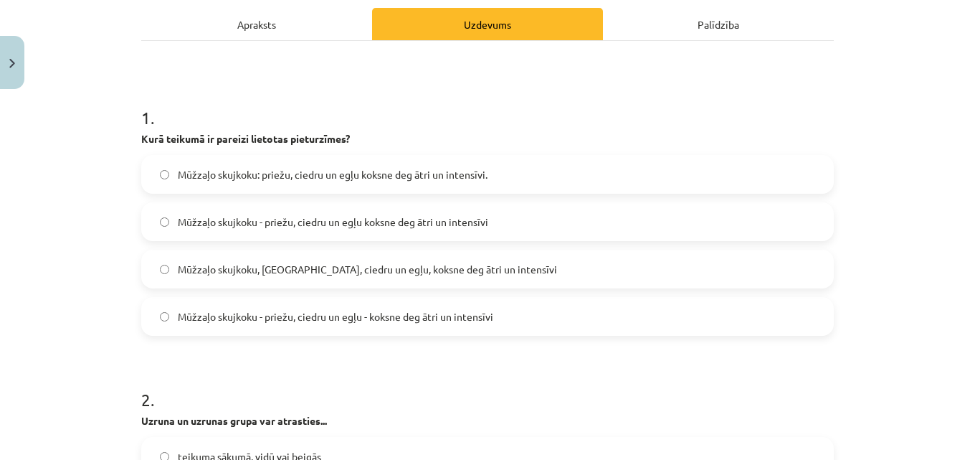
scroll to position [224, 0]
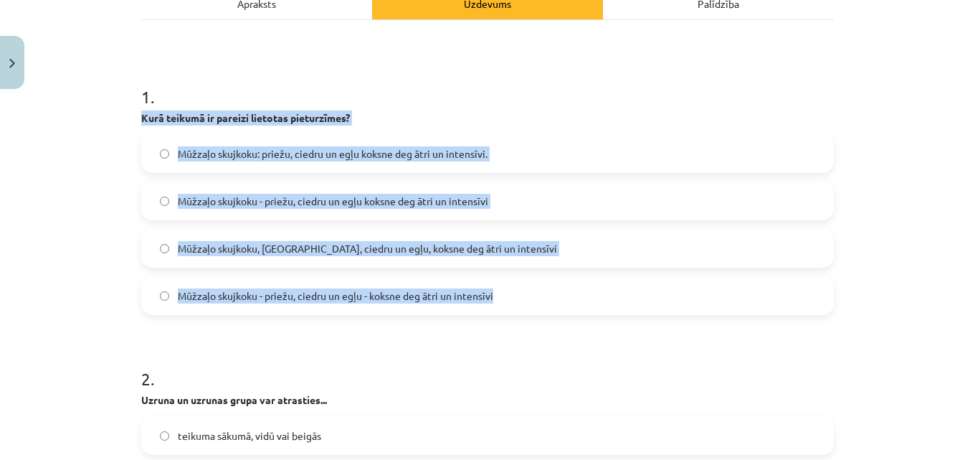
drag, startPoint x: 127, startPoint y: 110, endPoint x: 506, endPoint y: 311, distance: 429.3
click at [506, 311] on label "Mūžzaļo skujkoku - priežu, ciedru un egļu - koksne deg ātri un intensīvi" at bounding box center [488, 296] width 690 height 36
drag, startPoint x: 172, startPoint y: 143, endPoint x: 505, endPoint y: 324, distance: 378.7
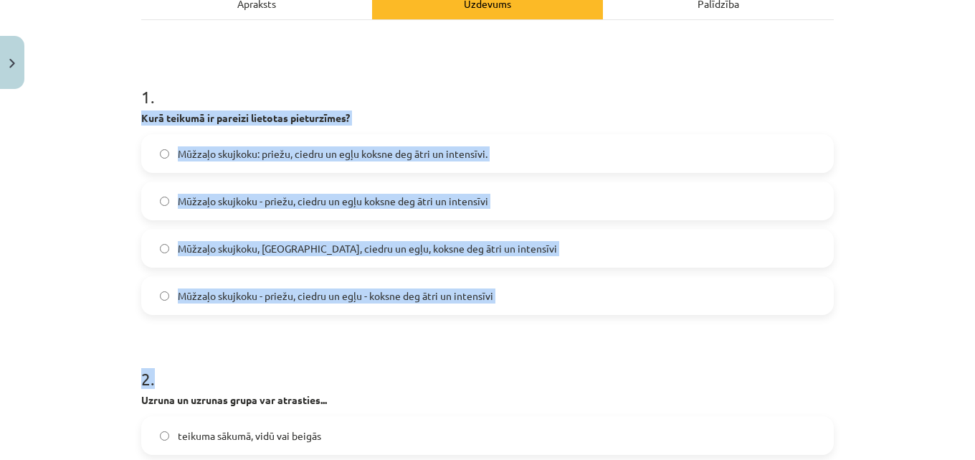
copy form "Kurā teikumā ir pareizi lietotas pieturzīmes? Mūžzaļo skujkoku: priežu, ciedru …"
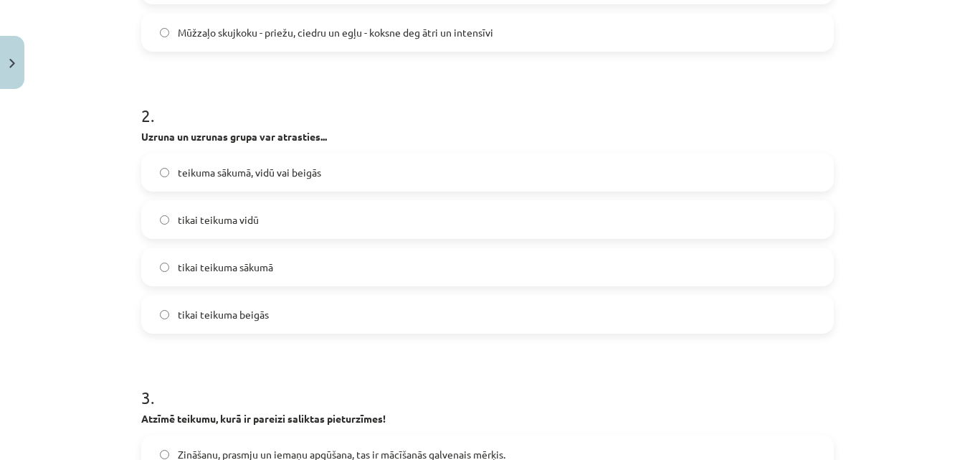
scroll to position [511, 0]
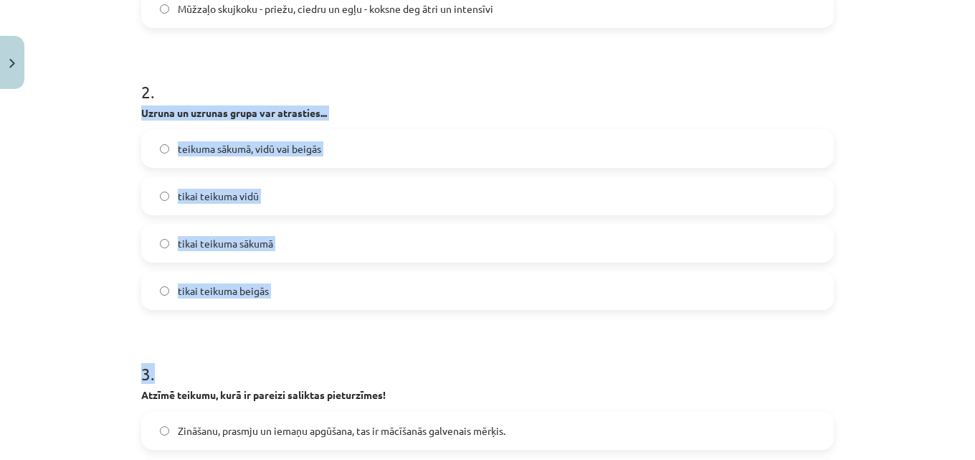
drag, startPoint x: 133, startPoint y: 109, endPoint x: 344, endPoint y: 316, distance: 295.7
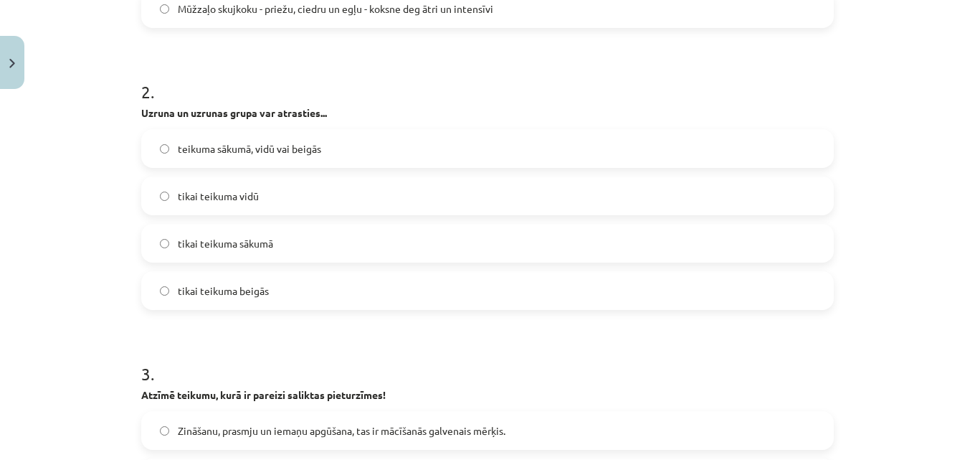
drag, startPoint x: 209, startPoint y: 105, endPoint x: 227, endPoint y: 86, distance: 25.4
click at [227, 86] on h1 "2 ." at bounding box center [487, 79] width 693 height 44
click at [143, 118] on p "Uzruna un uzrunas grupa var atrasties..." at bounding box center [487, 112] width 693 height 15
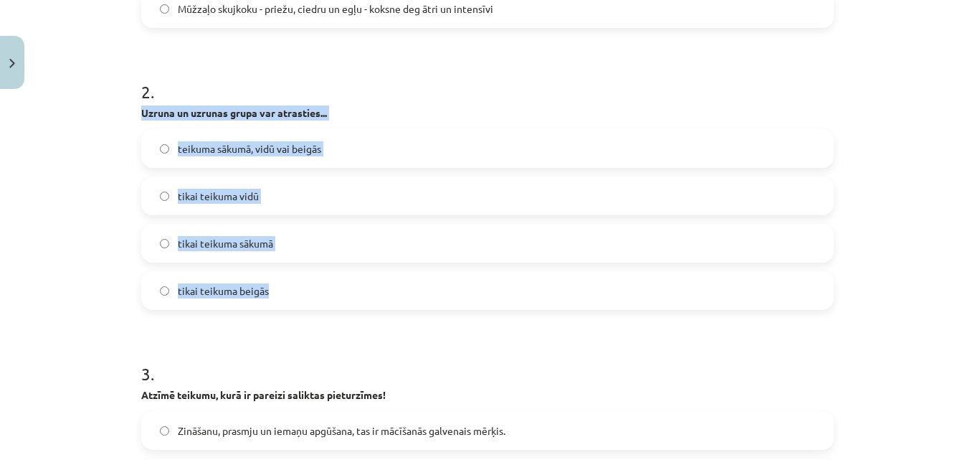
drag, startPoint x: 136, startPoint y: 113, endPoint x: 303, endPoint y: 298, distance: 249.4
click at [303, 298] on div "2 . Uzruna un uzrunas grupa var atrasties... teikuma sākumā, vidū vai beigās ti…" at bounding box center [487, 183] width 693 height 253
copy div "Uzruna un uzrunas grupa var atrasties... teikuma sākumā, vidū vai beigās tikai …"
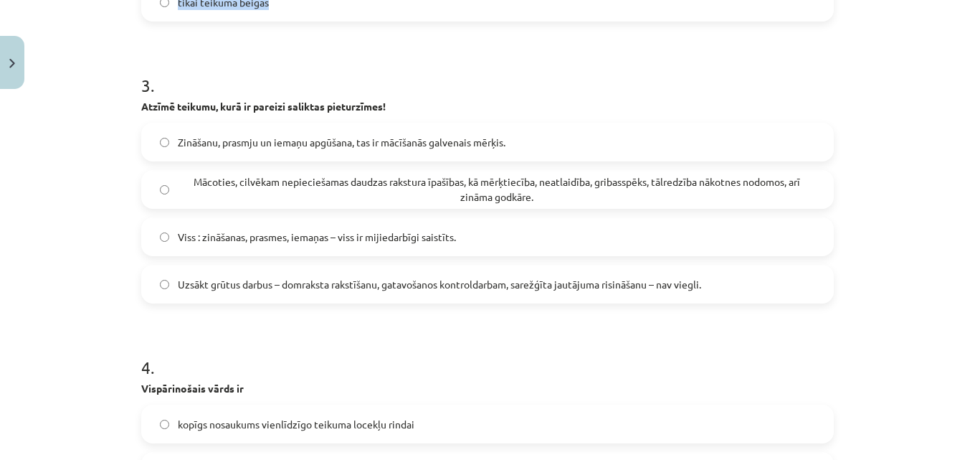
scroll to position [798, 0]
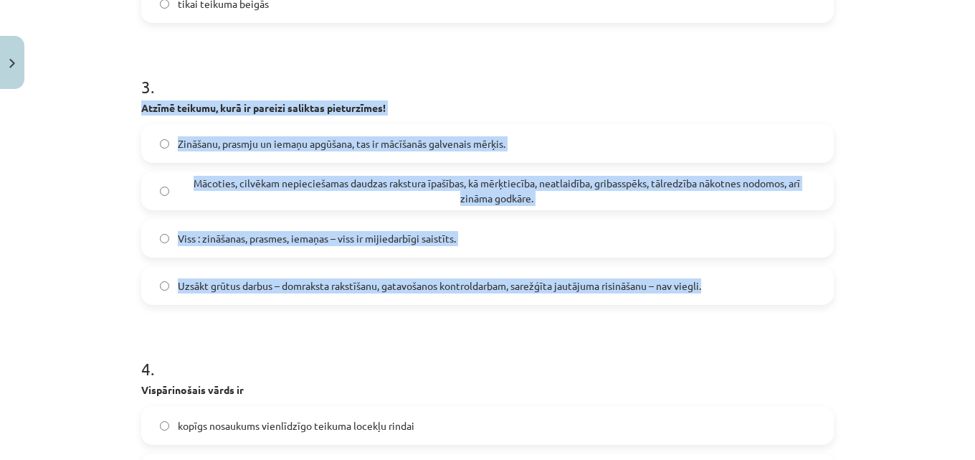
drag, startPoint x: 219, startPoint y: 144, endPoint x: 716, endPoint y: 302, distance: 520.8
click at [716, 302] on div "3 . Atzīmē teikumu, kurā ir pareizi saliktas pieturzīmes! Zināšanu, prasmju un …" at bounding box center [487, 178] width 693 height 253
copy div "Atzīmē teikumu, kurā ir pareizi saliktas pieturzīmes! Zināšanu, prasmju un iema…"
click at [178, 285] on span "Uzsākt grūtus darbus – domraksta rakstīšanu, gatavošanos kontroldarbam, sarežģī…" at bounding box center [440, 285] width 524 height 15
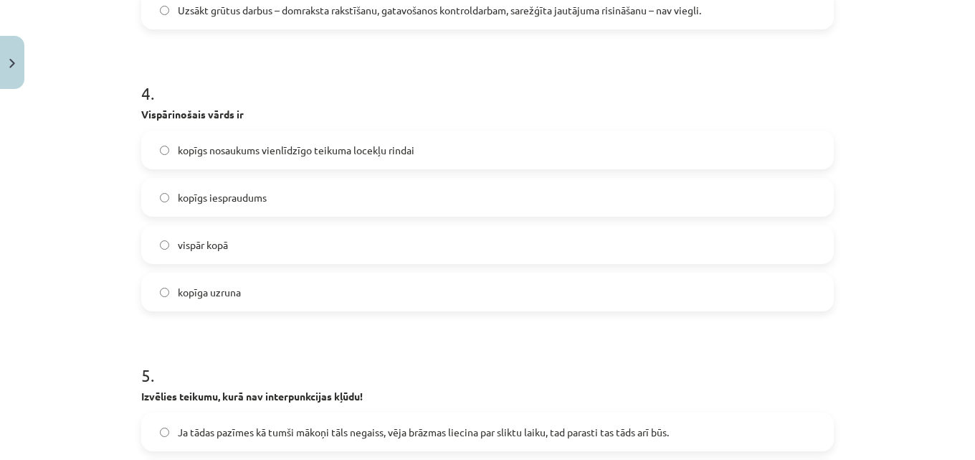
scroll to position [1156, 0]
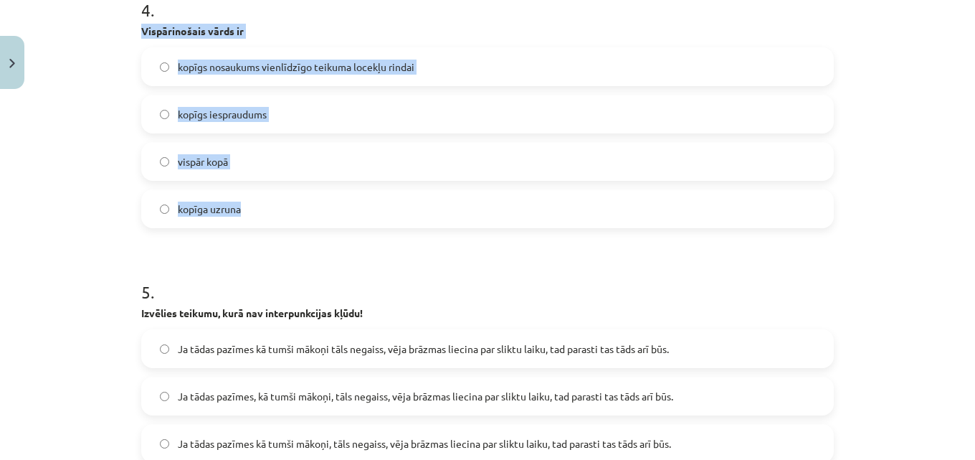
drag, startPoint x: 204, startPoint y: 72, endPoint x: 363, endPoint y: 199, distance: 203.2
click at [363, 199] on div "Mācību tēma: Latviešu valodas i - 12. klases 1.ieskaites mācību materiāls (c) #…" at bounding box center [487, 230] width 975 height 460
copy div "Vispārinošais vārds ir kopīgs nosaukums vienlīdzīgo teikuma locekļu rindai kopī…"
click at [165, 65] on label "kopīgs nosaukums vienlīdzīgo teikuma locekļu rindai" at bounding box center [488, 67] width 690 height 36
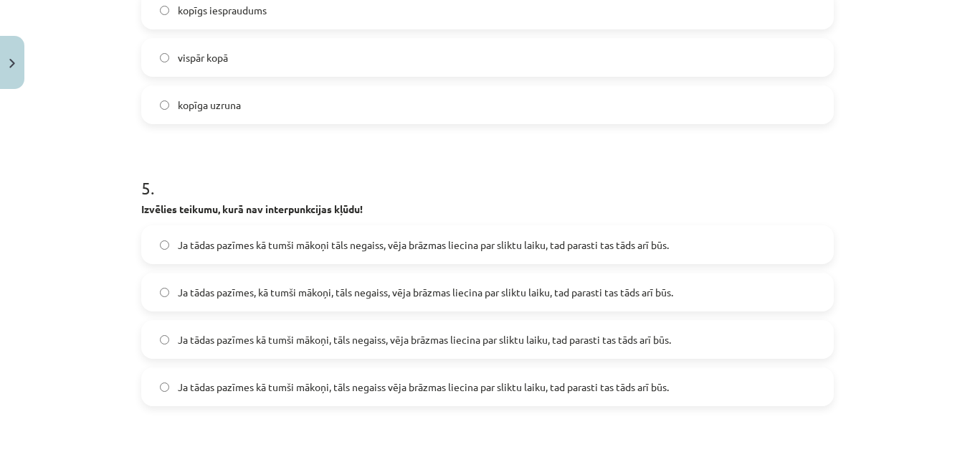
scroll to position [1371, 0]
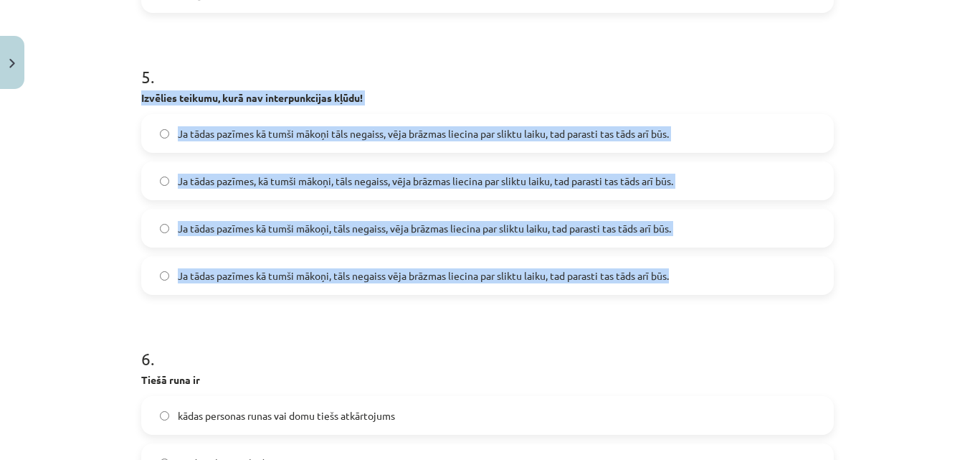
drag, startPoint x: 131, startPoint y: 95, endPoint x: 673, endPoint y: 287, distance: 575.3
click at [673, 287] on div "50 XP Saņemsi Grūts 20 pilda Apraksts Uzdevums Palīdzība 1 . Kurā teikumā ir pa…" at bounding box center [488, 279] width 710 height 3111
copy div "Izvēlies teikumu, kurā nav interpunkcijas kļūdu! Ja tādas pazīmes kā tumši māko…"
click at [95, 220] on div "Mācību tēma: Latviešu valodas i - 12. klases 1.ieskaites mācību materiāls (c) #…" at bounding box center [487, 230] width 975 height 460
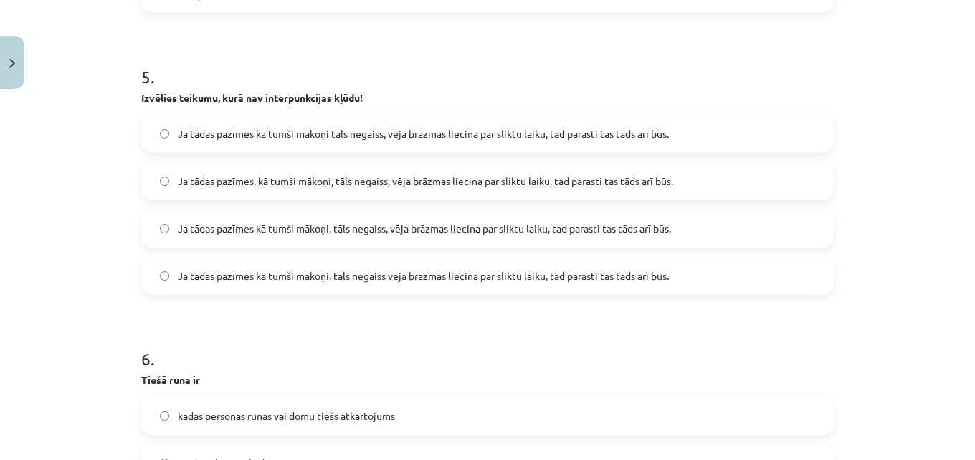
click at [95, 220] on div "Mācību tēma: Latviešu valodas i - 12. klases 1.ieskaites mācību materiāls (c) #…" at bounding box center [487, 230] width 975 height 460
click at [237, 224] on span "Ja tādas pazīmes kā tumši mākoņi, tāls negaiss, vēja brāzmas liecina par sliktu…" at bounding box center [424, 228] width 493 height 15
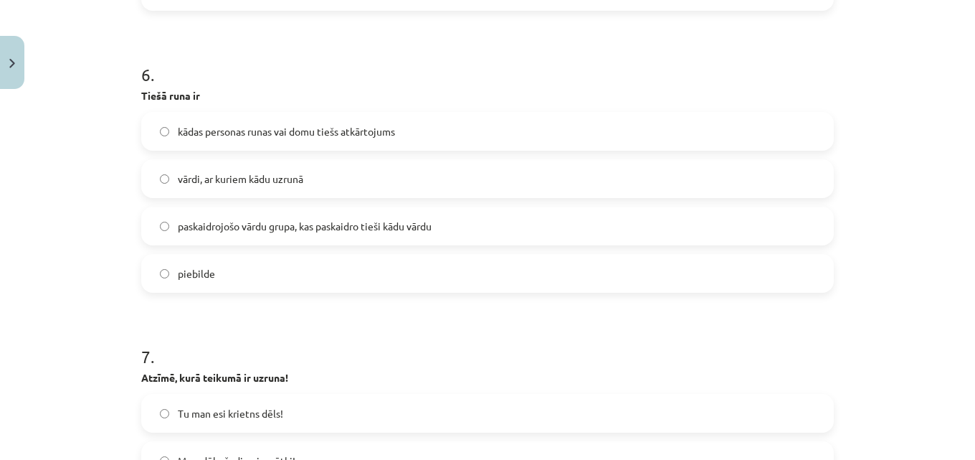
scroll to position [1730, 0]
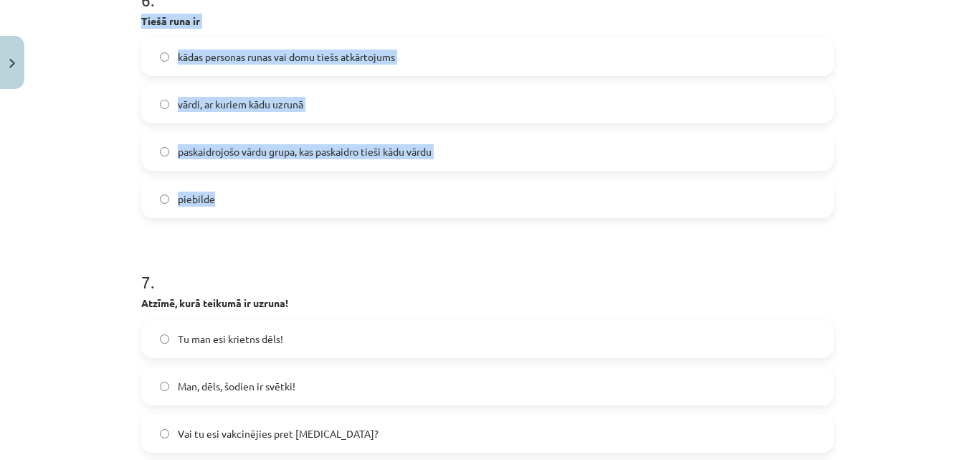
drag, startPoint x: 142, startPoint y: 24, endPoint x: 308, endPoint y: 194, distance: 236.9
click at [308, 194] on div "6 . Tiešā runa ir kādas personas runas vai domu tiešs atkārtojums vārdi, ar kur…" at bounding box center [487, 91] width 693 height 253
click at [308, 194] on label "piebilde" at bounding box center [488, 199] width 690 height 36
drag, startPoint x: 133, startPoint y: 20, endPoint x: 322, endPoint y: 222, distance: 276.1
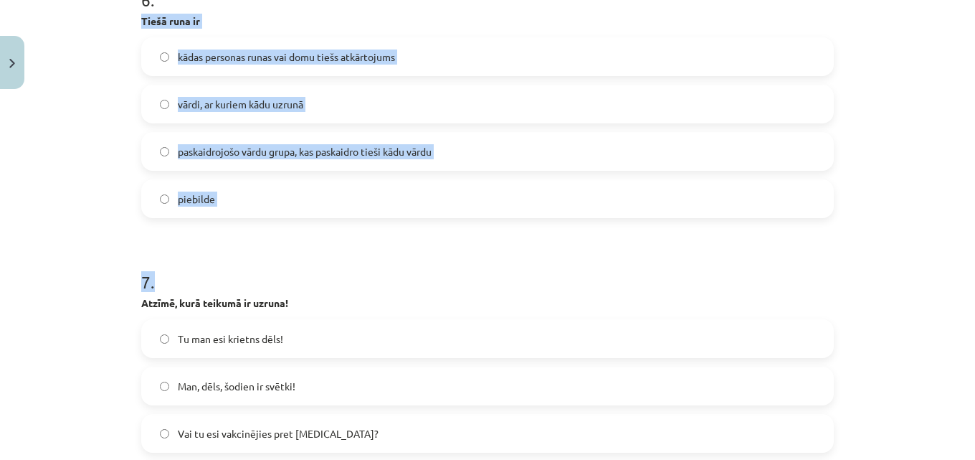
click at [117, 49] on div "Mācību tēma: Latviešu valodas i - 12. klases 1.ieskaites mācību materiāls (c) #…" at bounding box center [487, 230] width 975 height 460
drag, startPoint x: 131, startPoint y: 16, endPoint x: 268, endPoint y: 186, distance: 217.3
copy div "Tiešā runa ir kādas personas runas vai domu tiešs atkārtojums vārdi, ar kuriem …"
click at [169, 56] on label "kādas personas runas vai domu tiešs atkārtojums" at bounding box center [488, 57] width 690 height 36
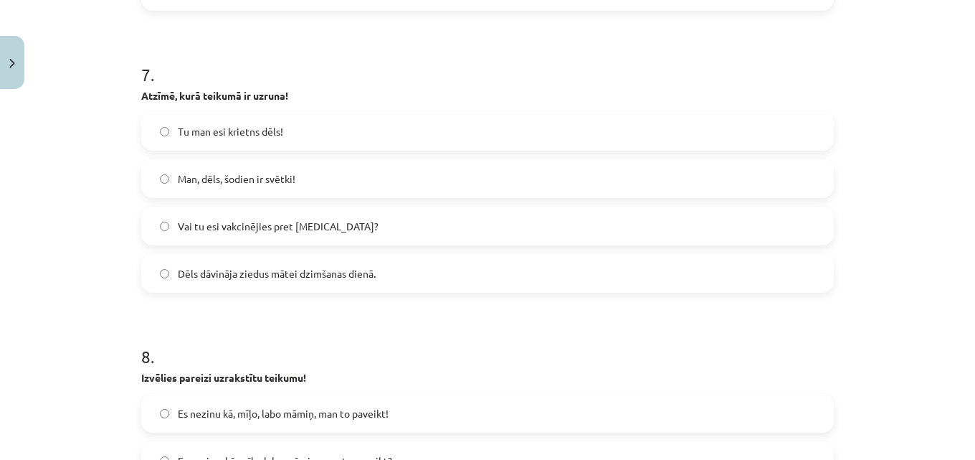
scroll to position [1945, 0]
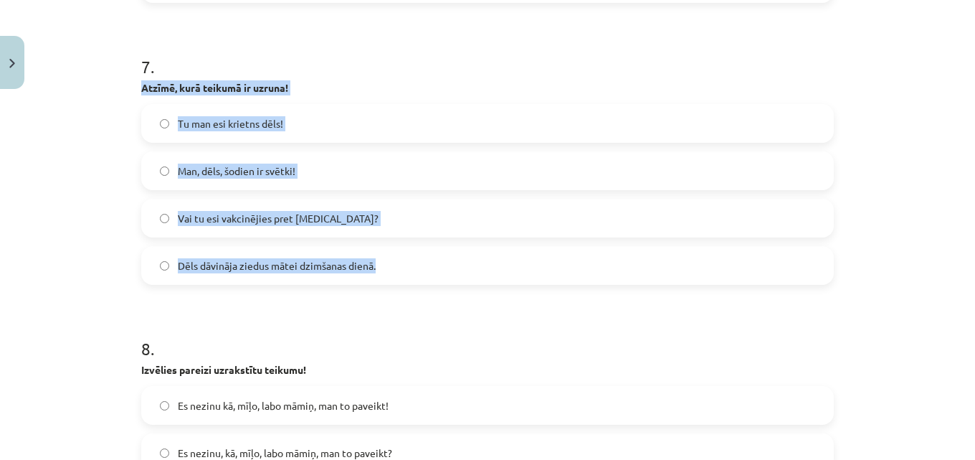
drag, startPoint x: 134, startPoint y: 89, endPoint x: 389, endPoint y: 255, distance: 304.2
click at [164, 171] on label "Man, dēls, šodien ir svētki!" at bounding box center [488, 171] width 690 height 36
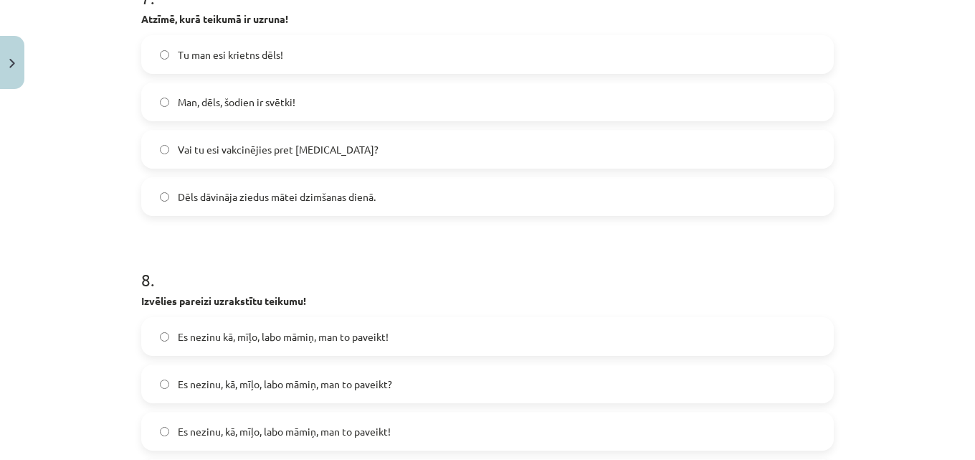
scroll to position [2232, 0]
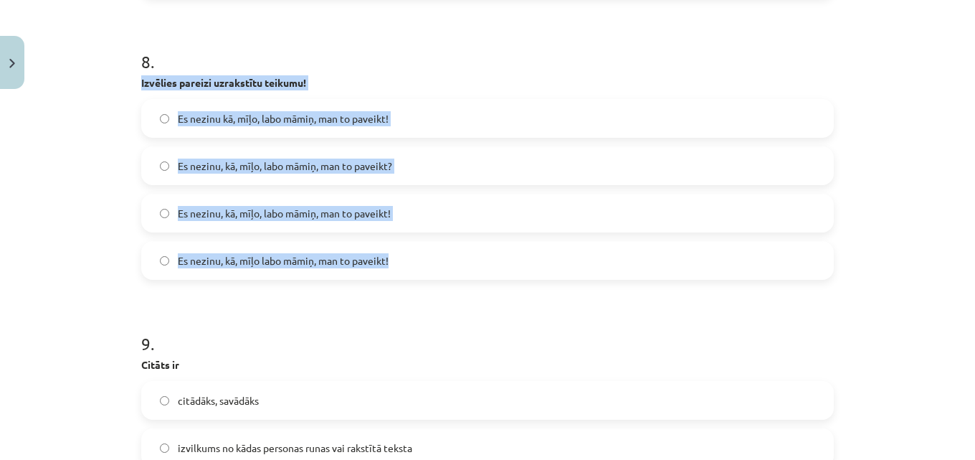
drag, startPoint x: 133, startPoint y: 80, endPoint x: 395, endPoint y: 277, distance: 327.4
copy div "Izvēlies pareizi uzrakstītu teikumu! Es nezinu kā, mīļo, labo māmiņ, man to pav…"
click at [151, 209] on label "Es nezinu, kā, mīļo, labo māmiņ, man to paveikt!" at bounding box center [488, 213] width 690 height 36
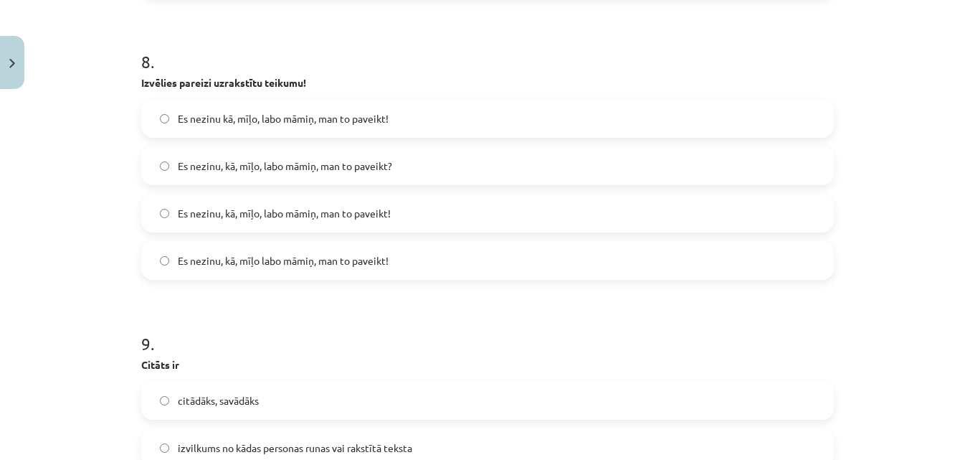
scroll to position [2447, 0]
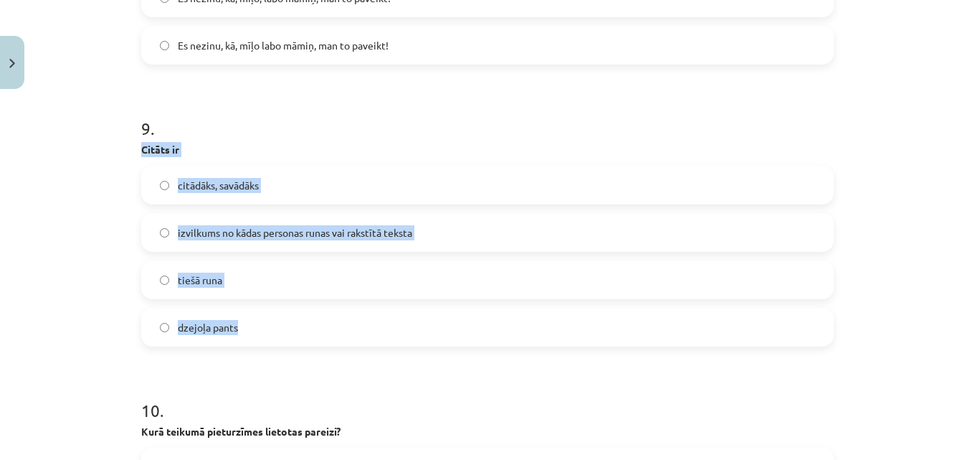
drag, startPoint x: 130, startPoint y: 151, endPoint x: 330, endPoint y: 330, distance: 268.2
copy div "Citāts ir citādāks, savādāks izvilkums no kādas personas runas vai rakstītā tek…"
click at [166, 227] on label "izvilkums no kādas personas runas vai rakstītā teksta" at bounding box center [488, 232] width 690 height 36
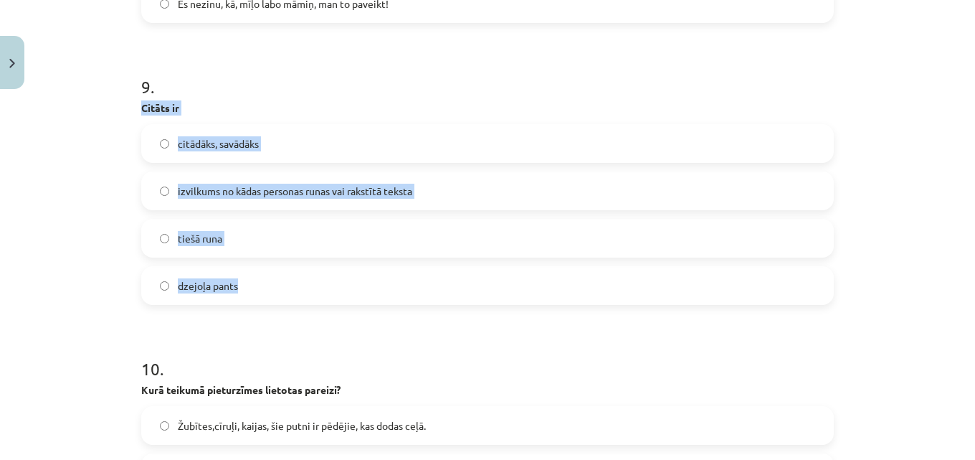
scroll to position [2734, 0]
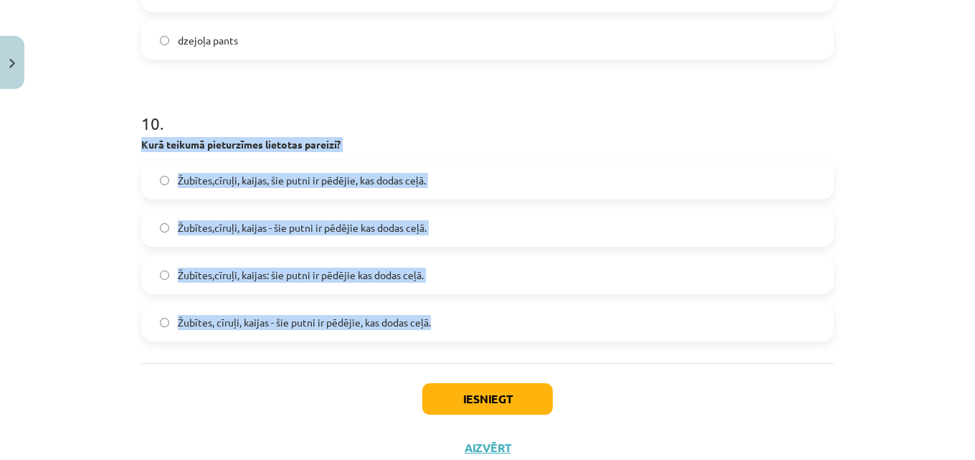
drag, startPoint x: 133, startPoint y: 146, endPoint x: 438, endPoint y: 322, distance: 351.2
copy div "Kurā teikumā pieturzīmes lietotas pareizi? Žubītes,cīruļi, kaijas, šie putni ir…"
click at [298, 318] on span "Žubītes, cīruļi, kaijas - šie putni ir pēdējie, kas dodas ceļā." at bounding box center [304, 322] width 253 height 15
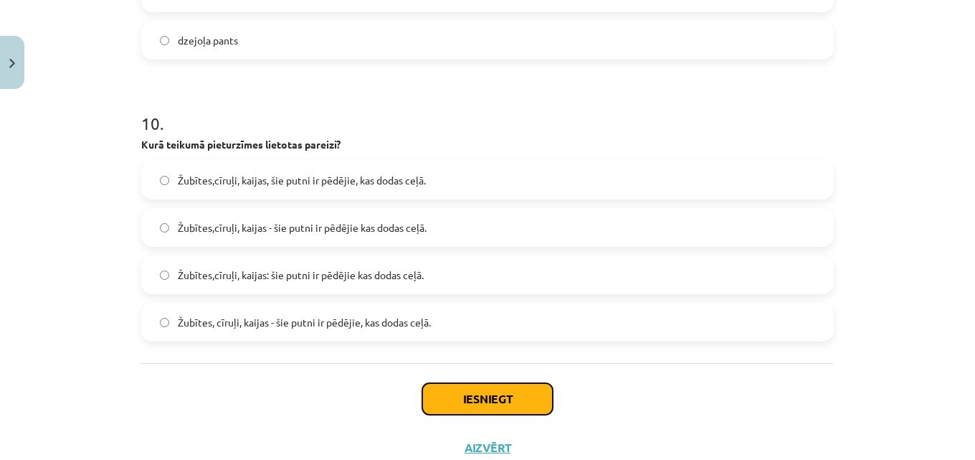
click at [455, 403] on button "Iesniegt" at bounding box center [487, 399] width 131 height 32
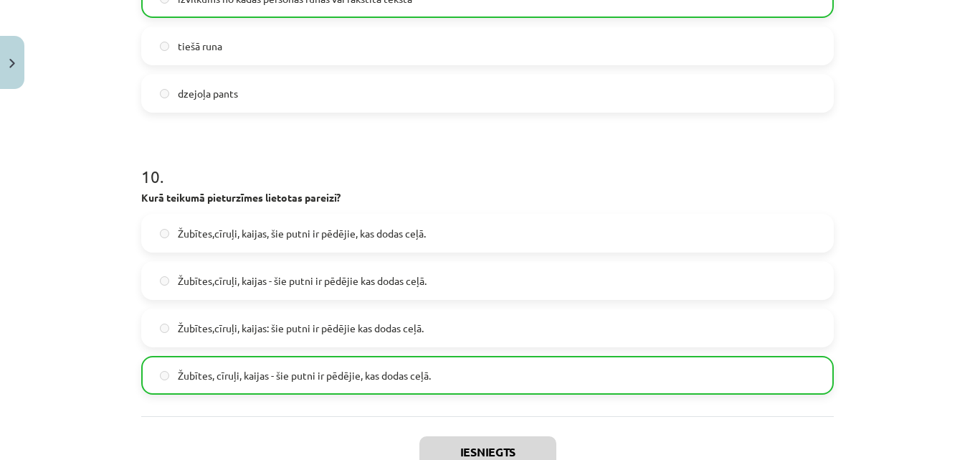
scroll to position [2828, 0]
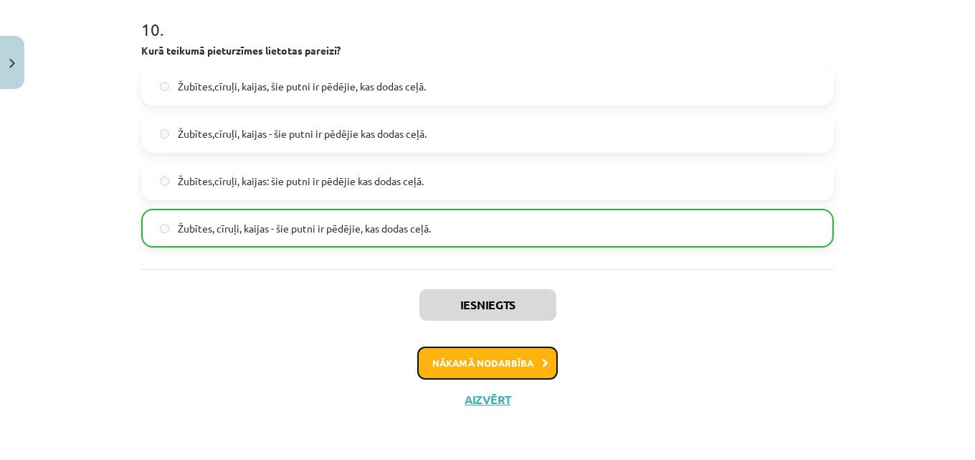
click at [455, 355] on button "Nākamā nodarbība" at bounding box center [487, 362] width 141 height 33
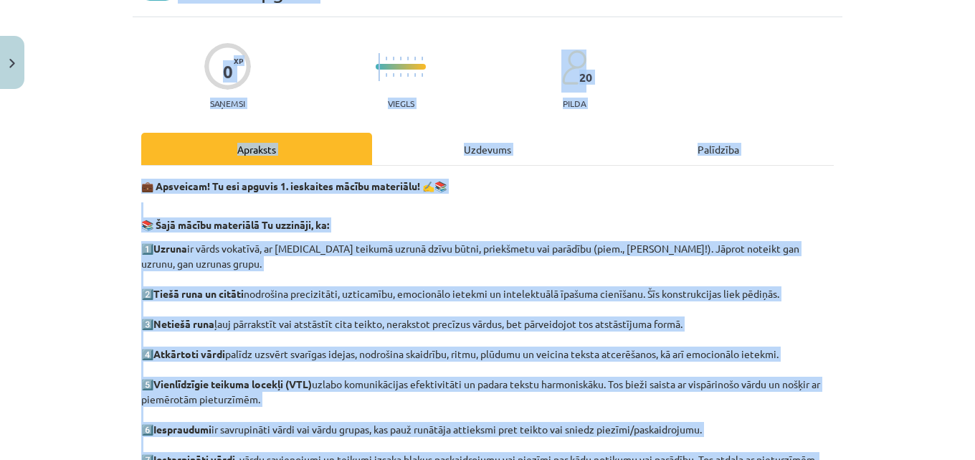
scroll to position [28, 0]
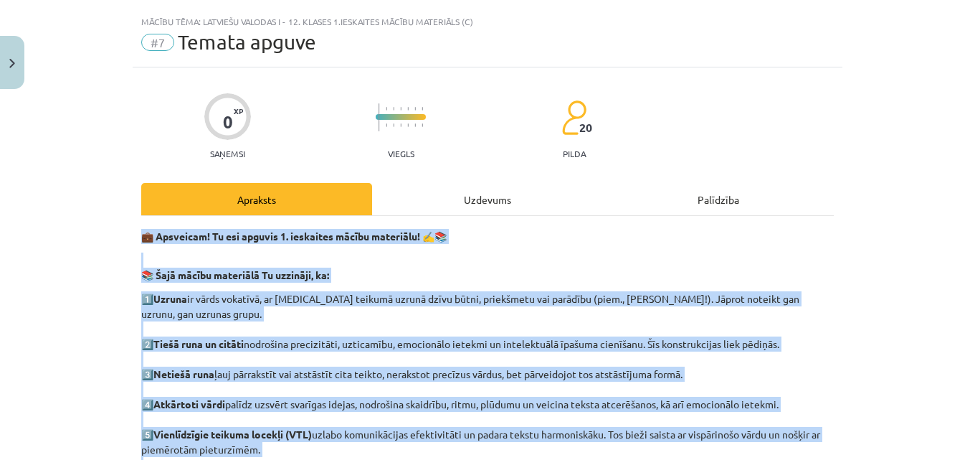
drag, startPoint x: 595, startPoint y: 284, endPoint x: 123, endPoint y: 235, distance: 474.5
click at [123, 235] on div "Mācību tēma: Latviešu valodas i - 12. klases 1.ieskaites mācību materiāls (c) #…" at bounding box center [487, 230] width 975 height 460
copy div "💼 Loremipsu! Do sit ametcon 5. adipiscin elitse doeiusmod! ✍️📚 📚 Temp incidi ut…"
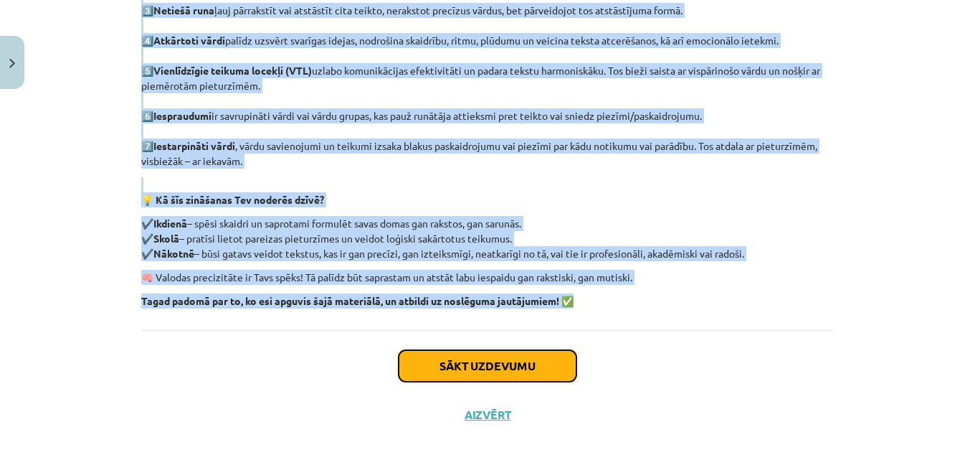
click at [436, 350] on button "Sākt uzdevumu" at bounding box center [488, 366] width 178 height 32
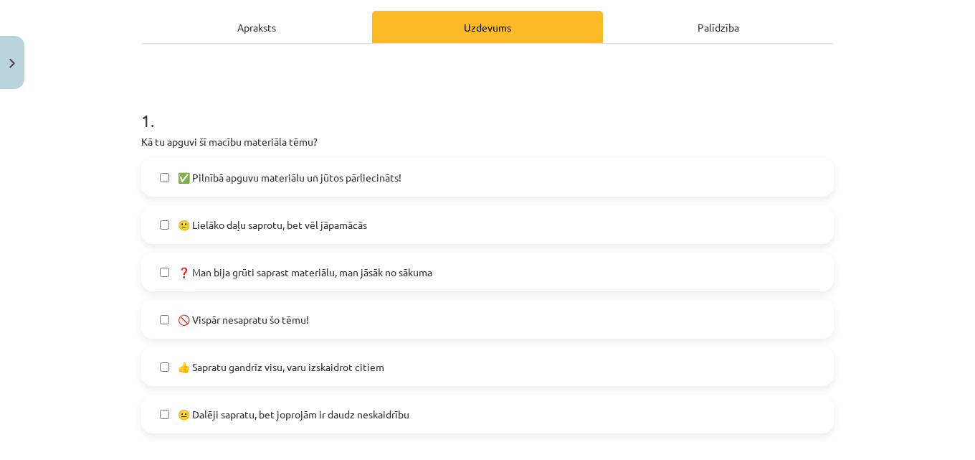
scroll to position [251, 0]
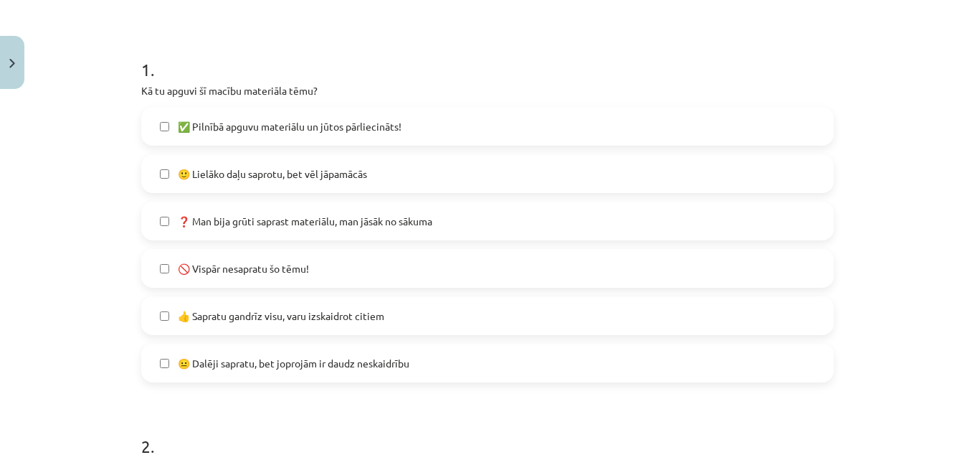
click at [194, 131] on span "✅ Pilnībā apguvu materiālu un jūtos pārliecināts!" at bounding box center [290, 126] width 224 height 15
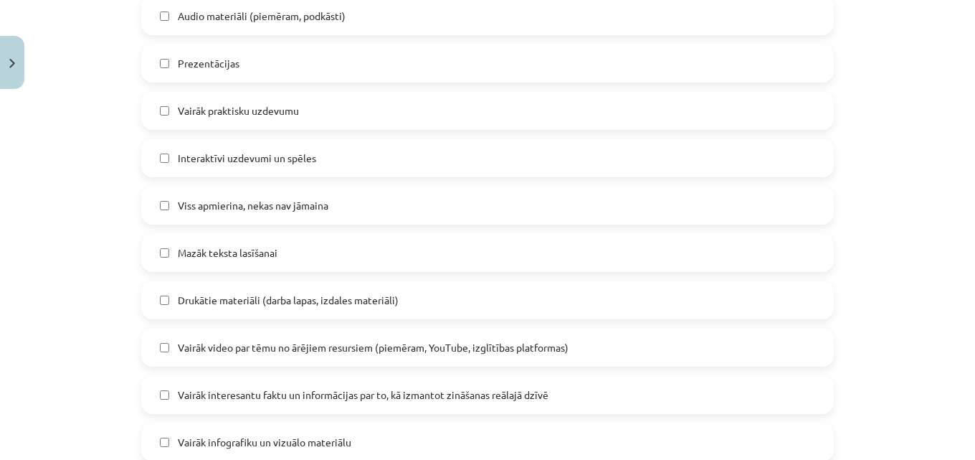
scroll to position [681, 0]
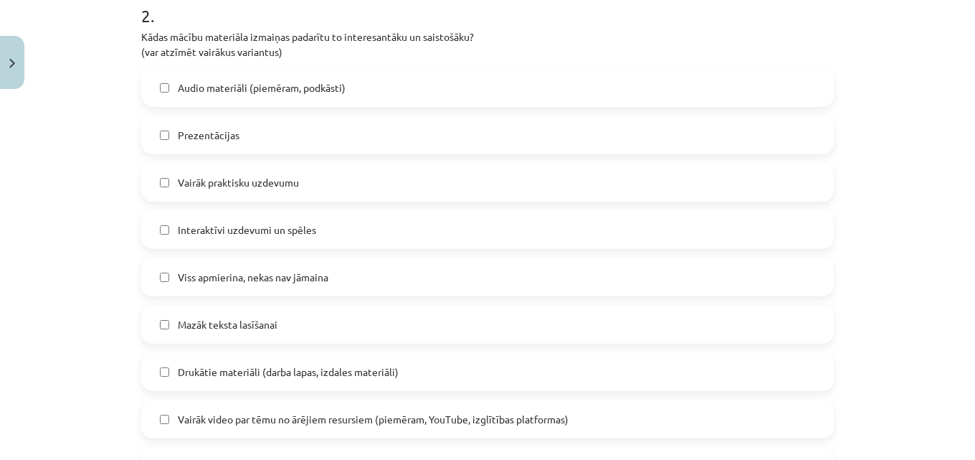
click at [230, 270] on span "Viss apmierina, nekas nav jāmaina" at bounding box center [253, 277] width 151 height 15
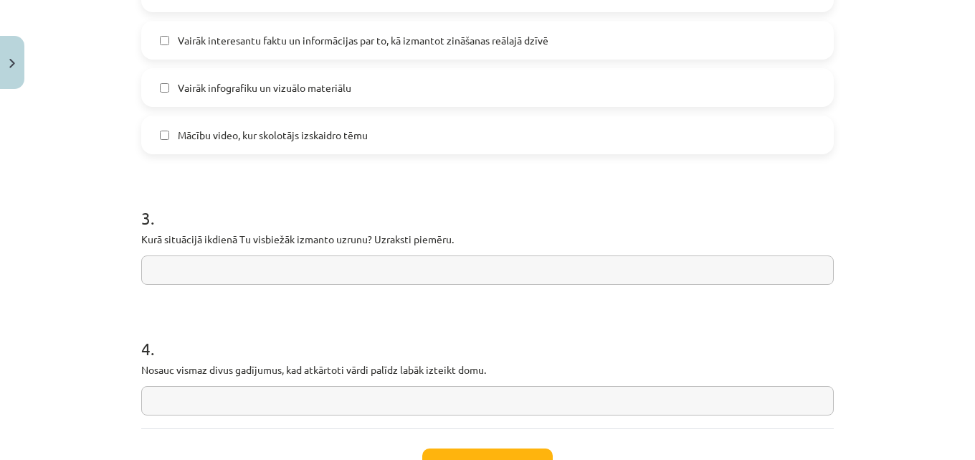
scroll to position [1183, 0]
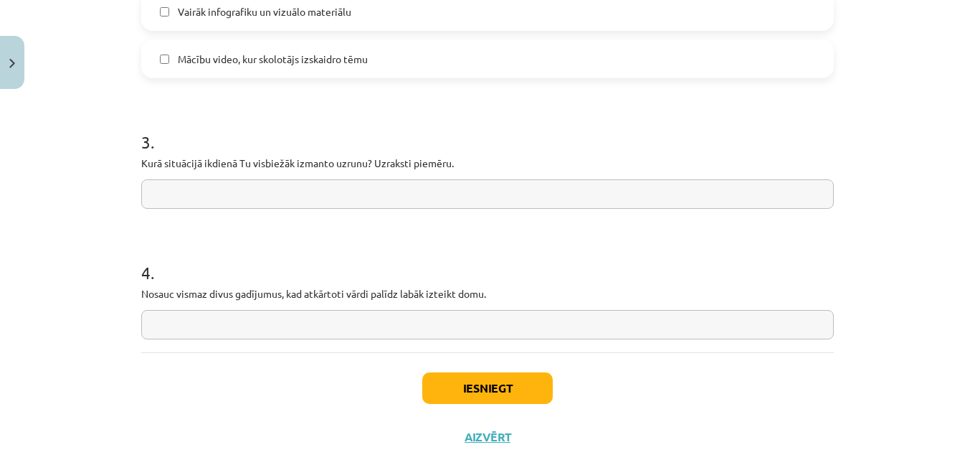
click at [224, 203] on input "text" at bounding box center [487, 193] width 693 height 29
drag, startPoint x: 227, startPoint y: 191, endPoint x: 136, endPoint y: 159, distance: 96.6
click at [141, 157] on p "Kurā situācijā ikdienā Tu visbiežāk izmanto uzrunu? Uzraksti piemēru." at bounding box center [487, 163] width 693 height 15
drag, startPoint x: 133, startPoint y: 163, endPoint x: 465, endPoint y: 179, distance: 331.8
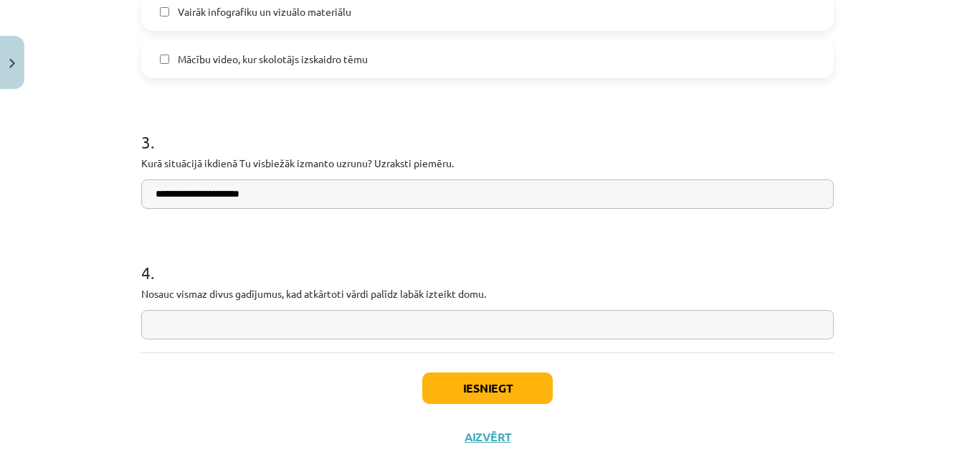
click at [268, 192] on input "**********" at bounding box center [487, 193] width 693 height 29
type input "*"
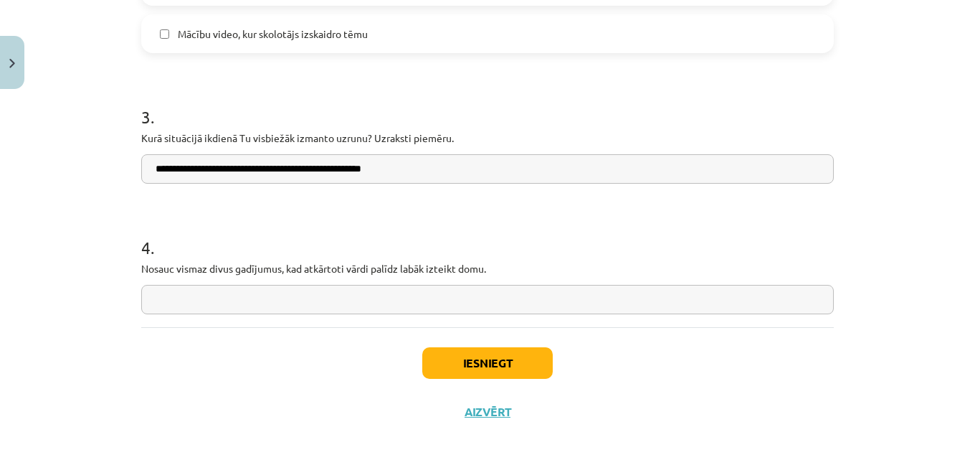
scroll to position [1221, 0]
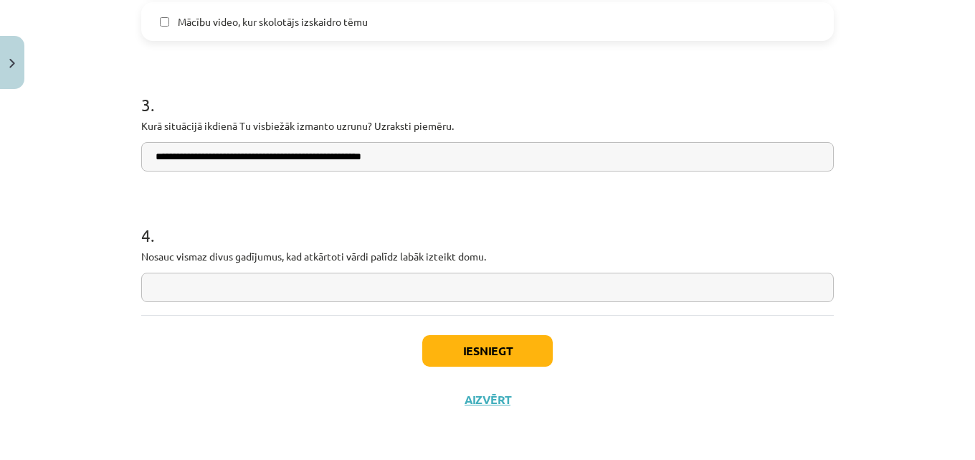
type input "**********"
click at [195, 284] on input "text" at bounding box center [487, 287] width 693 height 29
click at [247, 288] on input "**********" at bounding box center [487, 287] width 693 height 29
type input "**********"
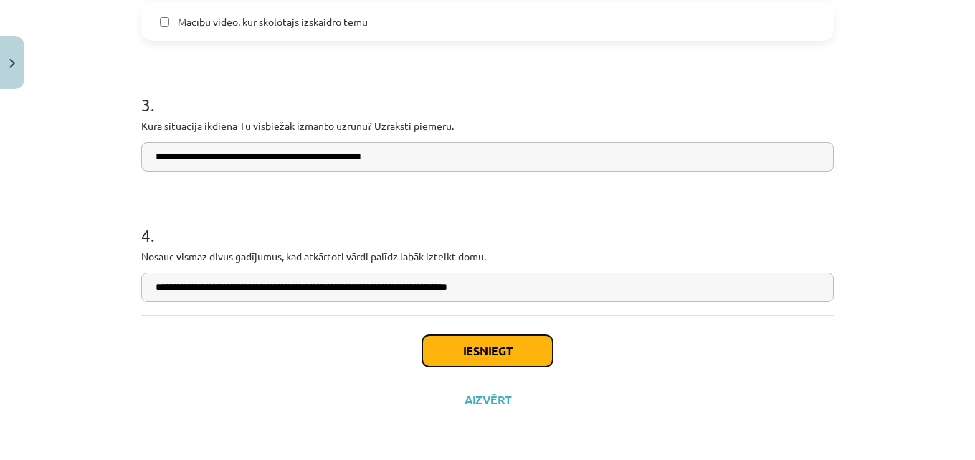
click at [481, 346] on button "Iesniegt" at bounding box center [487, 351] width 131 height 32
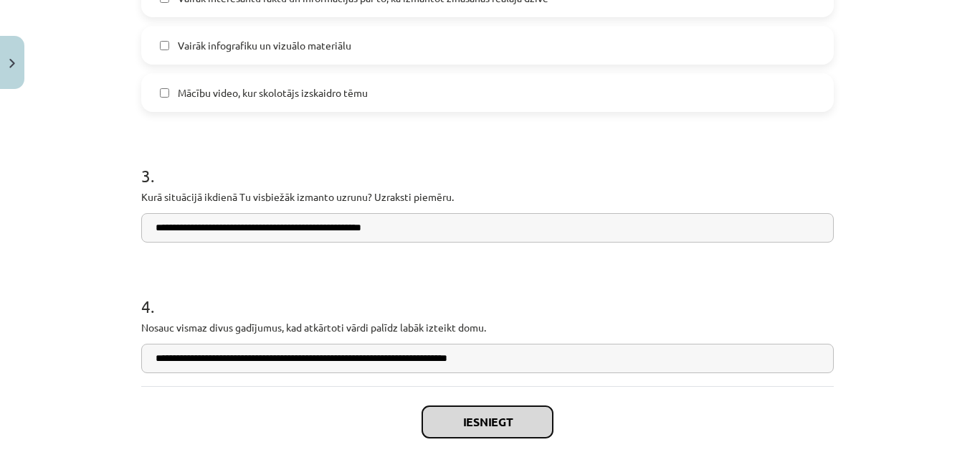
scroll to position [1149, 0]
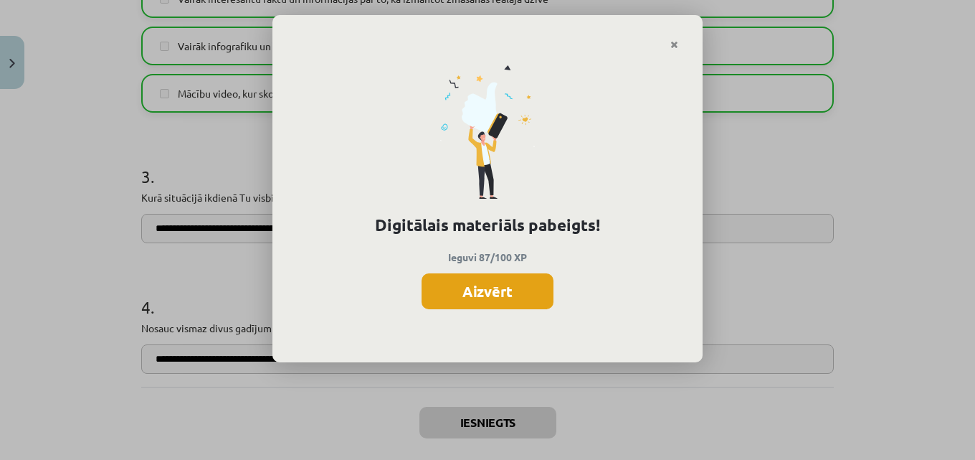
click at [476, 293] on button "Aizvērt" at bounding box center [488, 291] width 132 height 36
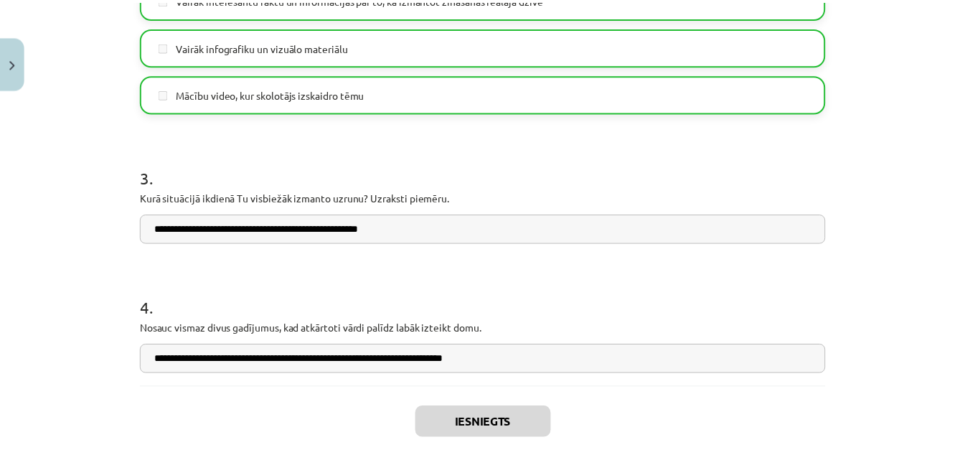
scroll to position [1221, 0]
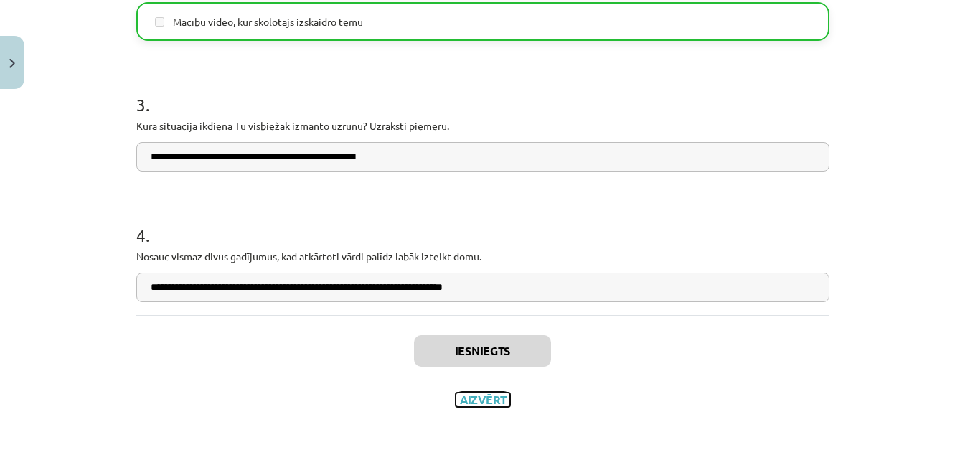
click at [478, 403] on button "Aizvērt" at bounding box center [482, 399] width 55 height 14
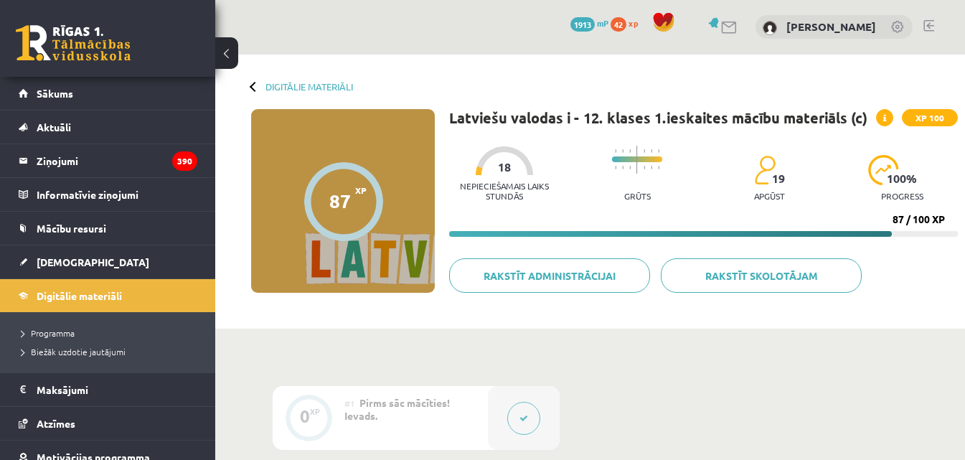
scroll to position [0, 0]
click at [90, 266] on link "[DEMOGRAPHIC_DATA]" at bounding box center [108, 261] width 179 height 33
